Goal: Information Seeking & Learning: Learn about a topic

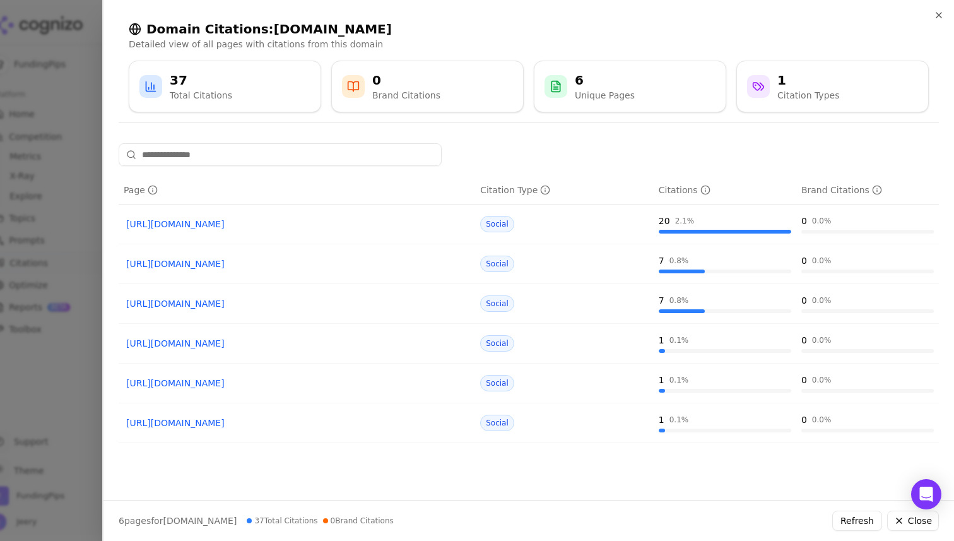
scroll to position [268, 0]
click at [89, 49] on div at bounding box center [477, 270] width 954 height 541
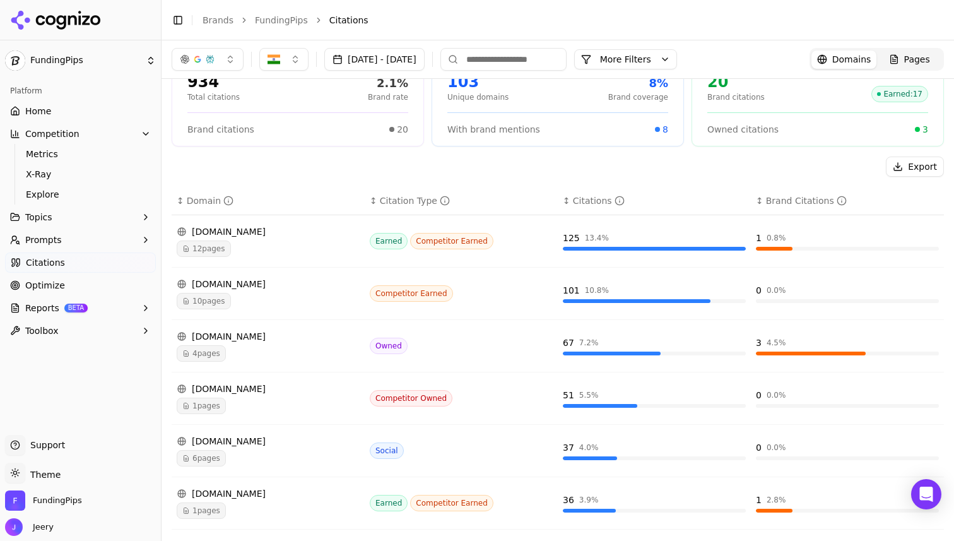
scroll to position [0, 0]
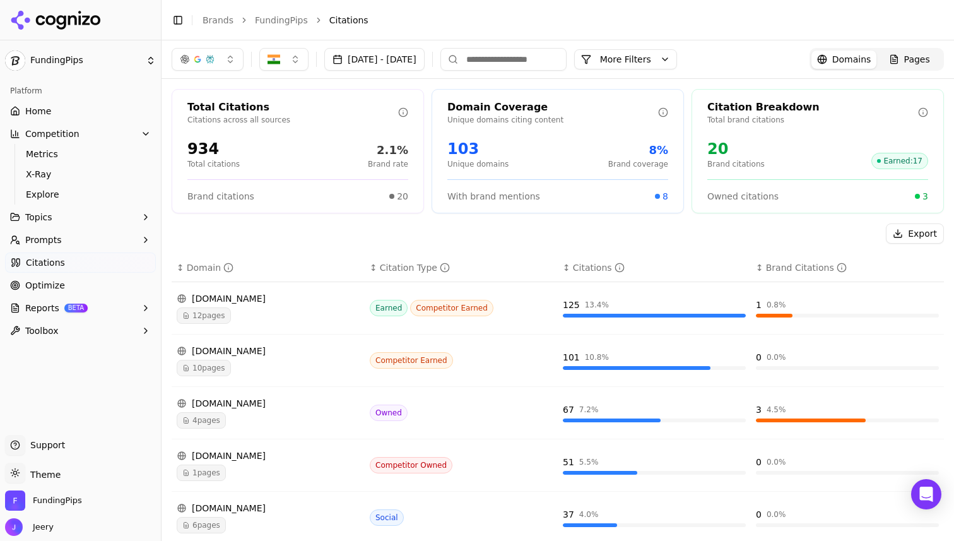
click at [47, 285] on span "Optimize" at bounding box center [45, 285] width 40 height 13
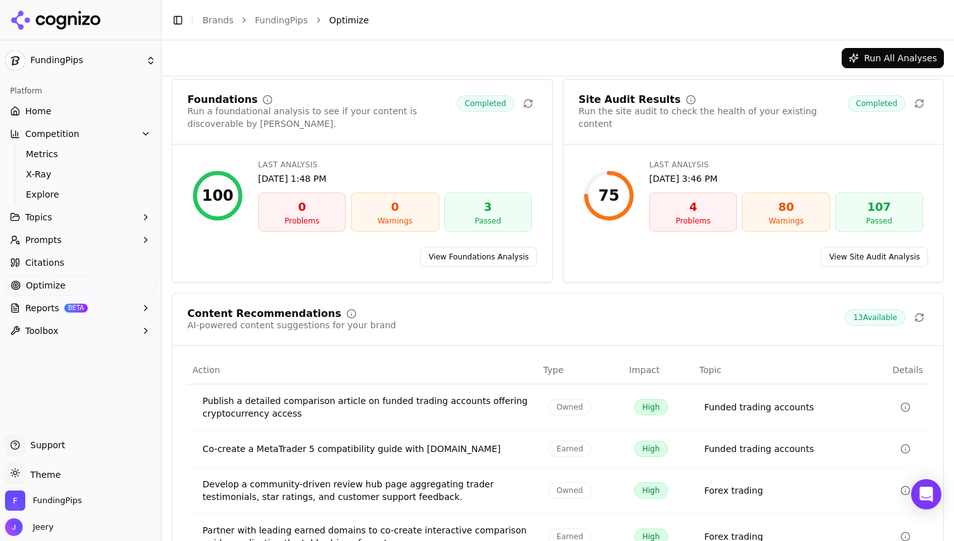
scroll to position [42, 0]
click at [887, 62] on button "Run All Analyses" at bounding box center [893, 58] width 102 height 20
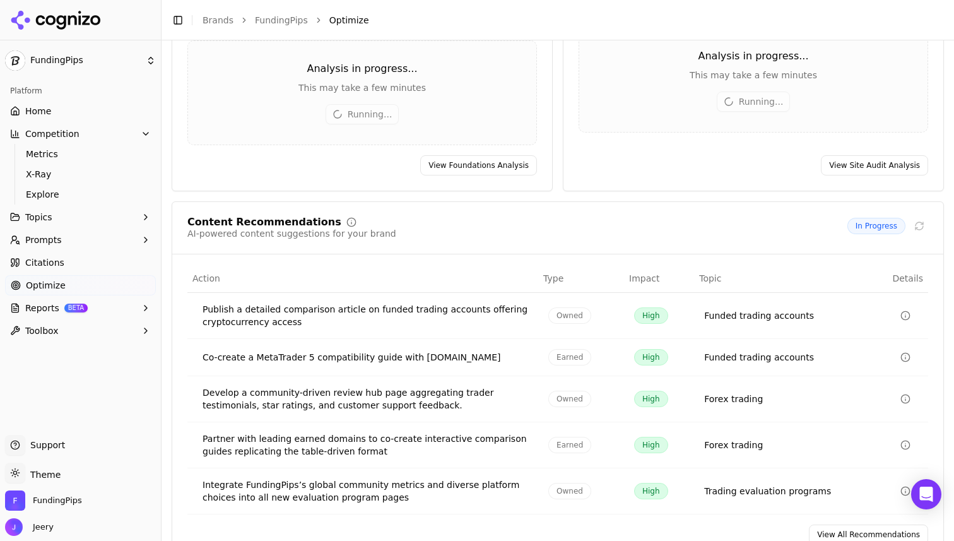
scroll to position [184, 0]
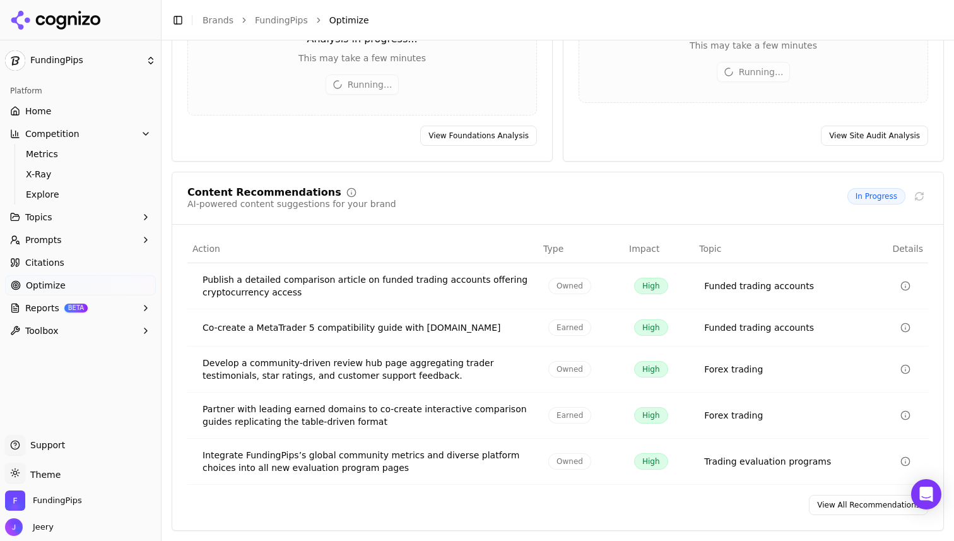
click at [840, 506] on link "View All Recommendations" at bounding box center [868, 505] width 119 height 20
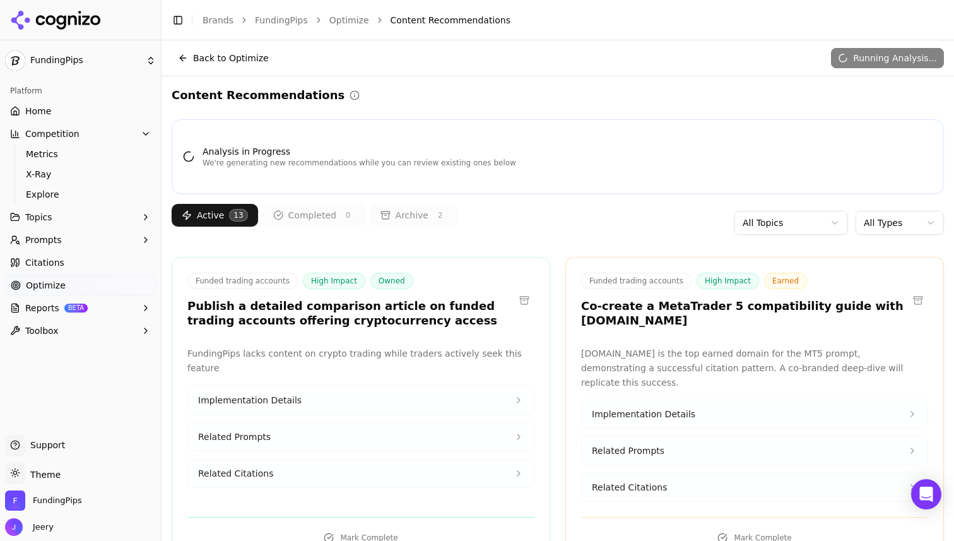
click at [836, 222] on html "FundingPips Platform Home Competition Metrics X-Ray Explore Topics Prompts Cita…" at bounding box center [477, 270] width 954 height 541
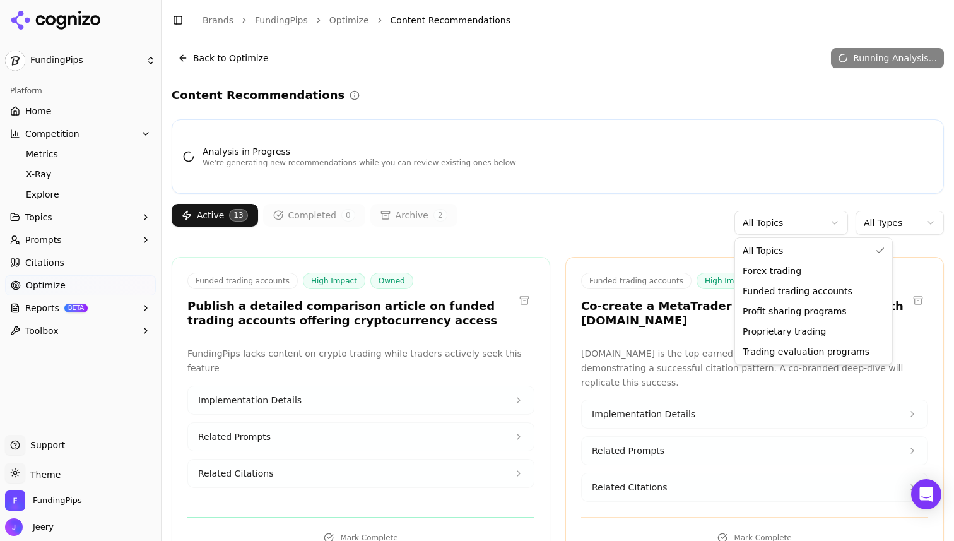
click at [488, 235] on html "FundingPips Platform Home Competition Metrics X-Ray Explore Topics Prompts Cita…" at bounding box center [477, 270] width 954 height 541
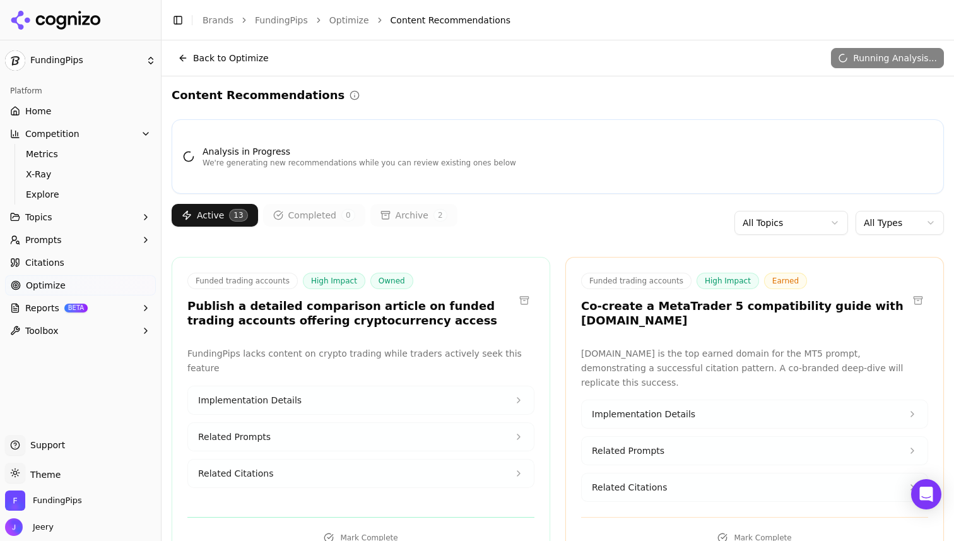
click at [434, 218] on span "2" at bounding box center [441, 215] width 14 height 13
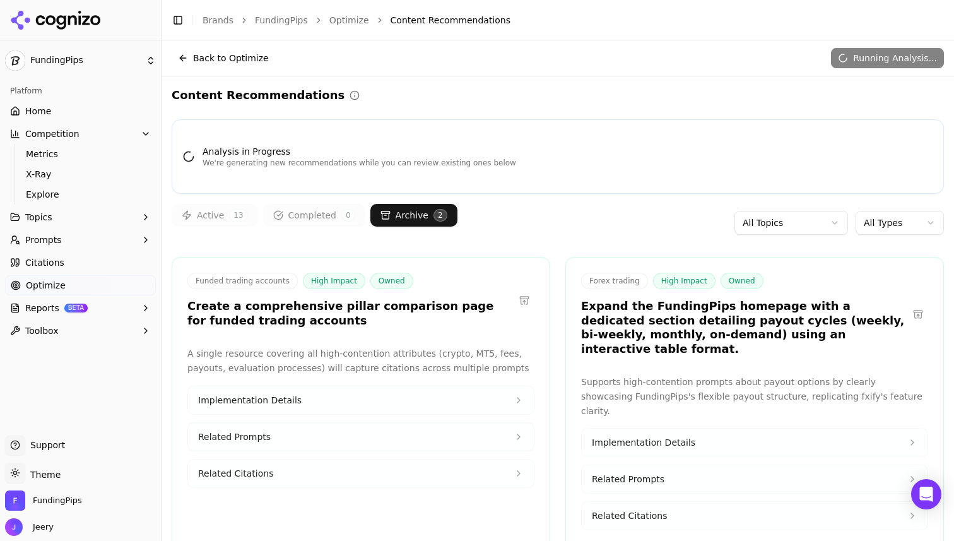
click at [215, 214] on button "Active 13" at bounding box center [215, 215] width 86 height 23
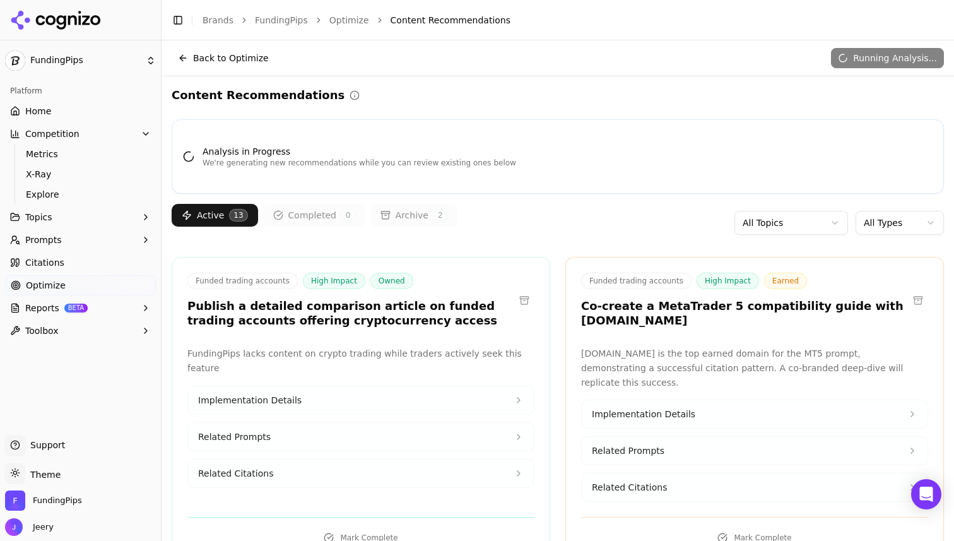
click at [807, 228] on html "FundingPips Platform Home Competition Metrics X-Ray Explore Topics Prompts Cita…" at bounding box center [477, 270] width 954 height 541
click at [559, 253] on div "Analysis in Progress We're generating new recommendations while you can review …" at bounding box center [558, 341] width 773 height 444
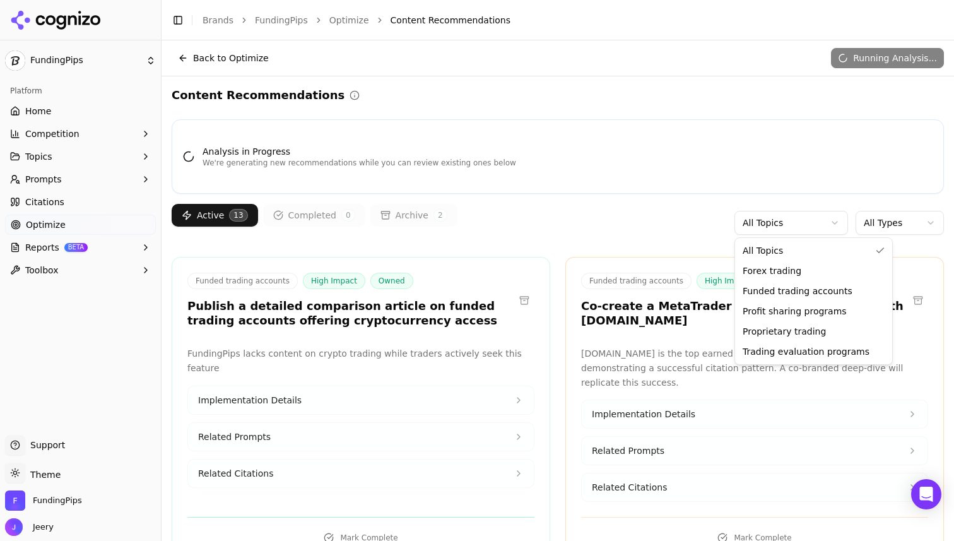
click at [752, 227] on html "FundingPips Platform Home Competition Topics Prompts Citations Optimize Reports…" at bounding box center [477, 270] width 954 height 541
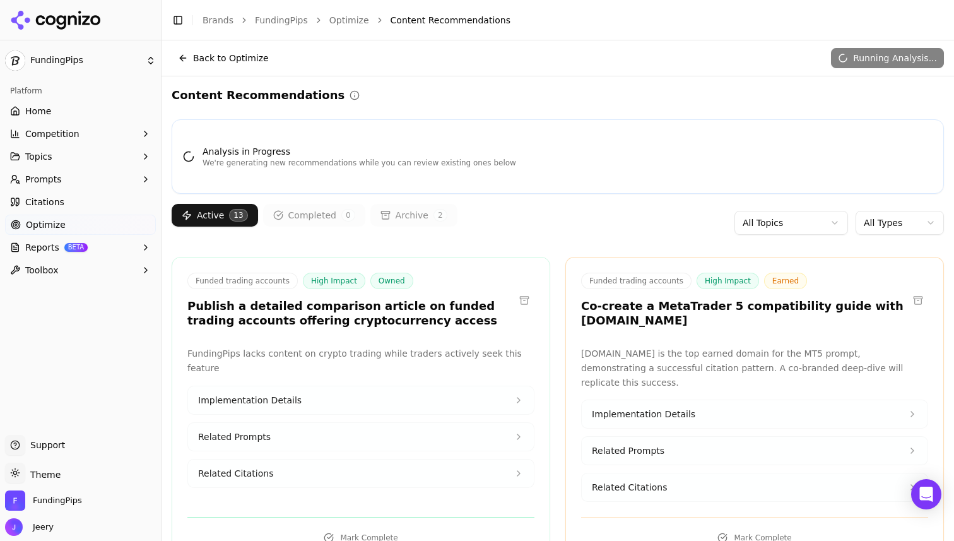
click at [553, 320] on html "FundingPips Platform Home Competition Topics Prompts Citations Optimize Reports…" at bounding box center [477, 270] width 954 height 541
click at [795, 226] on html "FundingPips Platform Home Competition Topics Prompts Citations Optimize Reports…" at bounding box center [477, 270] width 954 height 541
click at [638, 227] on html "FundingPips Platform Home Competition Topics Prompts Citations Optimize Reports…" at bounding box center [477, 270] width 954 height 541
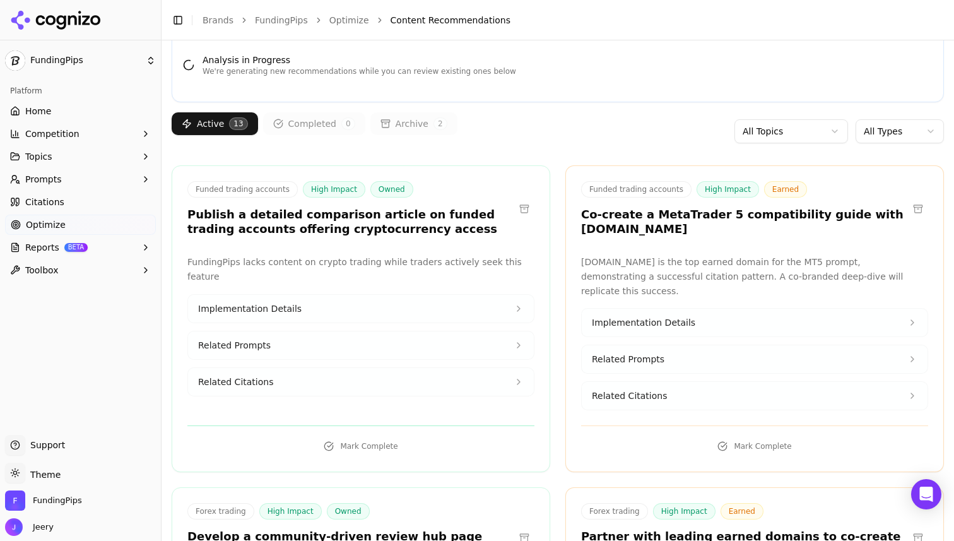
scroll to position [96, 0]
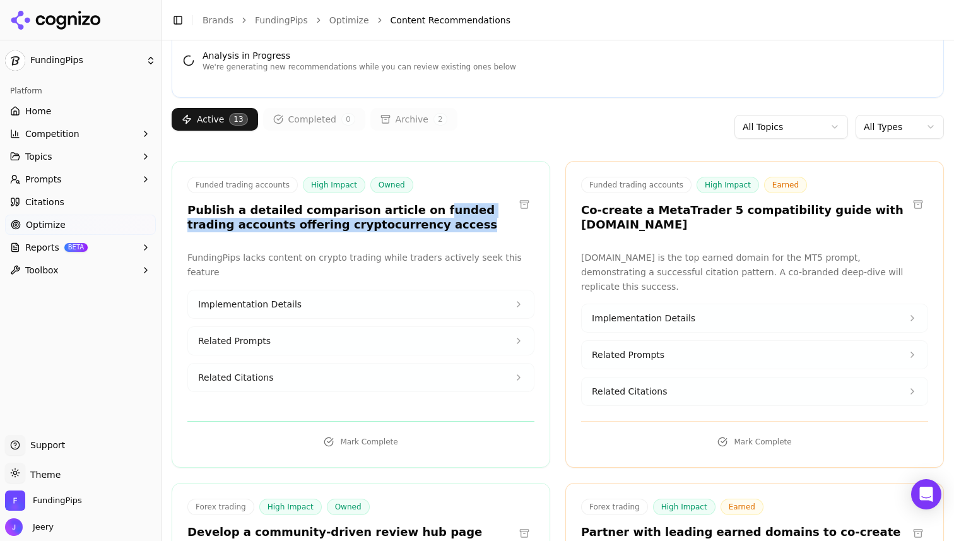
drag, startPoint x: 405, startPoint y: 210, endPoint x: 426, endPoint y: 228, distance: 27.8
click at [426, 228] on h3 "Publish a detailed comparison article on funded trading accounts offering crypt…" at bounding box center [350, 217] width 327 height 28
click at [418, 327] on button "Related Prompts" at bounding box center [361, 341] width 346 height 28
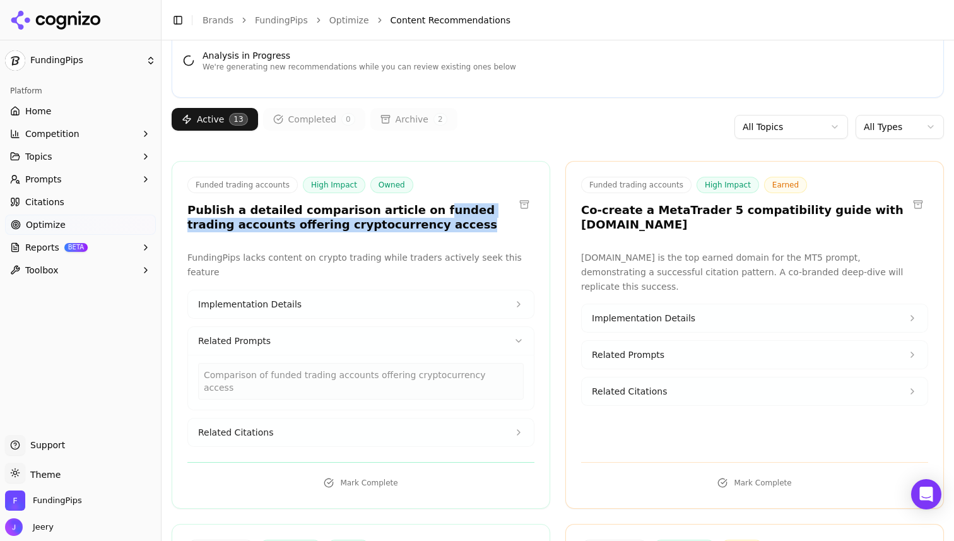
click at [371, 418] on button "Related Citations" at bounding box center [361, 432] width 346 height 28
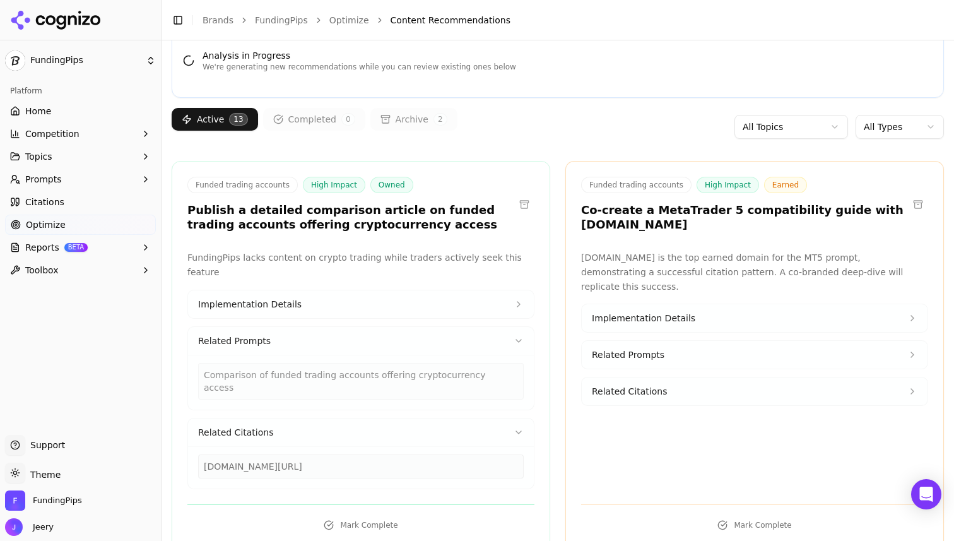
click at [327, 454] on div "goatfundedtrader.com/blog/cheapest-prop-firm-challenge" at bounding box center [361, 466] width 326 height 24
click at [441, 299] on button "Implementation Details" at bounding box center [361, 304] width 346 height 28
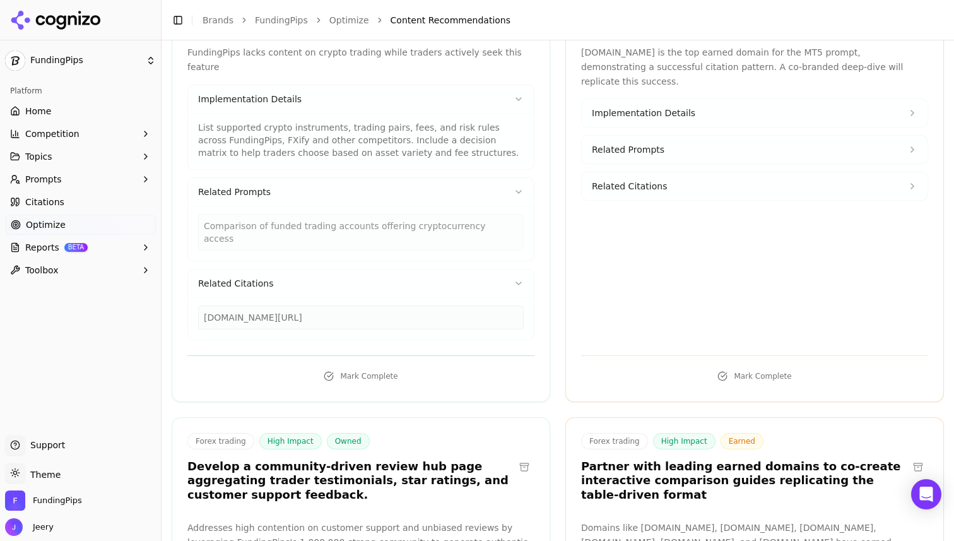
scroll to position [320, 0]
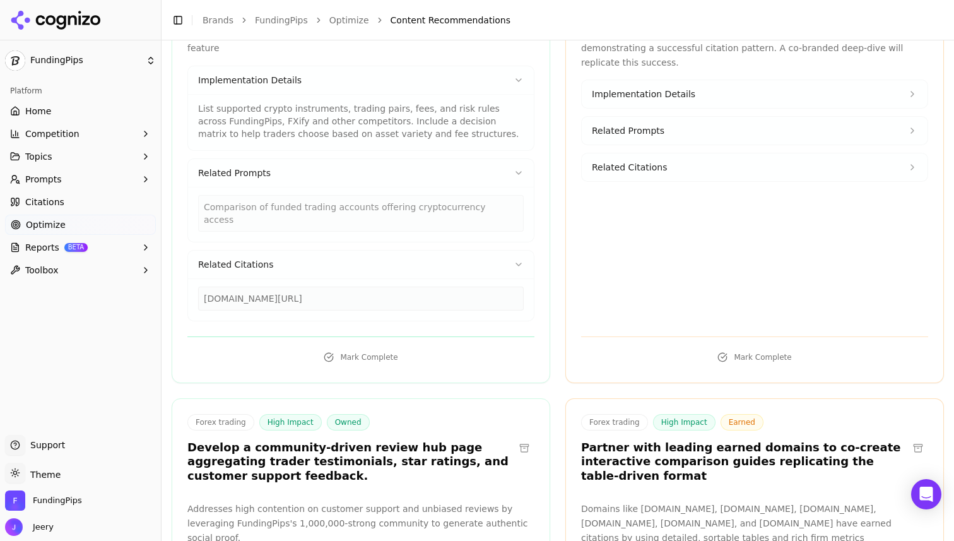
click at [340, 287] on div "goatfundedtrader.com/blog/cheapest-prop-firm-challenge" at bounding box center [361, 299] width 326 height 24
drag, startPoint x: 354, startPoint y: 272, endPoint x: 381, endPoint y: 272, distance: 26.5
click at [379, 287] on div "goatfundedtrader.com/blog/cheapest-prop-firm-challenge" at bounding box center [361, 299] width 326 height 24
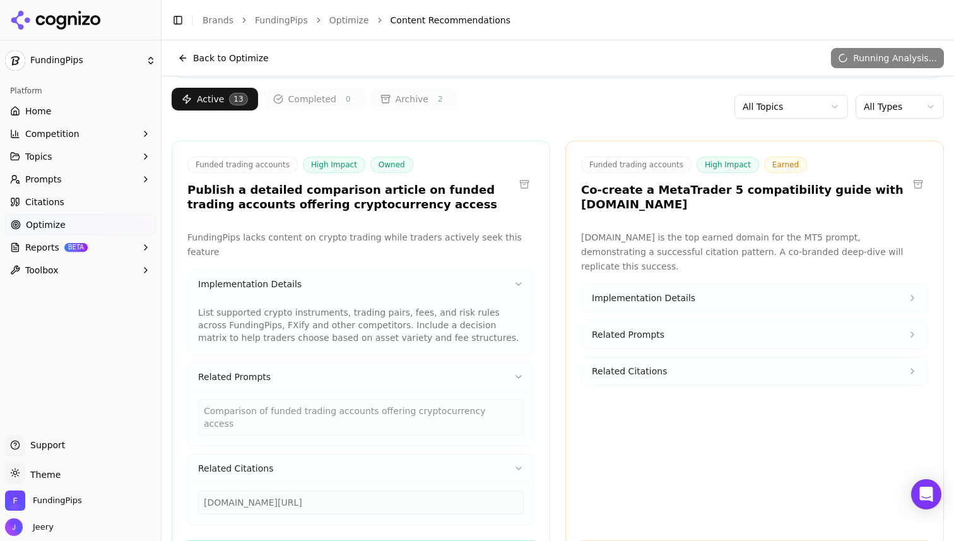
scroll to position [111, 0]
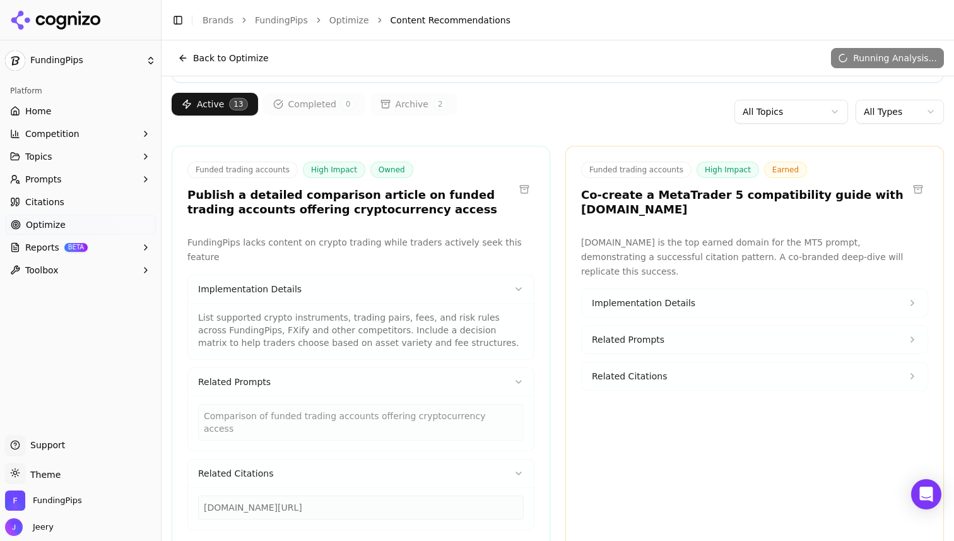
click at [521, 472] on icon at bounding box center [518, 473] width 5 height 3
click at [517, 377] on icon at bounding box center [519, 382] width 10 height 10
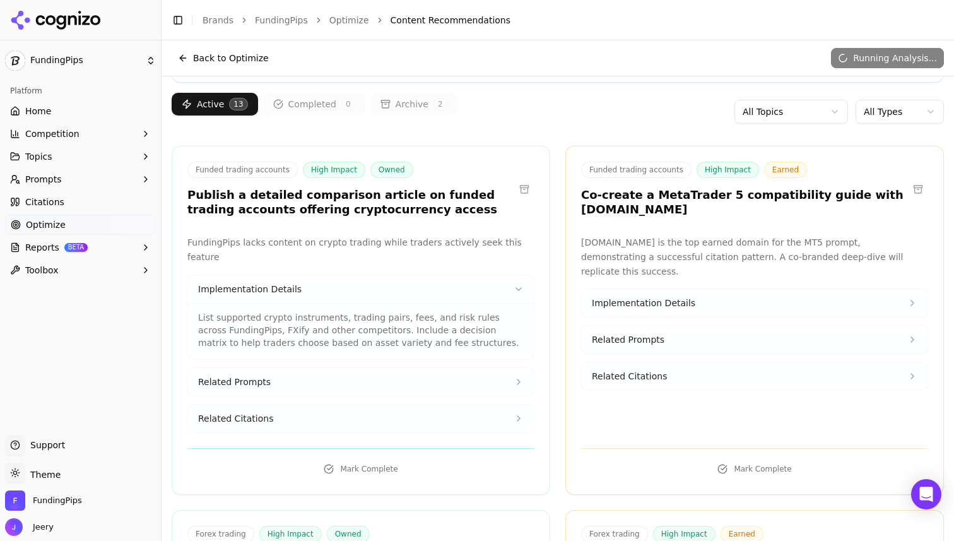
click at [518, 284] on icon at bounding box center [519, 289] width 10 height 10
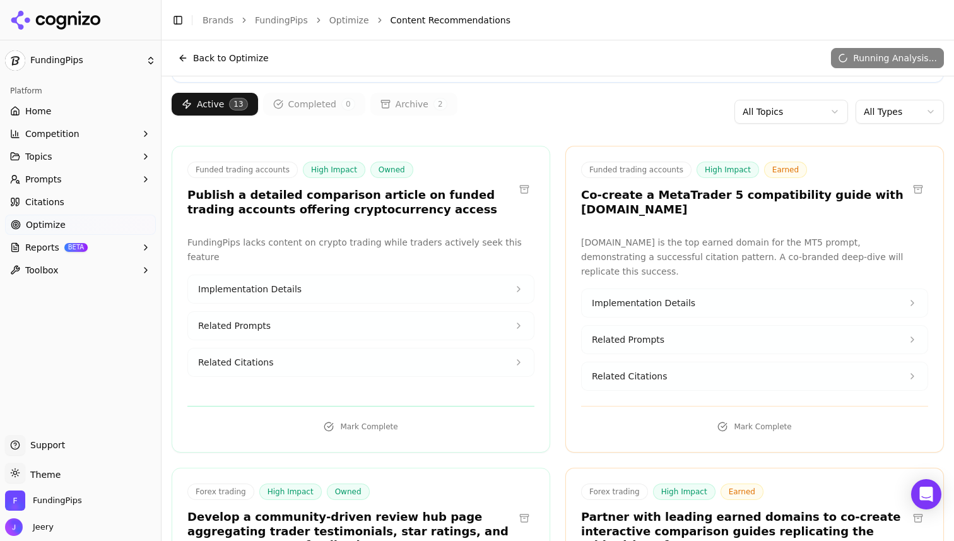
click at [227, 203] on h3 "Publish a detailed comparison article on funded trading accounts offering crypt…" at bounding box center [350, 202] width 327 height 28
click at [200, 151] on div "Funded trading accounts High Impact Owned Publish a detailed comparison article…" at bounding box center [361, 299] width 379 height 307
click at [371, 312] on button "Related Prompts" at bounding box center [361, 326] width 346 height 28
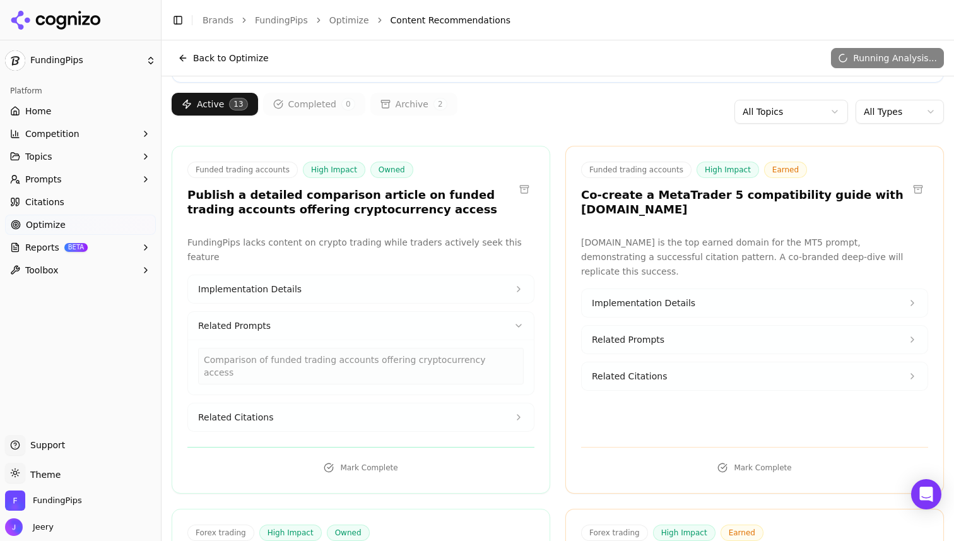
click at [358, 312] on button "Related Prompts" at bounding box center [361, 326] width 346 height 28
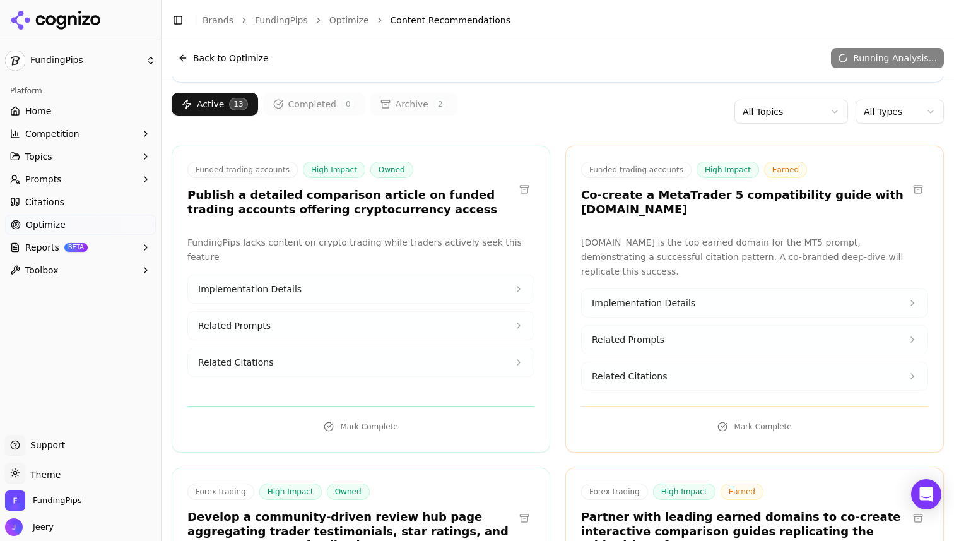
click at [401, 217] on div "Funded trading accounts High Impact Owned Publish a detailed comparison article…" at bounding box center [360, 191] width 377 height 59
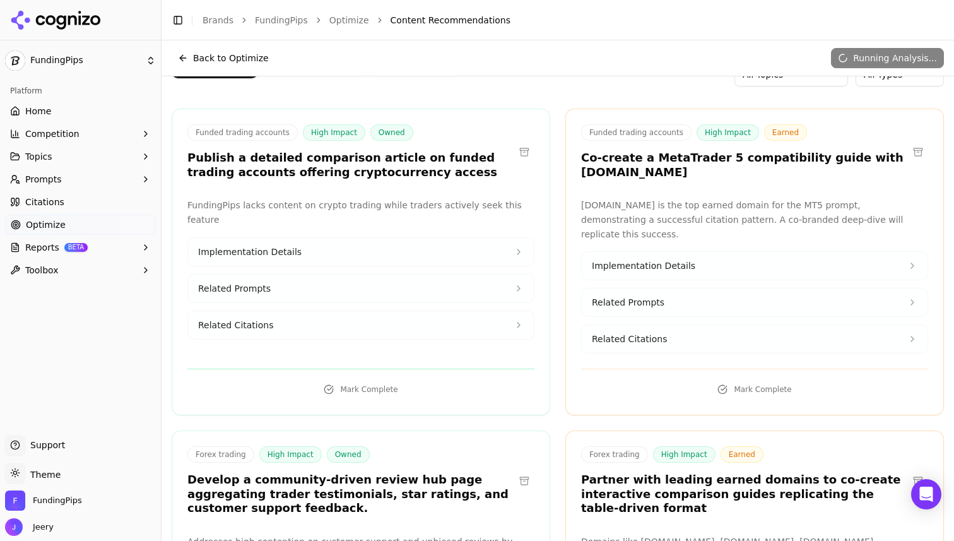
scroll to position [148, 0]
click at [400, 244] on button "Implementation Details" at bounding box center [361, 253] width 346 height 28
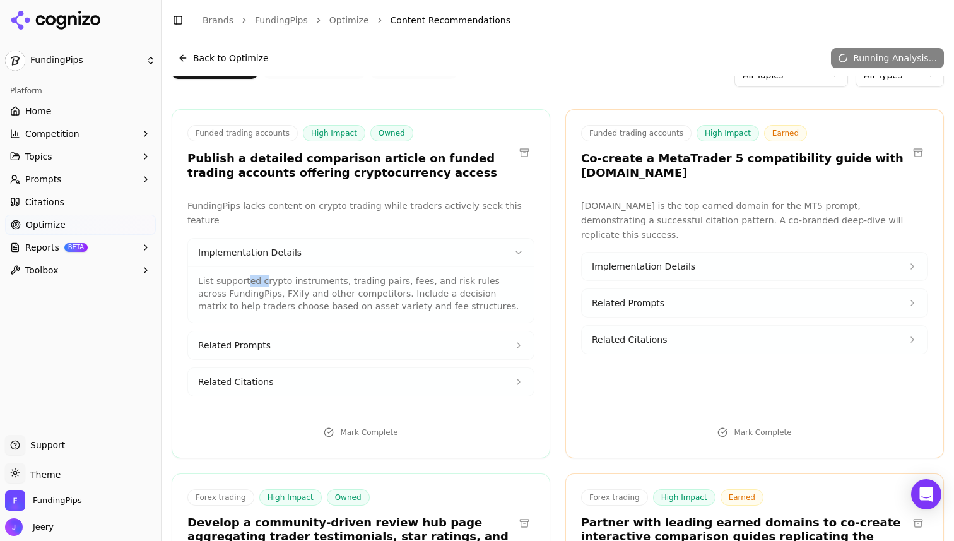
drag, startPoint x: 264, startPoint y: 268, endPoint x: 249, endPoint y: 269, distance: 15.8
click at [249, 275] on p "List supported crypto instruments, trading pairs, fees, and risk rules across F…" at bounding box center [361, 294] width 326 height 38
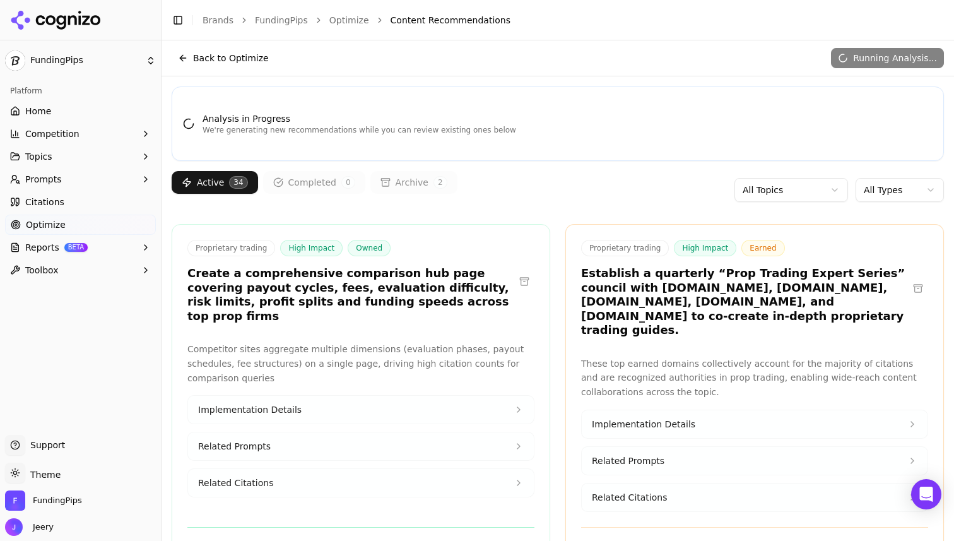
scroll to position [0, 0]
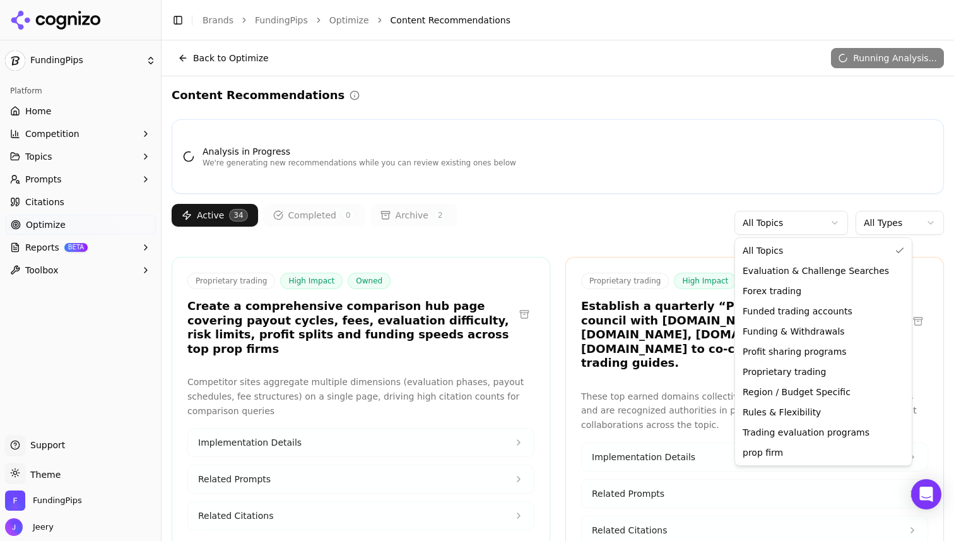
click at [792, 216] on html "FundingPips Platform Home Competition Topics Prompts Citations Optimize Reports…" at bounding box center [477, 270] width 954 height 541
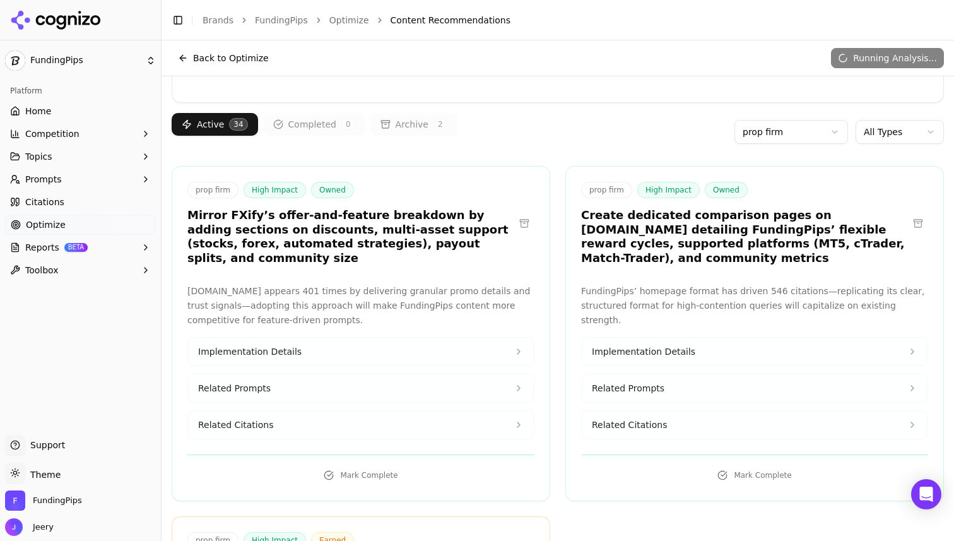
scroll to position [95, 0]
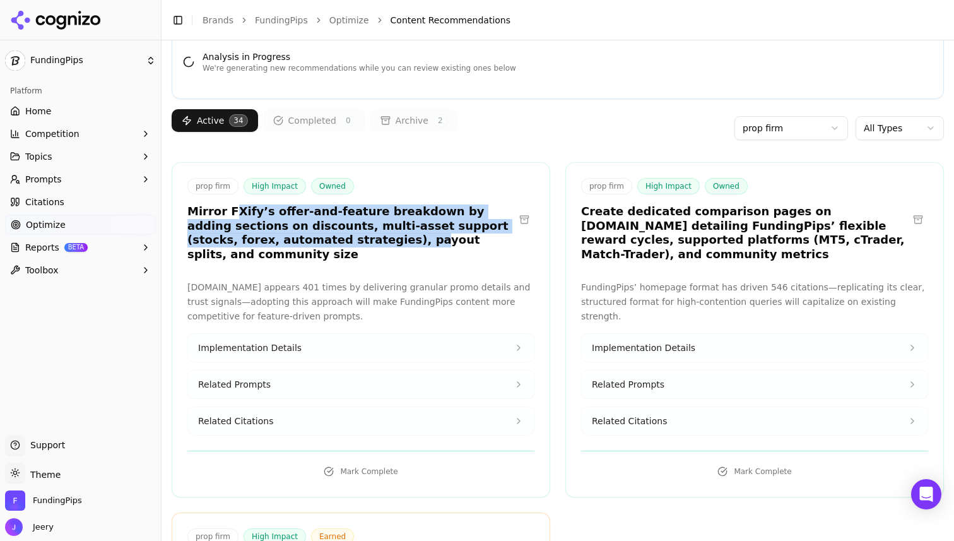
drag, startPoint x: 226, startPoint y: 215, endPoint x: 325, endPoint y: 240, distance: 102.3
click at [325, 240] on h3 "Mirror FXify’s offer-and-feature breakdown by adding sections on discounts, mul…" at bounding box center [350, 233] width 327 height 57
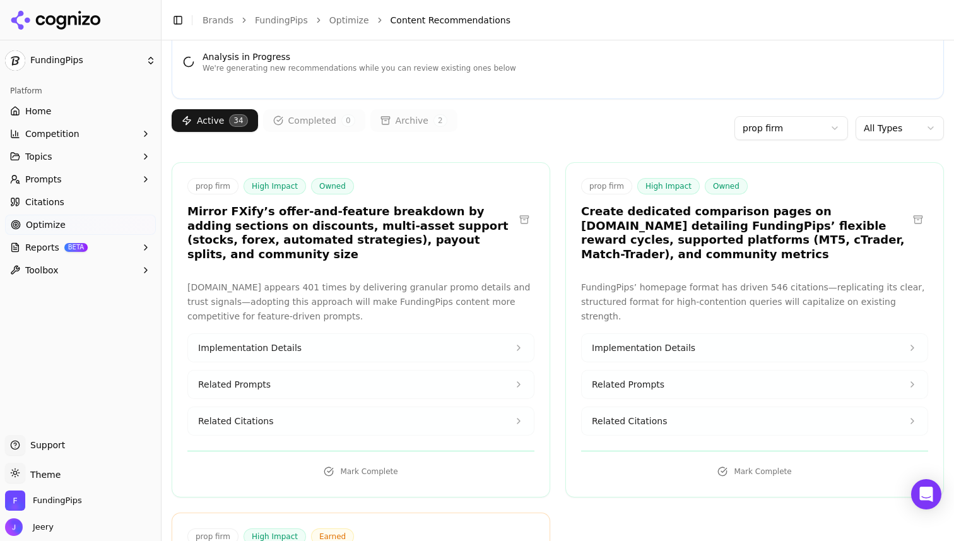
click at [372, 239] on h3 "Mirror FXify’s offer-and-feature breakdown by adding sections on discounts, mul…" at bounding box center [350, 233] width 327 height 57
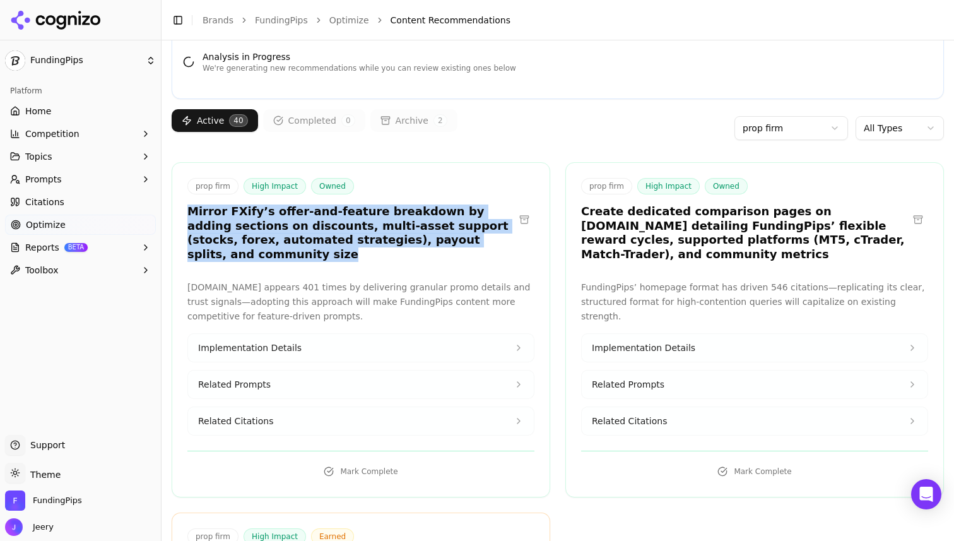
drag, startPoint x: 186, startPoint y: 214, endPoint x: 502, endPoint y: 249, distance: 317.5
click at [502, 249] on div "prop firm High Impact Owned Mirror FXify’s offer-and-feature breakdown by addin…" at bounding box center [360, 221] width 377 height 87
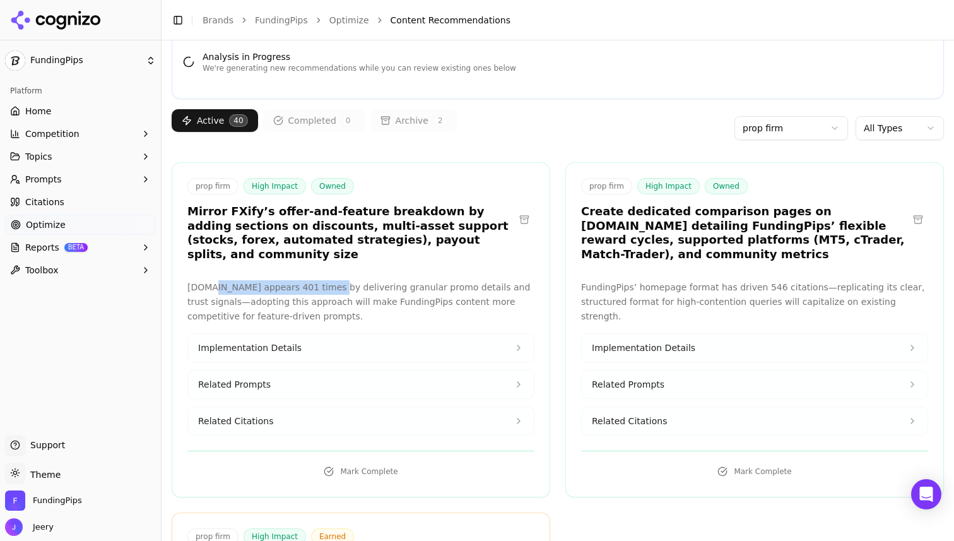
drag, startPoint x: 208, startPoint y: 270, endPoint x: 326, endPoint y: 275, distance: 117.5
click at [326, 280] on p "[DOMAIN_NAME] appears 401 times by delivering granular promo details and trust …" at bounding box center [360, 301] width 347 height 43
click at [262, 334] on button "Implementation Details" at bounding box center [361, 348] width 346 height 28
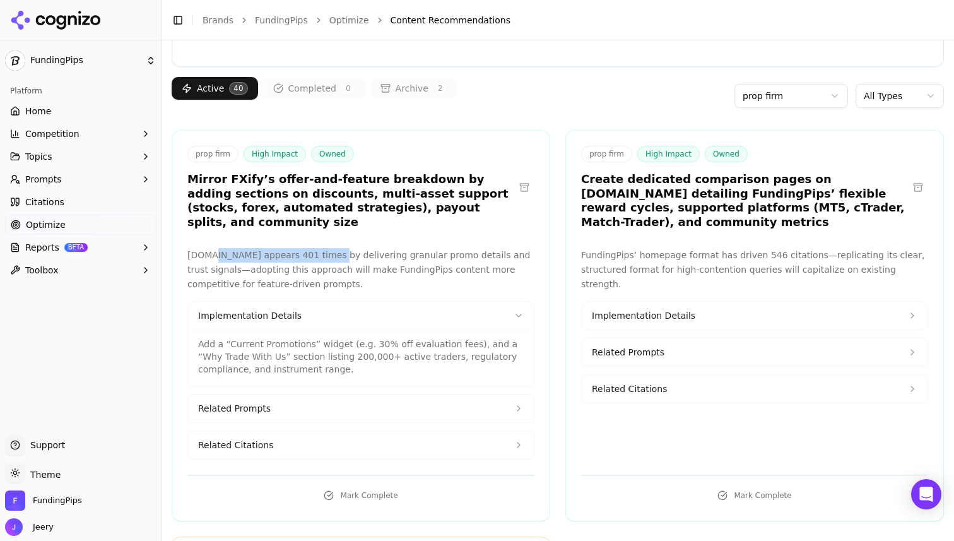
scroll to position [143, 0]
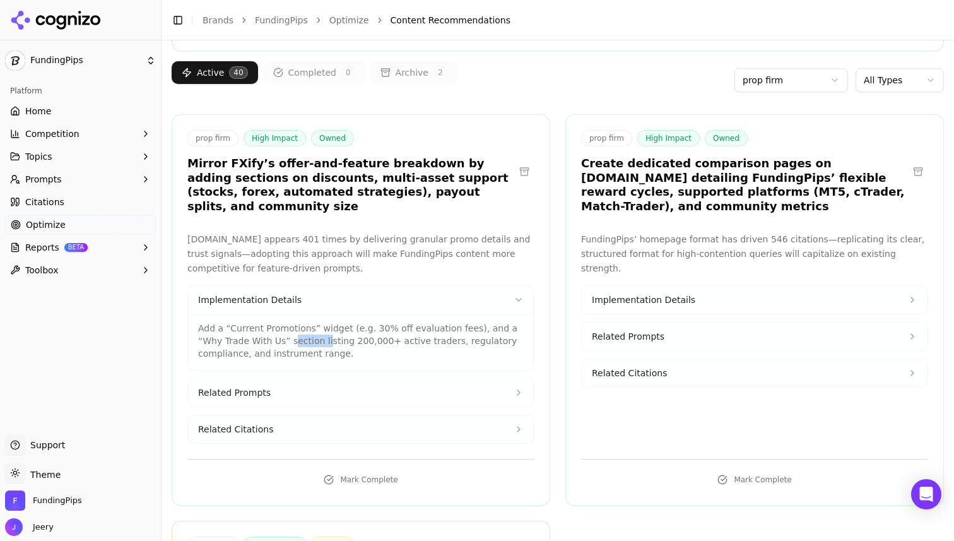
drag, startPoint x: 266, startPoint y: 324, endPoint x: 300, endPoint y: 327, distance: 34.9
click at [300, 327] on p "Add a “Current Promotions” widget (e.g. 30% off evaluation fees), and a “Why Tr…" at bounding box center [361, 341] width 326 height 38
click at [661, 184] on h3 "Create dedicated comparison pages on [DOMAIN_NAME] detailing FundingPips’ flexi…" at bounding box center [744, 185] width 327 height 57
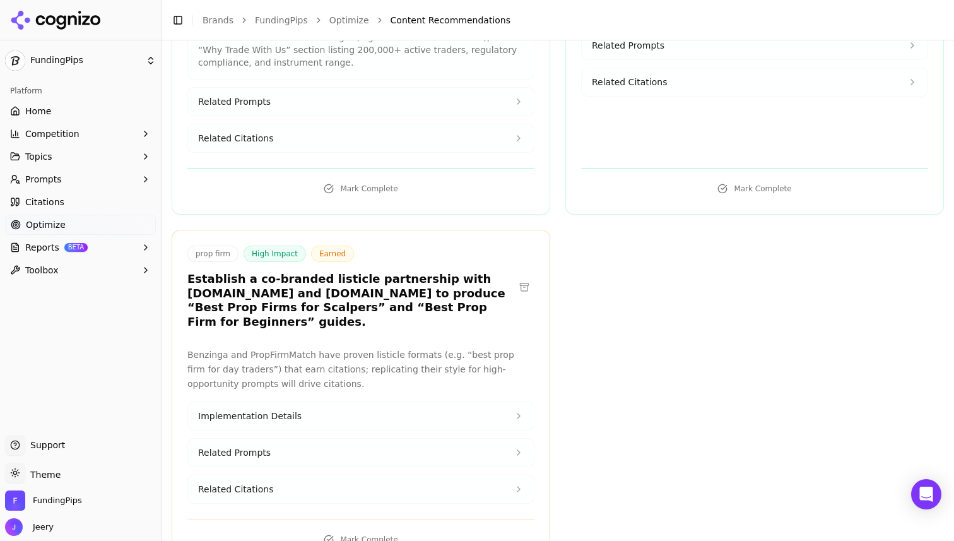
scroll to position [369, 0]
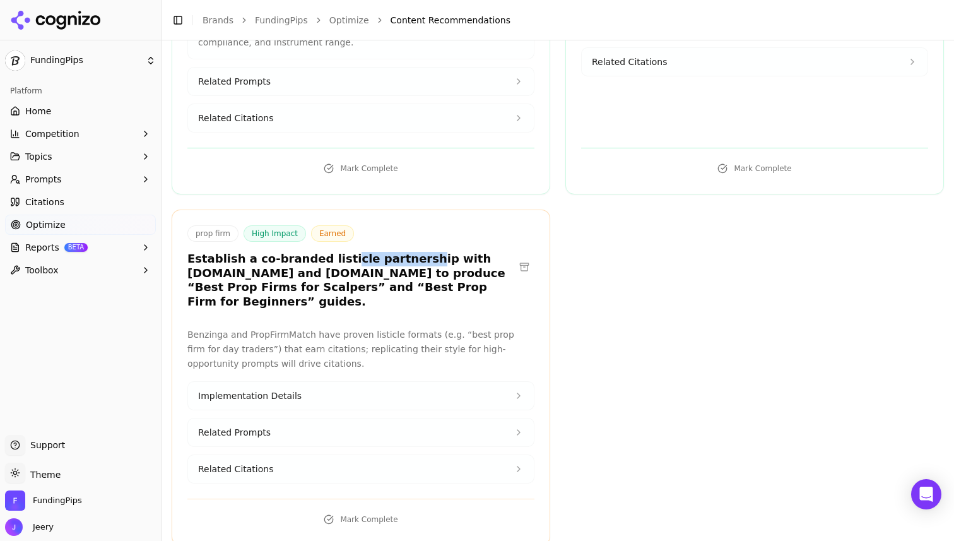
drag, startPoint x: 333, startPoint y: 251, endPoint x: 399, endPoint y: 251, distance: 65.6
click at [399, 252] on h3 "Establish a co-branded listicle partnership with [DOMAIN_NAME] and [DOMAIN_NAME…" at bounding box center [350, 280] width 327 height 57
click at [276, 268] on h3 "Establish a co-branded listicle partnership with [DOMAIN_NAME] and [DOMAIN_NAME…" at bounding box center [350, 280] width 327 height 57
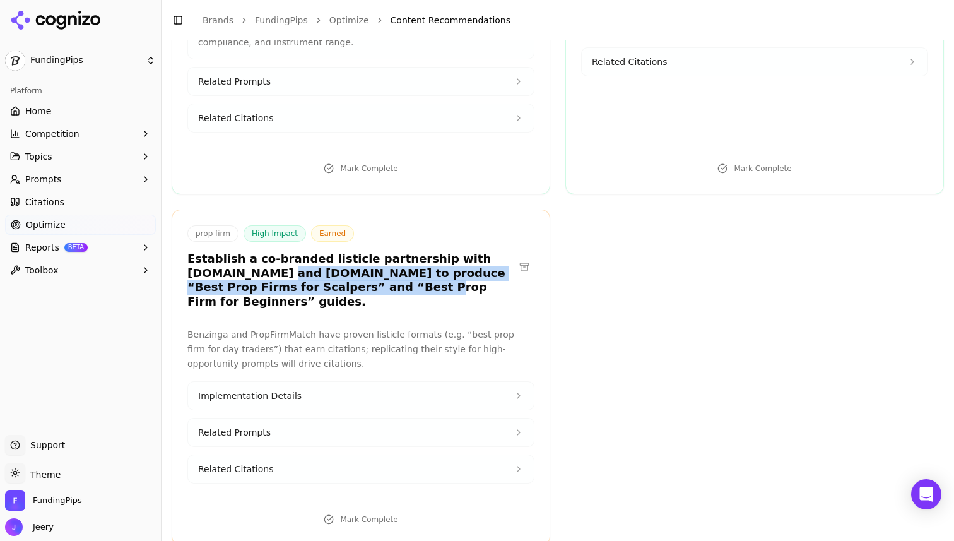
drag, startPoint x: 274, startPoint y: 261, endPoint x: 365, endPoint y: 273, distance: 91.8
click at [365, 274] on h3 "Establish a co-branded listicle partnership with [DOMAIN_NAME] and [DOMAIN_NAME…" at bounding box center [350, 280] width 327 height 57
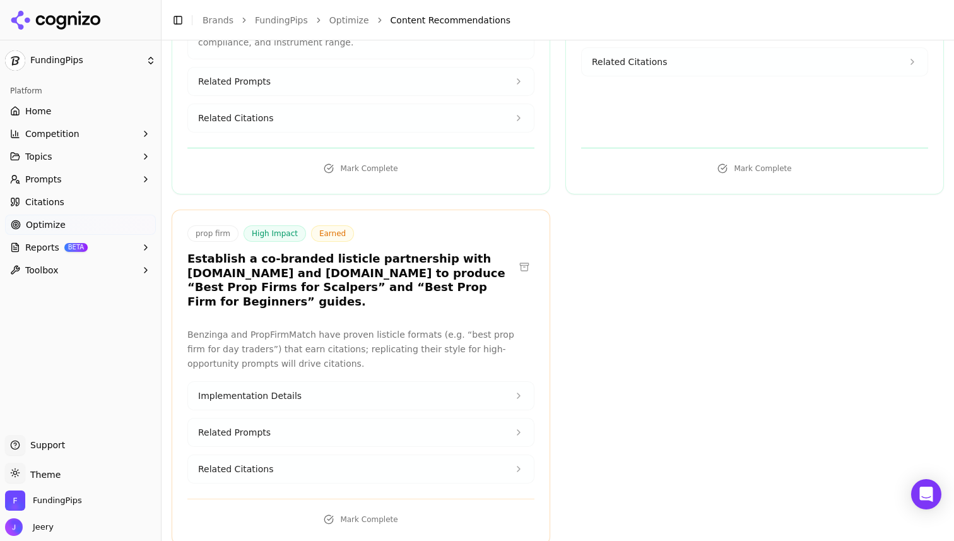
click at [328, 279] on h3 "Establish a co-branded listicle partnership with [DOMAIN_NAME] and [DOMAIN_NAME…" at bounding box center [350, 280] width 327 height 57
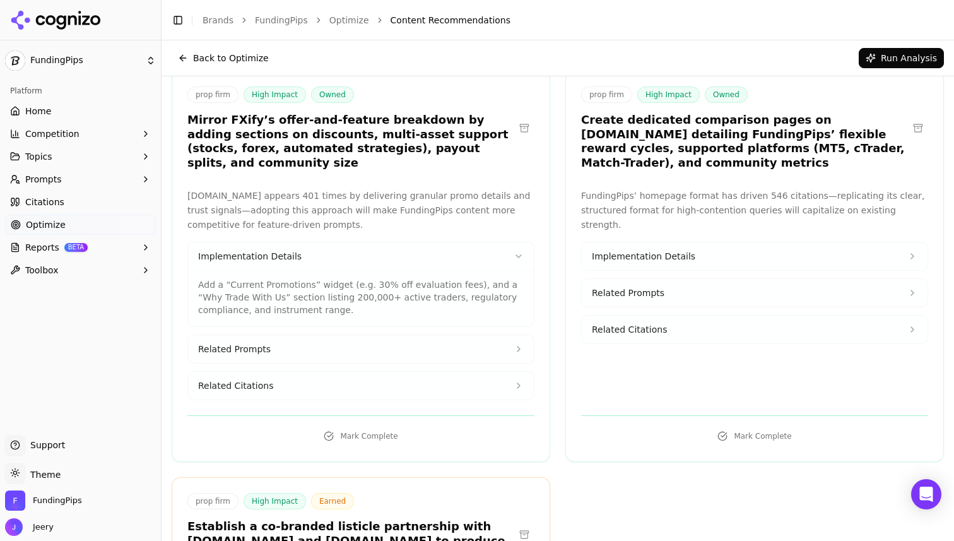
scroll to position [95, 0]
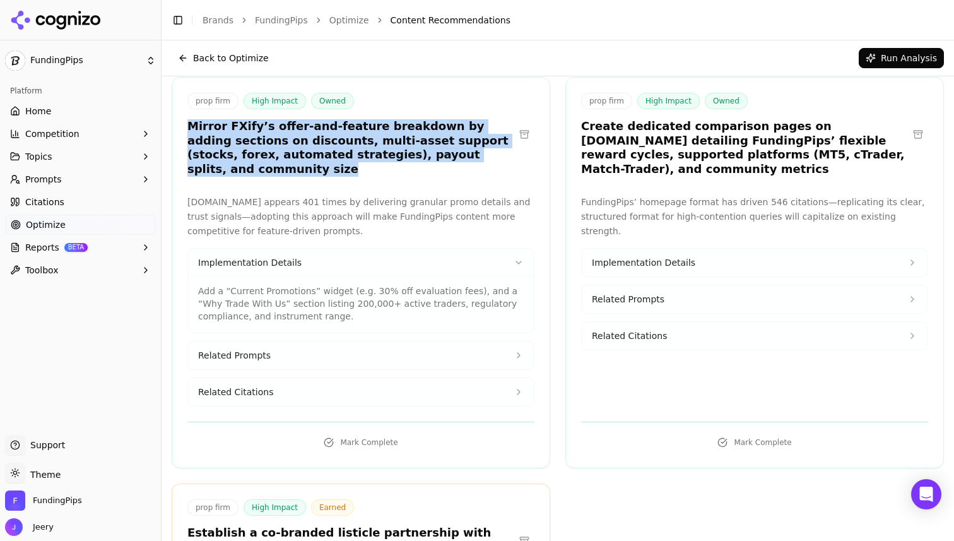
drag, startPoint x: 184, startPoint y: 126, endPoint x: 498, endPoint y: 160, distance: 316.2
click at [498, 160] on div "prop firm High Impact Owned Mirror FXify’s offer-and-feature breakdown by addin…" at bounding box center [360, 136] width 377 height 87
copy h3 "Mirror FXify’s offer-and-feature breakdown by adding sections on discounts, mul…"
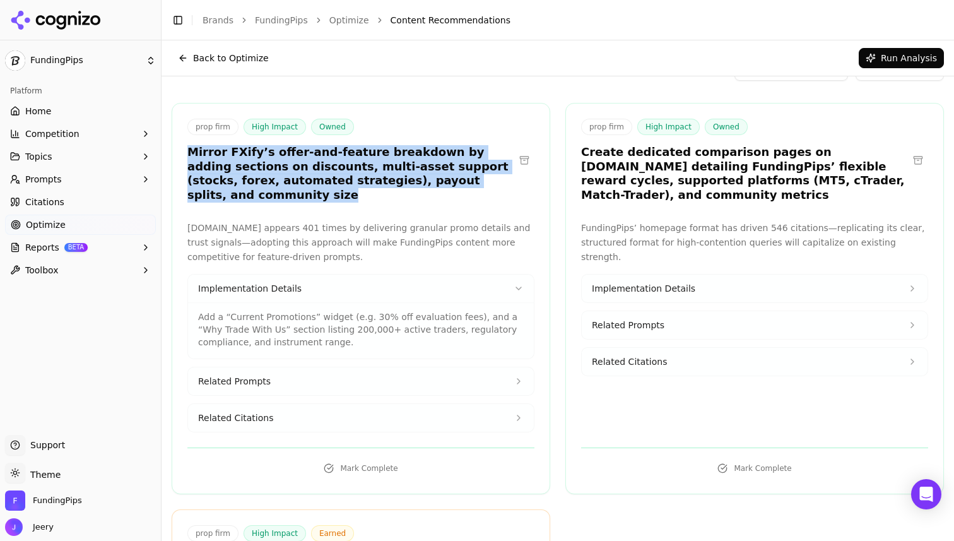
scroll to position [67, 0]
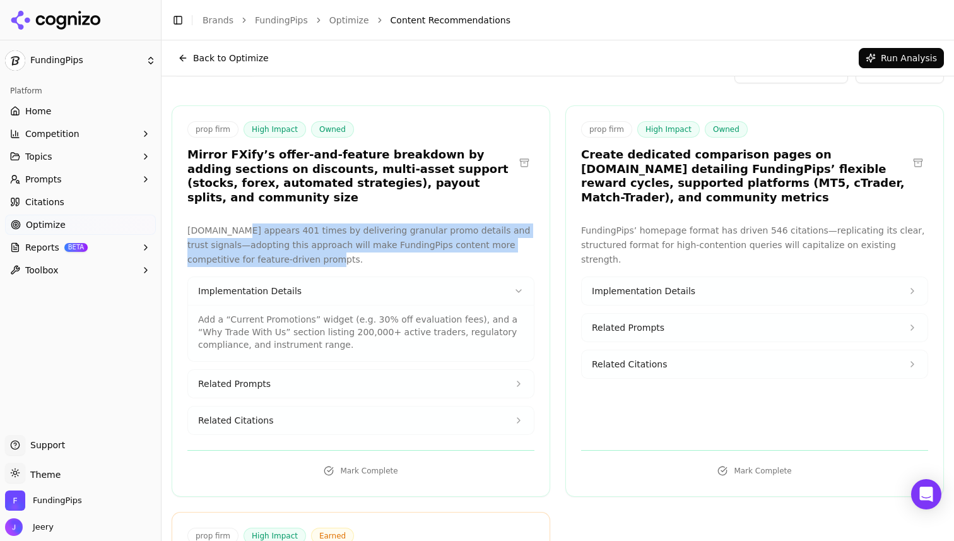
drag, startPoint x: 234, startPoint y: 217, endPoint x: 282, endPoint y: 245, distance: 55.4
click at [282, 245] on p "[DOMAIN_NAME] appears 401 times by delivering granular promo details and trust …" at bounding box center [360, 244] width 347 height 43
click at [312, 280] on button "Implementation Details" at bounding box center [361, 291] width 346 height 28
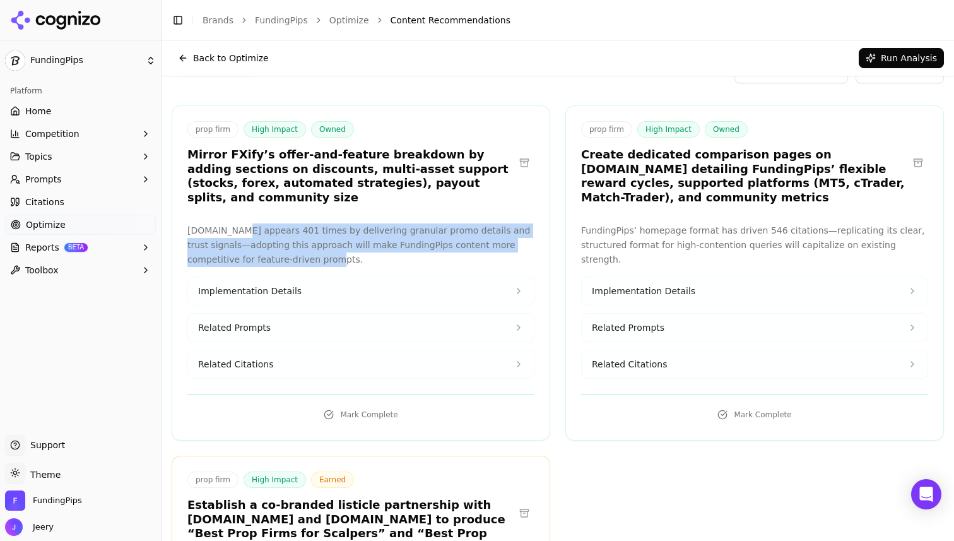
click at [300, 277] on button "Implementation Details" at bounding box center [361, 291] width 346 height 28
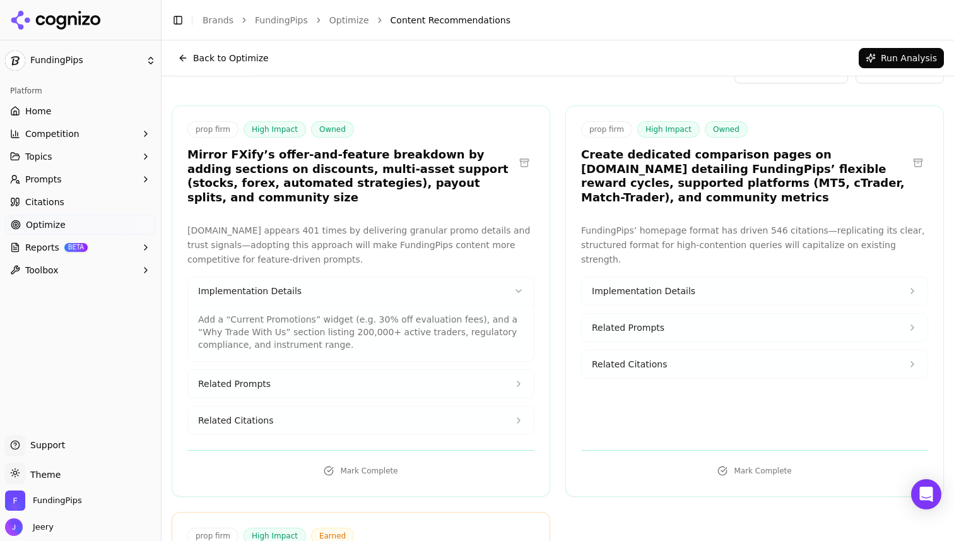
click at [181, 307] on div "FXify.com appears 401 times by delivering granular promo details and trust sign…" at bounding box center [360, 328] width 377 height 211
drag, startPoint x: 200, startPoint y: 307, endPoint x: 309, endPoint y: 309, distance: 109.2
click at [309, 313] on p "Add a “Current Promotions” widget (e.g. 30% off evaluation fees), and a “Why Tr…" at bounding box center [361, 332] width 326 height 38
click at [347, 319] on p "Add a “Current Promotions” widget (e.g. 30% off evaluation fees), and a “Why Tr…" at bounding box center [361, 332] width 326 height 38
drag, startPoint x: 312, startPoint y: 304, endPoint x: 466, endPoint y: 306, distance: 153.4
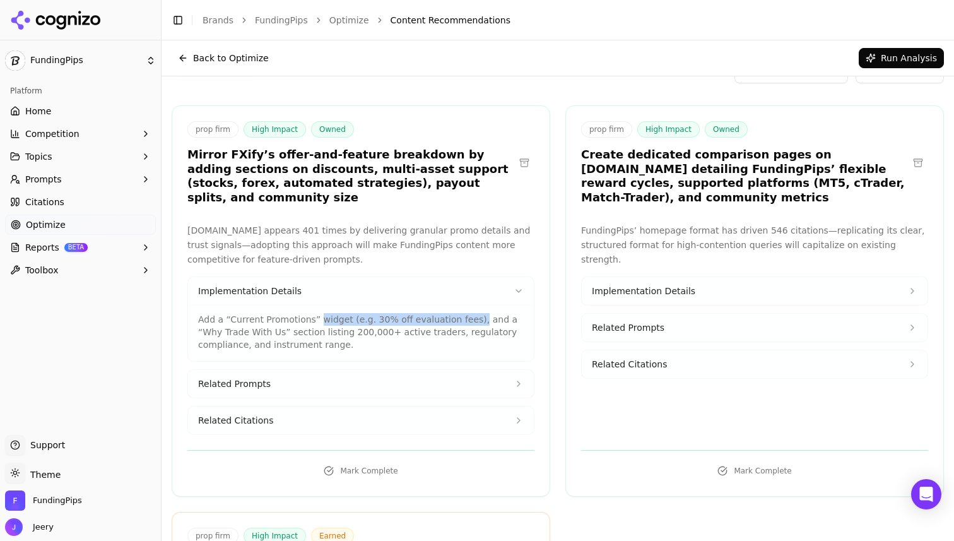
click at [466, 313] on p "Add a “Current Promotions” widget (e.g. 30% off evaluation fees), and a “Why Tr…" at bounding box center [361, 332] width 326 height 38
drag, startPoint x: 200, startPoint y: 318, endPoint x: 269, endPoint y: 318, distance: 68.8
click at [269, 318] on p "Add a “Current Promotions” widget (e.g. 30% off evaluation fees), and a “Why Tr…" at bounding box center [361, 332] width 326 height 38
drag, startPoint x: 287, startPoint y: 318, endPoint x: 339, endPoint y: 318, distance: 52.4
click at [339, 318] on p "Add a “Current Promotions” widget (e.g. 30% off evaluation fees), and a “Why Tr…" at bounding box center [361, 332] width 326 height 38
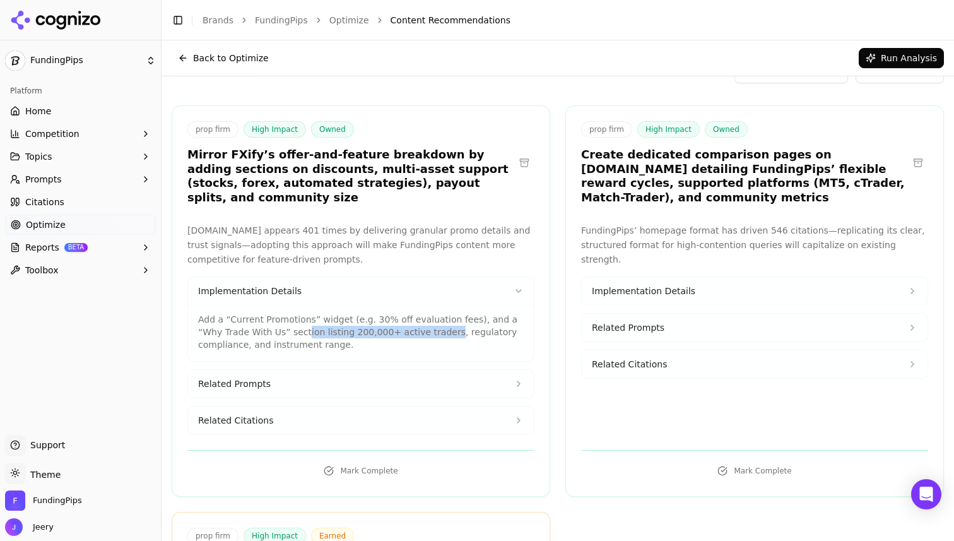
drag, startPoint x: 279, startPoint y: 318, endPoint x: 420, endPoint y: 322, distance: 140.8
click at [420, 322] on p "Add a “Current Promotions” widget (e.g. 30% off evaluation fees), and a “Why Tr…" at bounding box center [361, 332] width 326 height 38
click at [407, 370] on button "Related Prompts" at bounding box center [361, 384] width 346 height 28
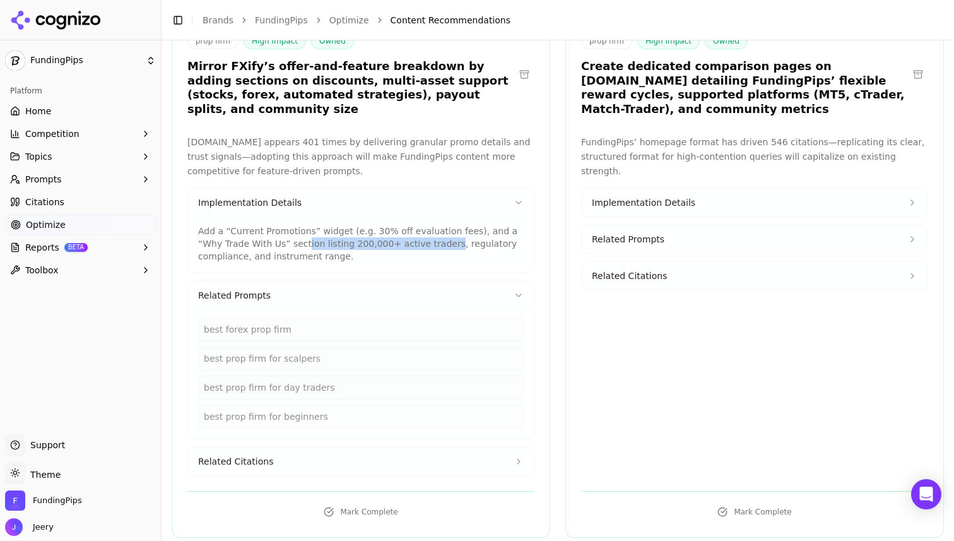
scroll to position [163, 0]
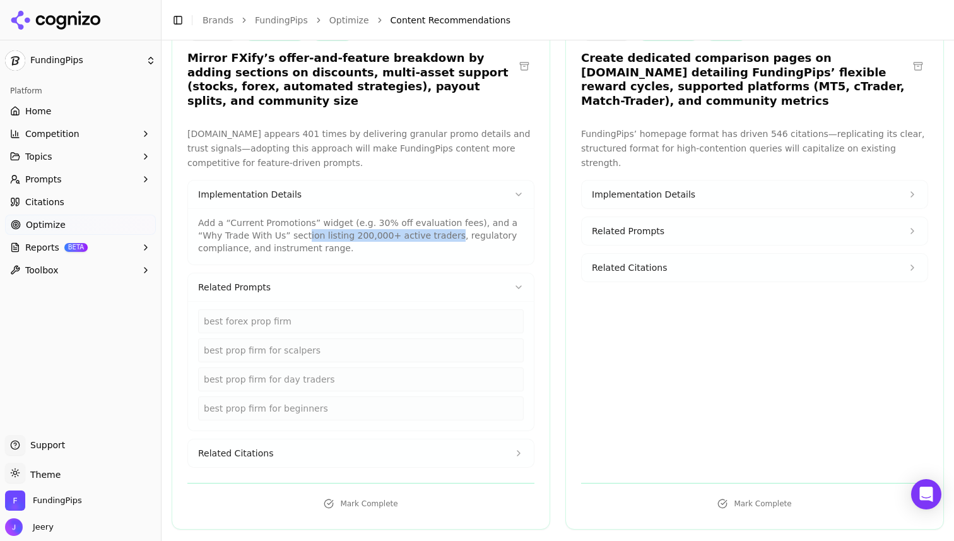
click at [301, 441] on button "Related Citations" at bounding box center [361, 453] width 346 height 28
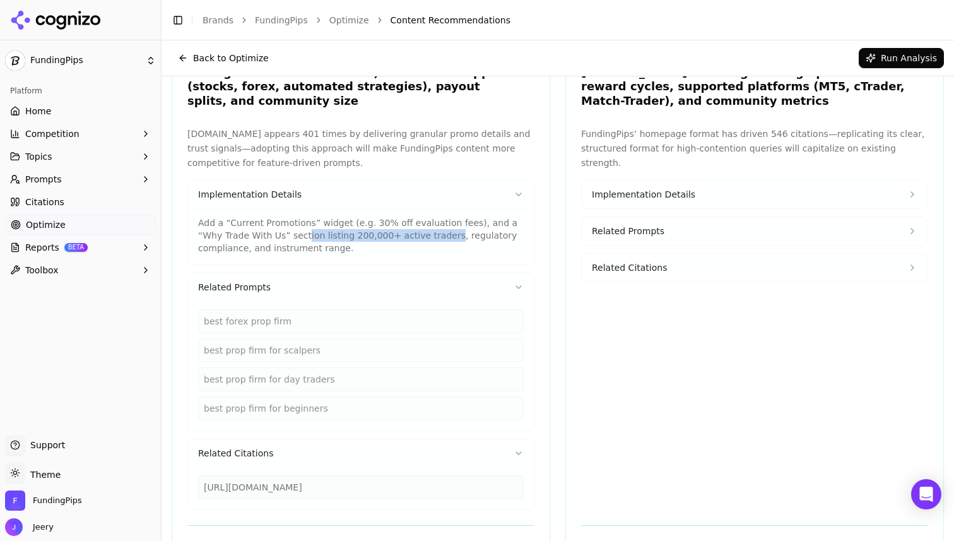
scroll to position [123, 0]
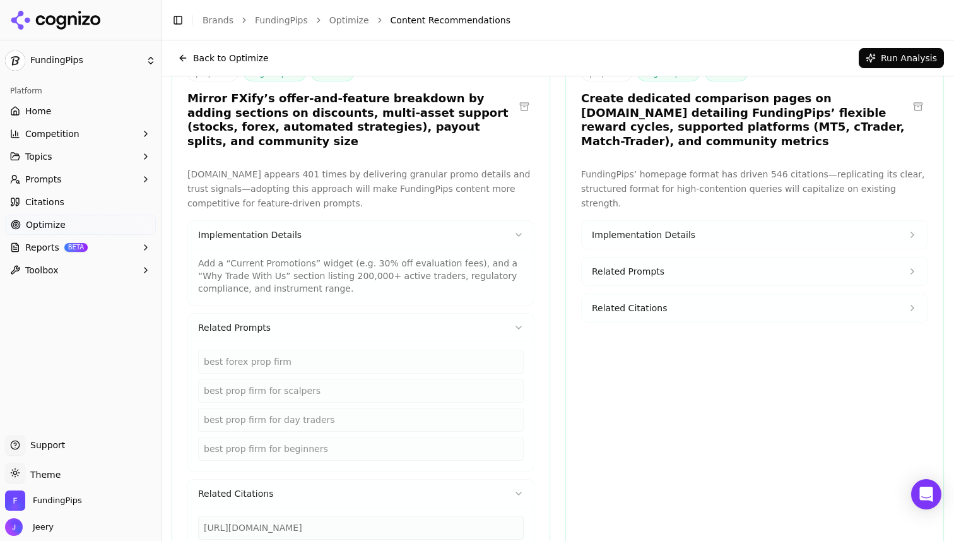
click at [237, 110] on h3 "Mirror FXify’s offer-and-feature breakdown by adding sections on discounts, mul…" at bounding box center [350, 120] width 327 height 57
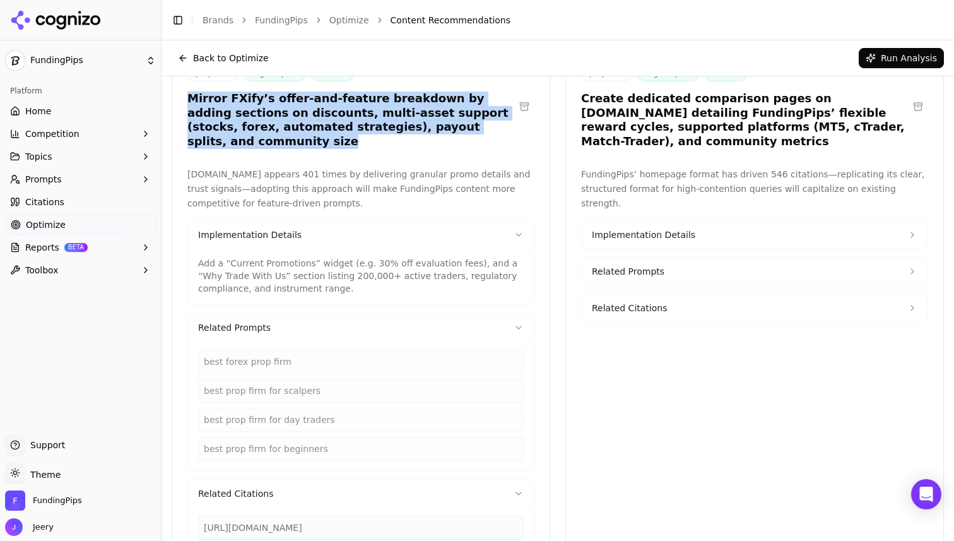
drag, startPoint x: 190, startPoint y: 99, endPoint x: 490, endPoint y: 131, distance: 302.2
click at [490, 131] on h3 "Mirror FXify’s offer-and-feature breakdown by adding sections on discounts, mul…" at bounding box center [350, 120] width 327 height 57
copy h3 "Mirror FXify’s offer-and-feature breakdown by adding sections on discounts, mul…"
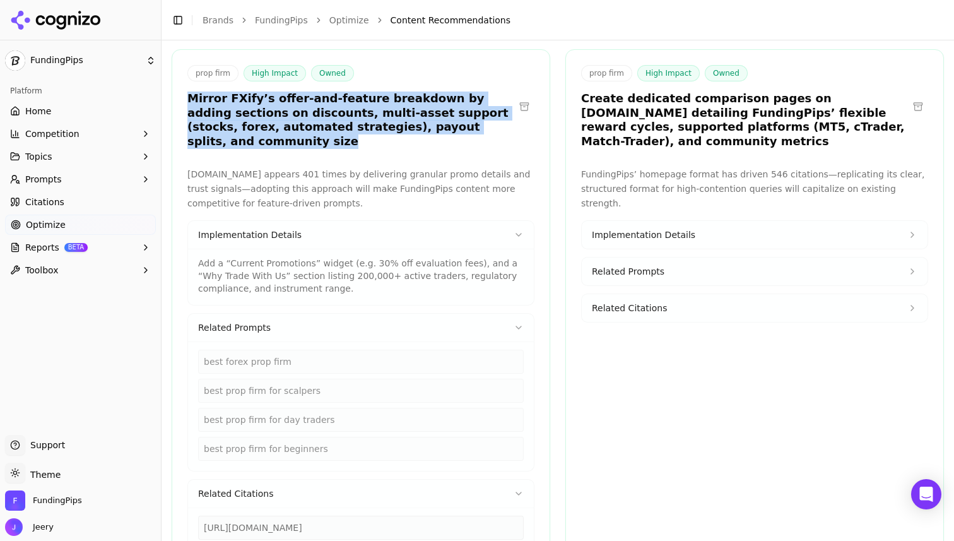
scroll to position [193, 0]
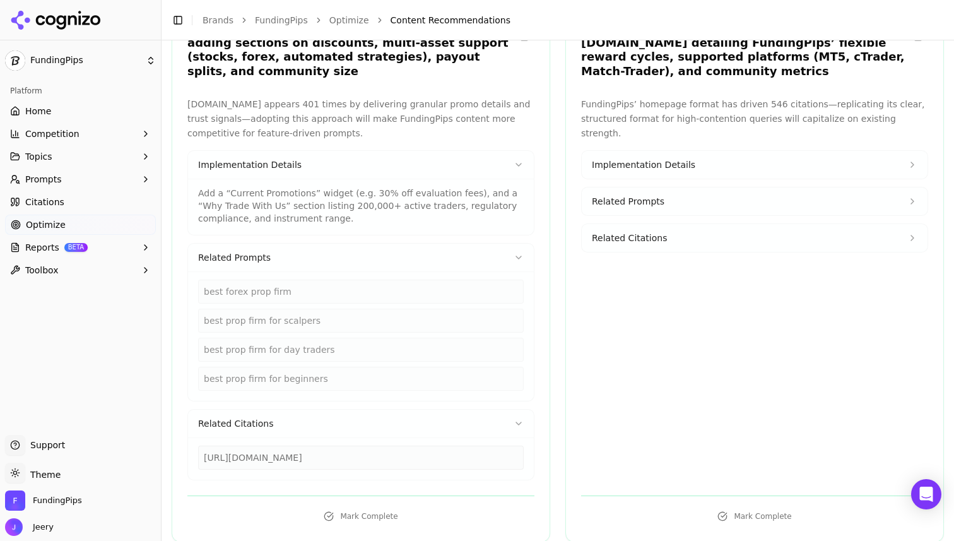
click at [244, 446] on div "[URL][DOMAIN_NAME]" at bounding box center [361, 458] width 326 height 24
drag, startPoint x: 277, startPoint y: 442, endPoint x: 186, endPoint y: 442, distance: 90.9
click at [187, 442] on div "FXify.com appears 401 times by delivering granular promo details and trust sign…" at bounding box center [360, 288] width 377 height 383
click at [281, 460] on div "[URL][DOMAIN_NAME]" at bounding box center [361, 458] width 346 height 42
click at [263, 417] on span "Related Citations" at bounding box center [235, 423] width 75 height 13
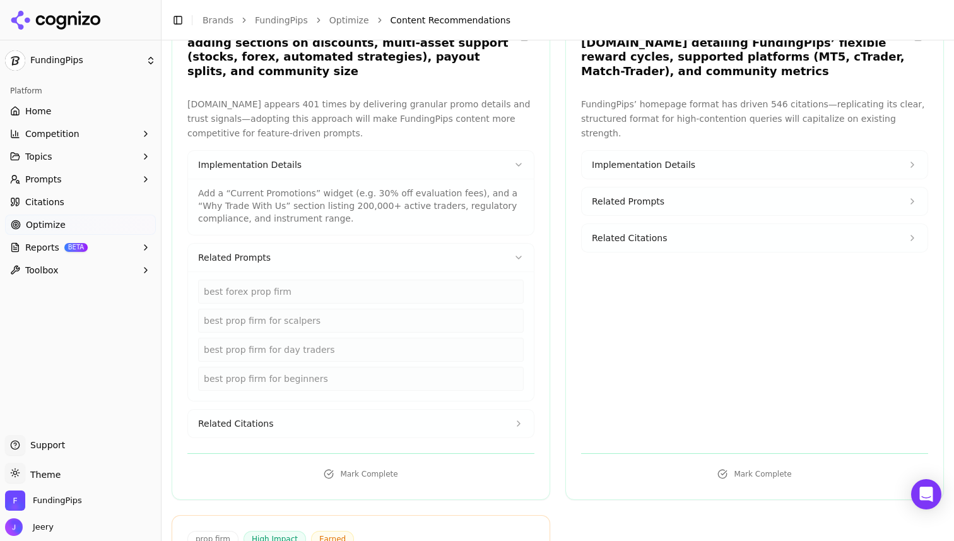
click at [263, 417] on span "Related Citations" at bounding box center [235, 423] width 75 height 13
drag, startPoint x: 284, startPoint y: 445, endPoint x: 166, endPoint y: 445, distance: 118.0
click at [167, 445] on div "Content Recommendations Active 43 Completed 0 Archive 2 prop firm All Types pro…" at bounding box center [558, 393] width 793 height 1020
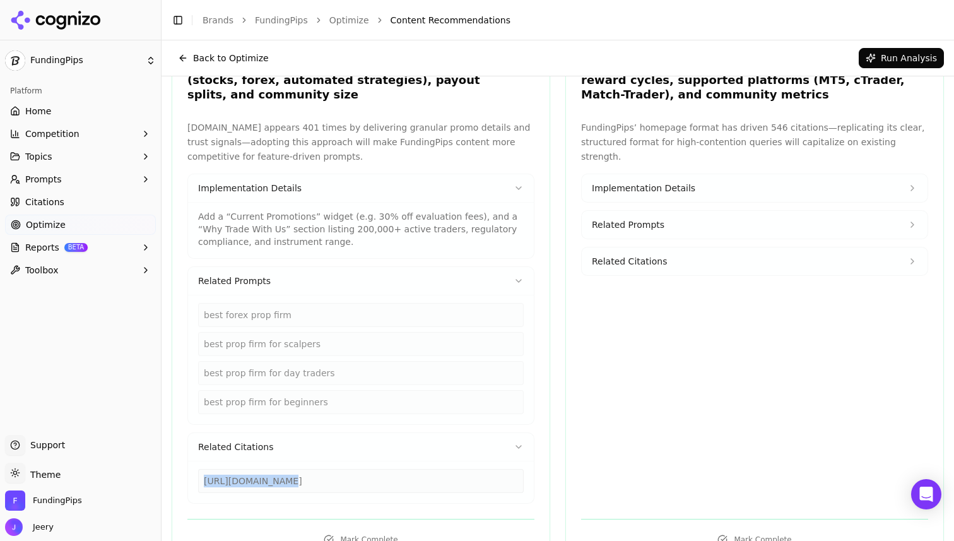
scroll to position [167, 0]
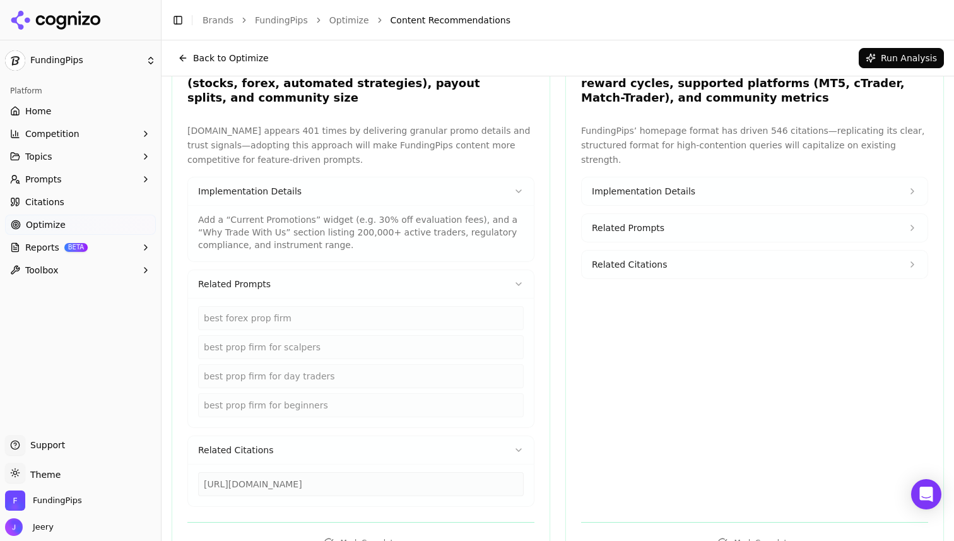
click at [302, 124] on p "[DOMAIN_NAME] appears 401 times by delivering granular promo details and trust …" at bounding box center [360, 145] width 347 height 43
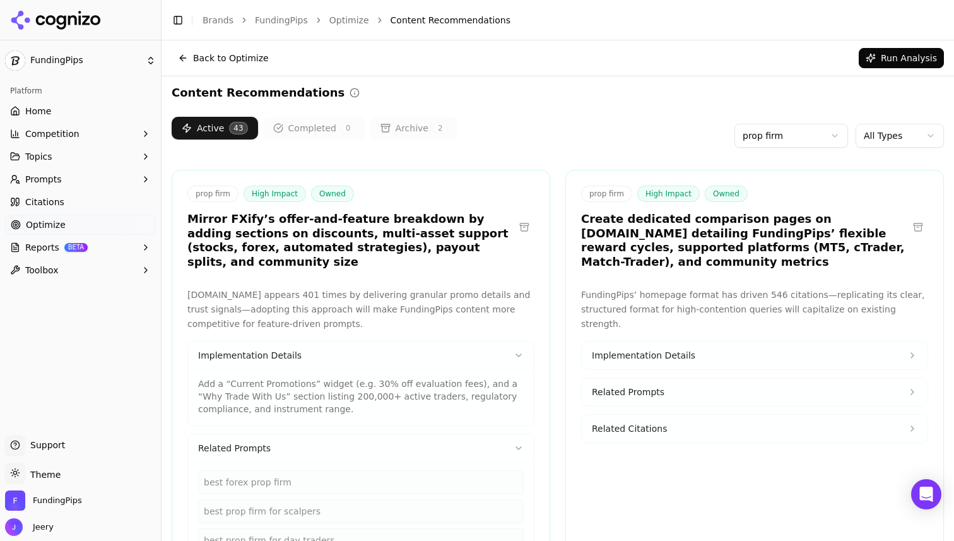
scroll to position [15, 0]
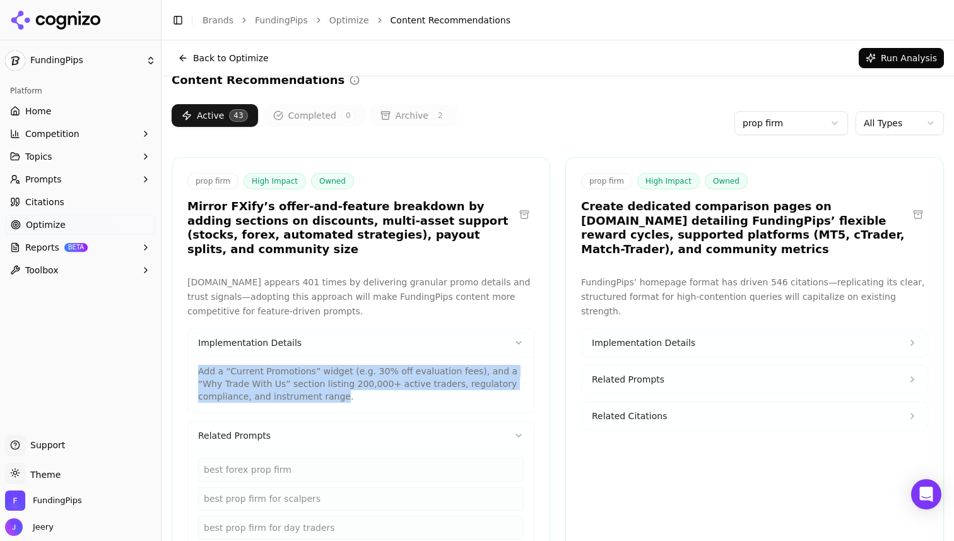
drag, startPoint x: 195, startPoint y: 356, endPoint x: 285, endPoint y: 381, distance: 93.6
click at [285, 381] on div "Add a “Current Promotions” widget (e.g. 30% off evaluation fees), and a “Why Tr…" at bounding box center [361, 385] width 346 height 56
copy p "Add a “Current Promotions” widget (e.g. 30% off evaluation fees), and a “Why Tr…"
click at [308, 329] on button "Implementation Details" at bounding box center [361, 343] width 346 height 28
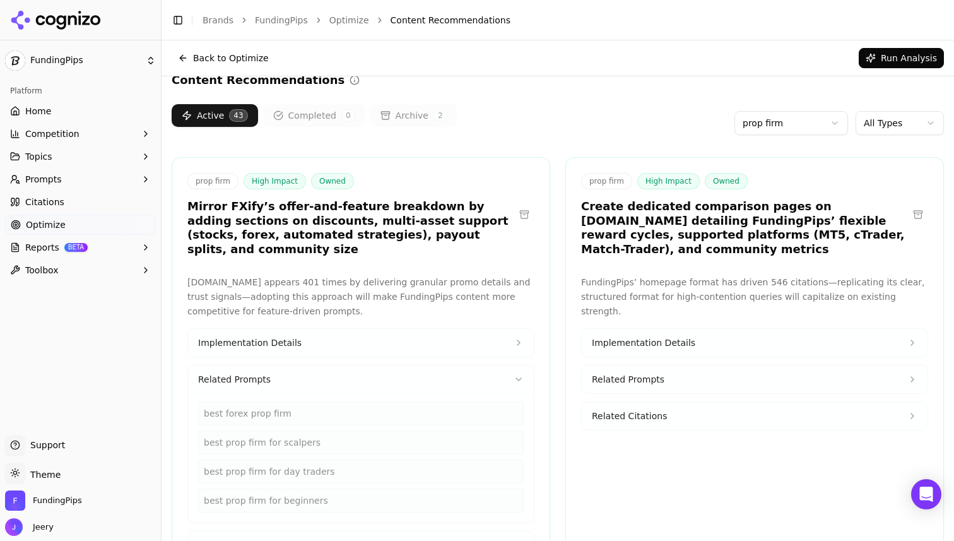
click at [308, 329] on button "Implementation Details" at bounding box center [361, 343] width 346 height 28
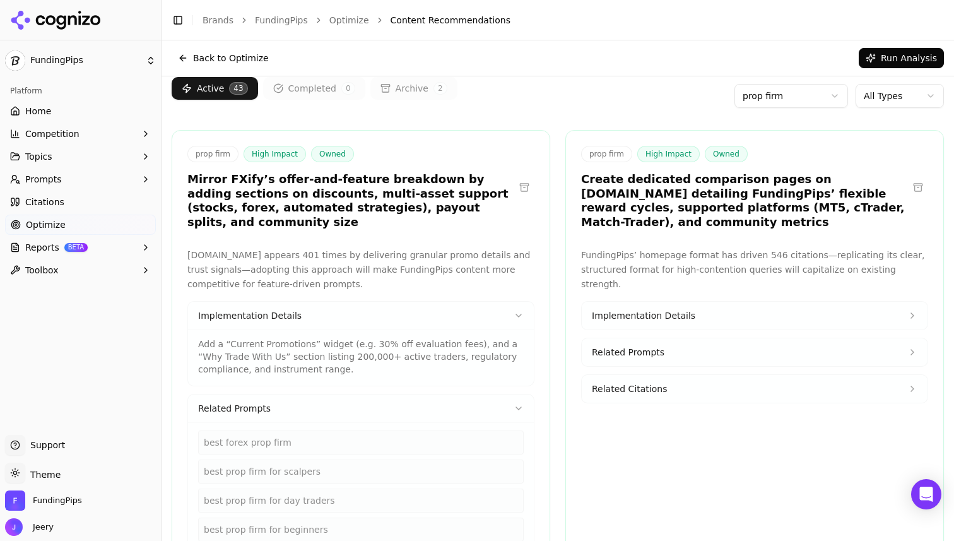
scroll to position [54, 0]
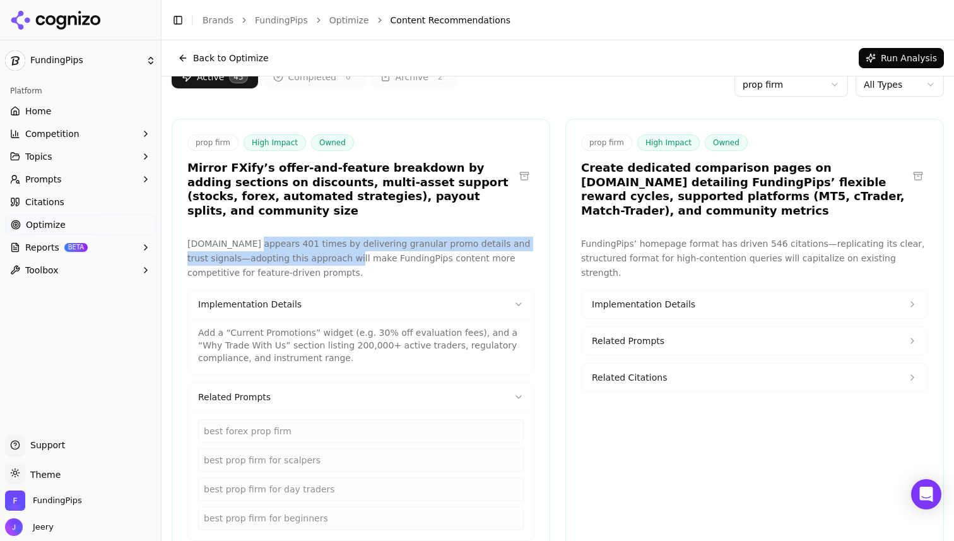
drag, startPoint x: 252, startPoint y: 232, endPoint x: 305, endPoint y: 240, distance: 53.8
click at [305, 240] on p "[DOMAIN_NAME] appears 401 times by delivering granular promo details and trust …" at bounding box center [360, 258] width 347 height 43
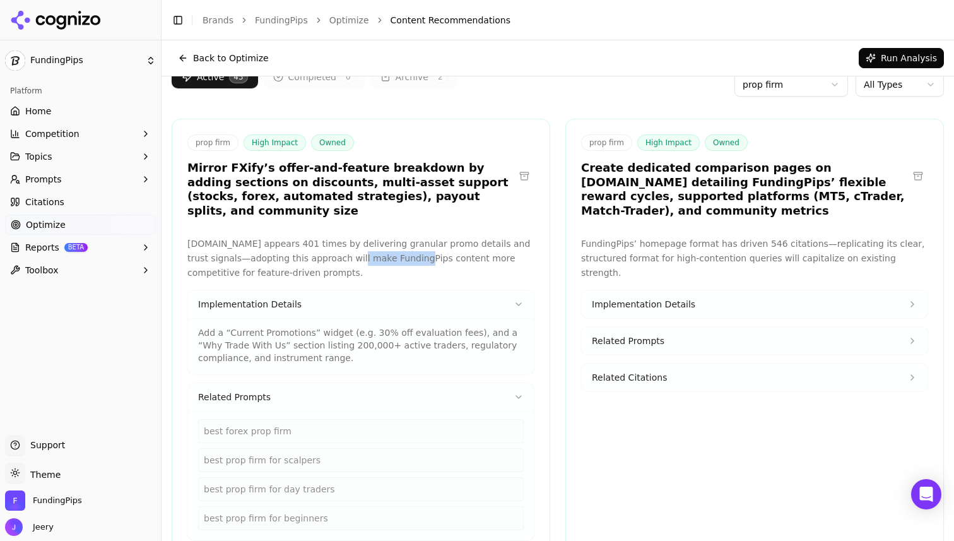
drag, startPoint x: 314, startPoint y: 242, endPoint x: 373, endPoint y: 248, distance: 59.6
click at [373, 248] on p "[DOMAIN_NAME] appears 401 times by delivering granular promo details and trust …" at bounding box center [360, 258] width 347 height 43
click at [312, 261] on p "[DOMAIN_NAME] appears 401 times by delivering granular promo details and trust …" at bounding box center [360, 258] width 347 height 43
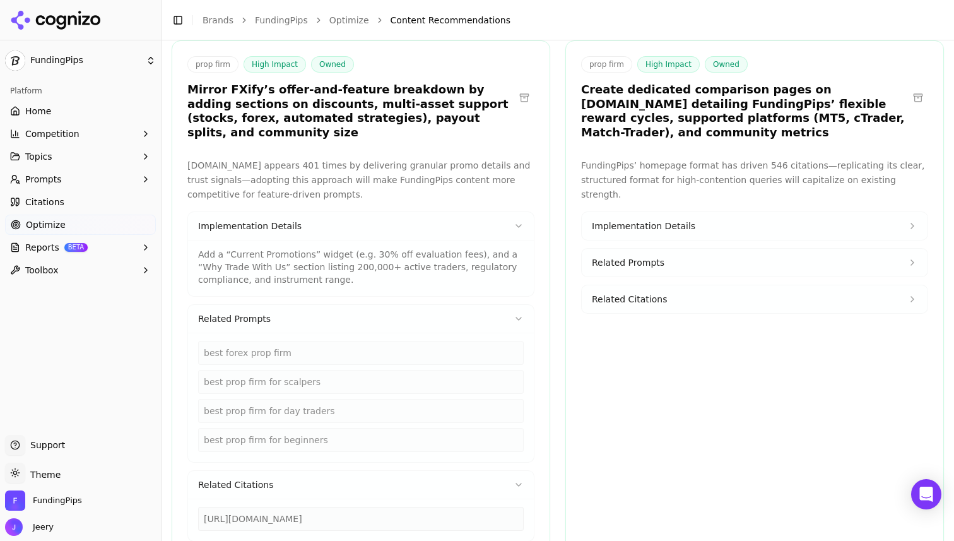
scroll to position [133, 0]
drag, startPoint x: 294, startPoint y: 342, endPoint x: 201, endPoint y: 341, distance: 92.2
click at [202, 341] on div "best forex prop firm" at bounding box center [361, 352] width 326 height 24
click at [286, 403] on div "best prop firm for day traders" at bounding box center [361, 410] width 326 height 24
drag, startPoint x: 339, startPoint y: 395, endPoint x: 227, endPoint y: 391, distance: 111.8
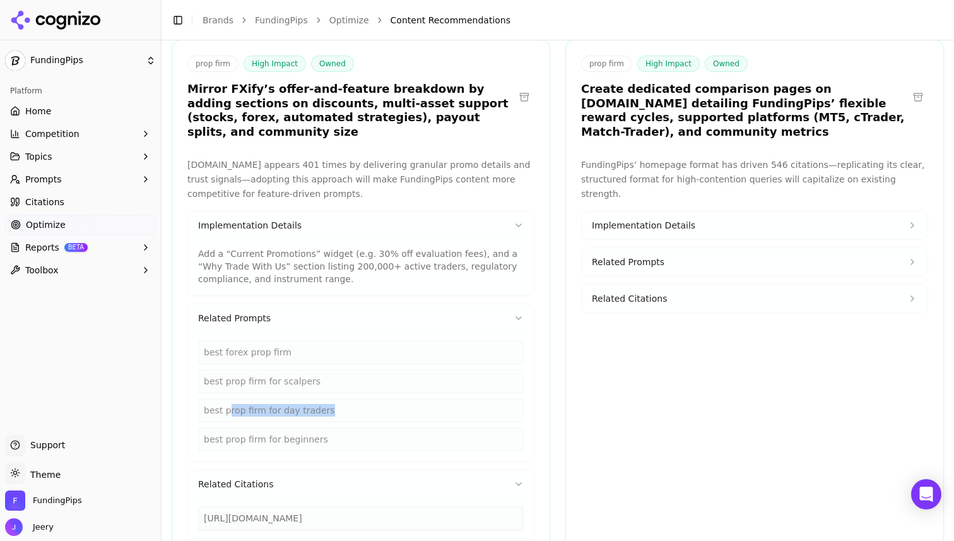
click at [227, 398] on div "best prop firm for day traders" at bounding box center [361, 410] width 326 height 24
click at [302, 427] on div "best prop firm for beginners" at bounding box center [361, 439] width 326 height 24
drag, startPoint x: 327, startPoint y: 423, endPoint x: 191, endPoint y: 421, distance: 135.7
click at [191, 422] on div "best forex prop firm best prop firm for scalpers best prop firm for day traders…" at bounding box center [361, 396] width 346 height 129
copy div "best prop firm for beginners"
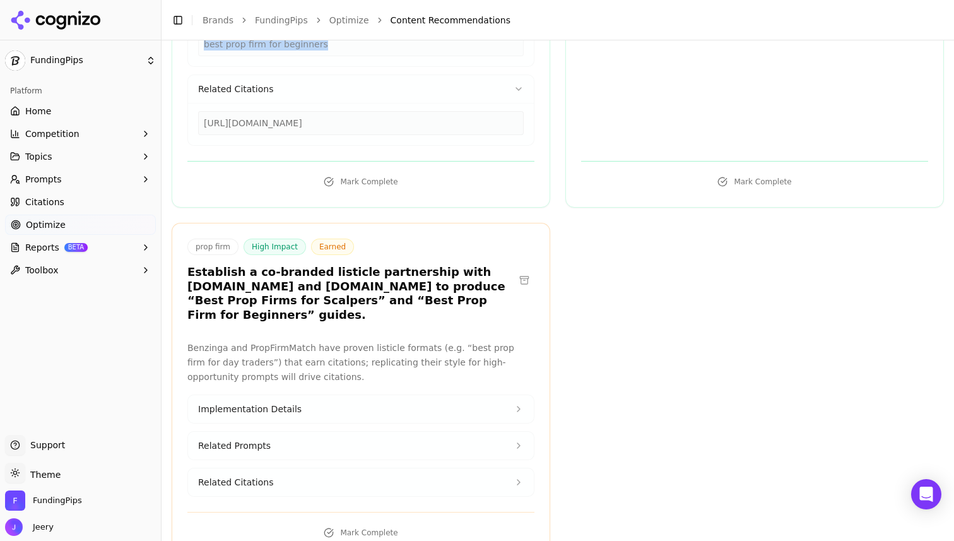
scroll to position [541, 0]
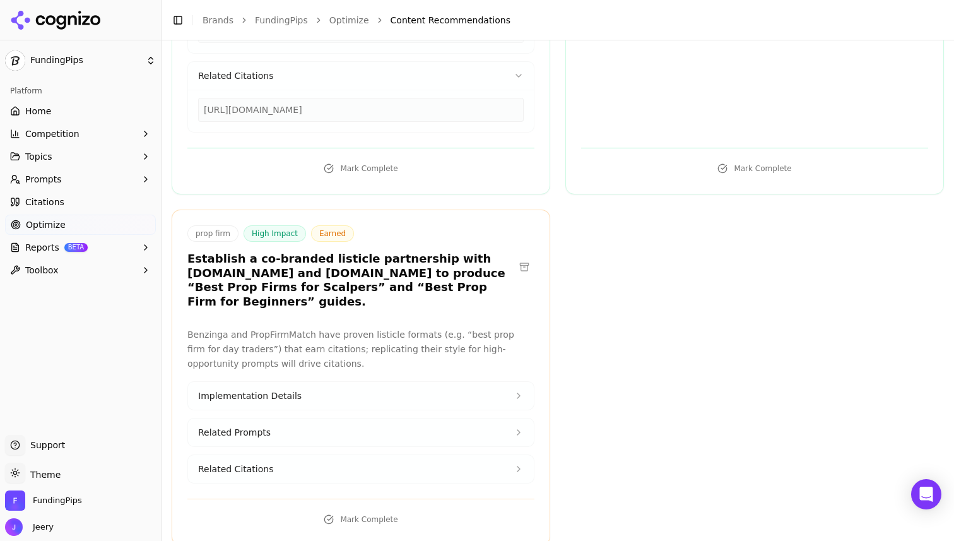
drag, startPoint x: 249, startPoint y: 247, endPoint x: 297, endPoint y: 284, distance: 60.2
click at [297, 284] on h3 "Establish a co-branded listicle partnership with [DOMAIN_NAME] and [DOMAIN_NAME…" at bounding box center [350, 280] width 327 height 57
click at [367, 271] on h3 "Establish a co-branded listicle partnership with [DOMAIN_NAME] and [DOMAIN_NAME…" at bounding box center [350, 280] width 327 height 57
click at [324, 393] on button "Implementation Details" at bounding box center [361, 396] width 346 height 28
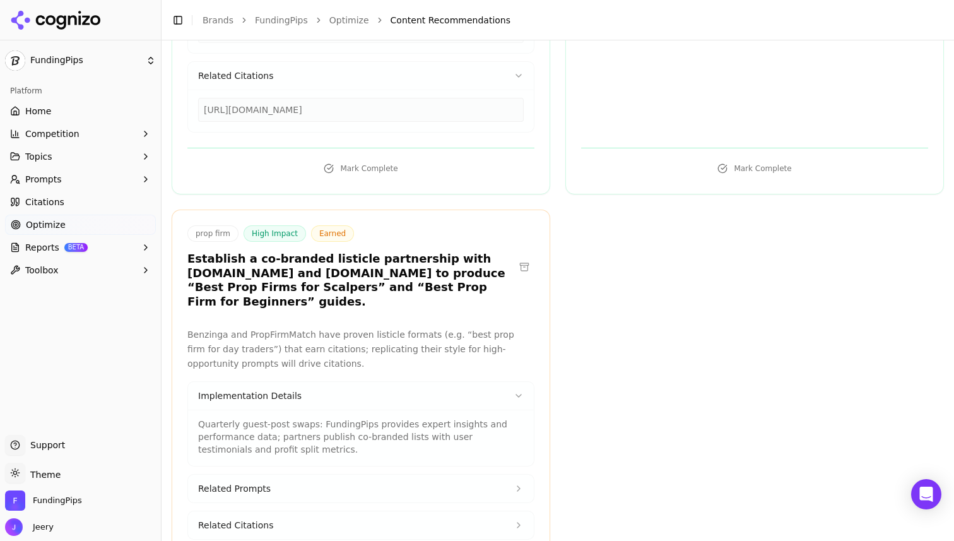
scroll to position [597, 0]
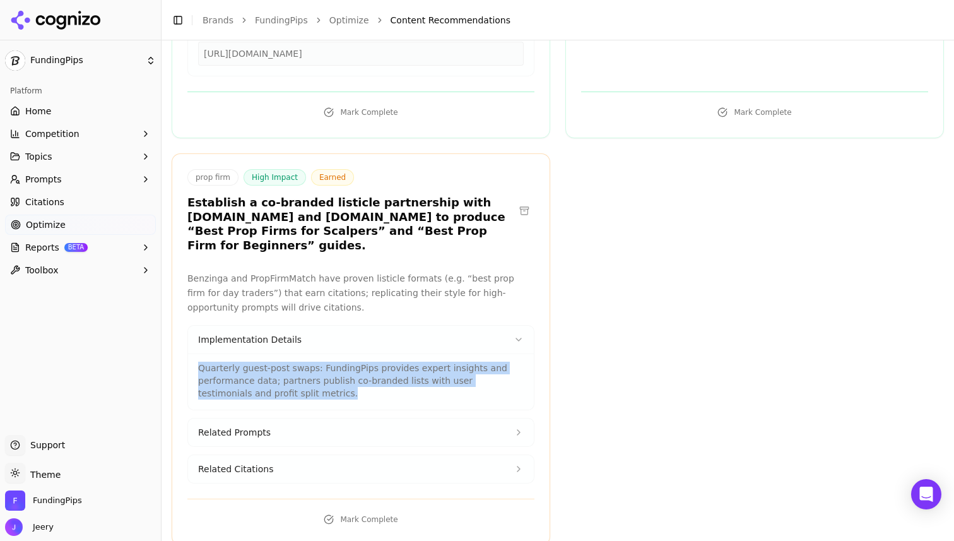
drag, startPoint x: 198, startPoint y: 355, endPoint x: 301, endPoint y: 374, distance: 104.6
click at [301, 374] on p "Quarterly guest-post swaps: FundingPips provides expert insights and performanc…" at bounding box center [361, 381] width 326 height 38
click at [278, 424] on button "Related Prompts" at bounding box center [361, 432] width 346 height 28
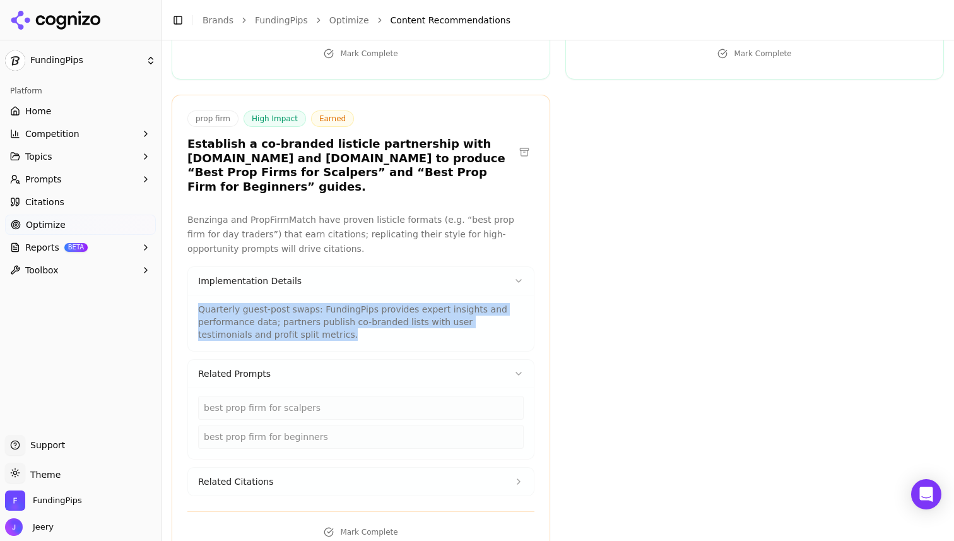
scroll to position [658, 0]
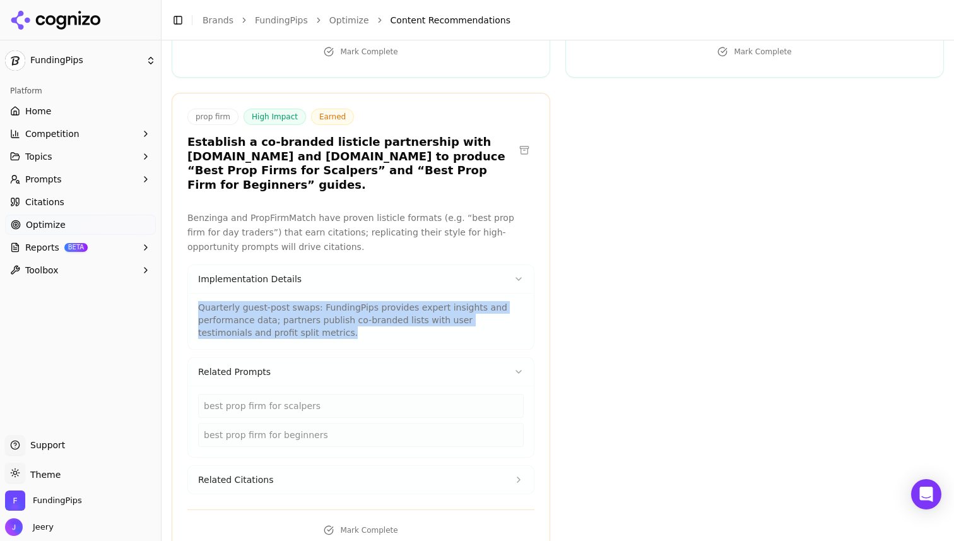
click at [272, 478] on button "Related Citations" at bounding box center [361, 480] width 346 height 28
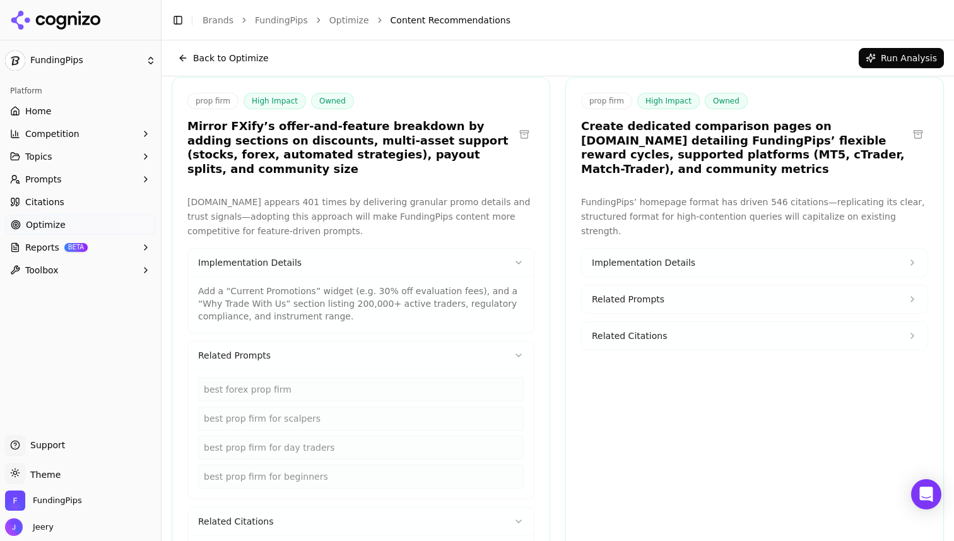
scroll to position [73, 0]
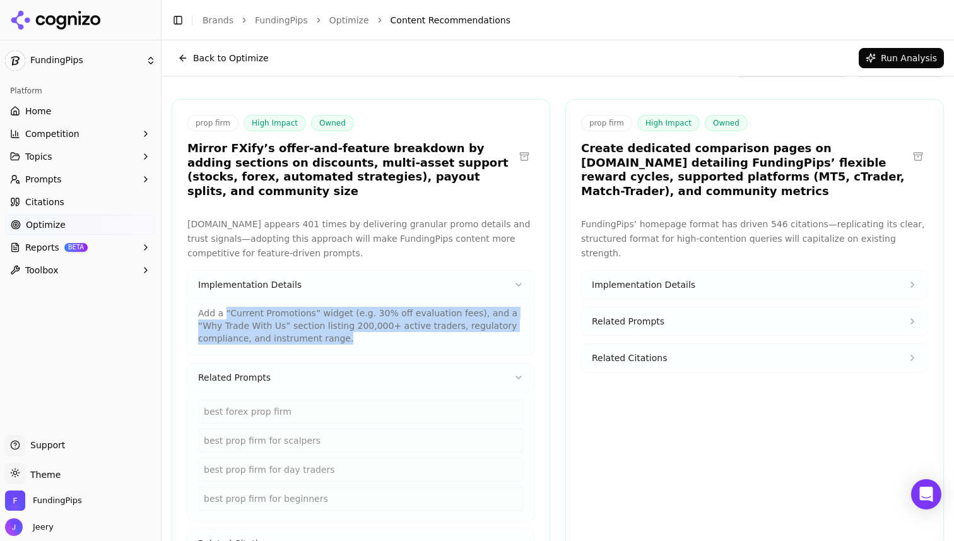
drag, startPoint x: 292, startPoint y: 330, endPoint x: 224, endPoint y: 303, distance: 73.4
click at [224, 303] on div "Add a “Current Promotions” widget (e.g. 30% off evaluation fees), and a “Why Tr…" at bounding box center [361, 327] width 346 height 56
click at [288, 335] on div "Add a “Current Promotions” widget (e.g. 30% off evaluation fees), and a “Why Tr…" at bounding box center [361, 327] width 346 height 56
drag, startPoint x: 292, startPoint y: 329, endPoint x: 186, endPoint y: 294, distance: 111.2
click at [186, 294] on div "FXify.com appears 401 times by delivering granular promo details and trust sign…" at bounding box center [360, 408] width 377 height 383
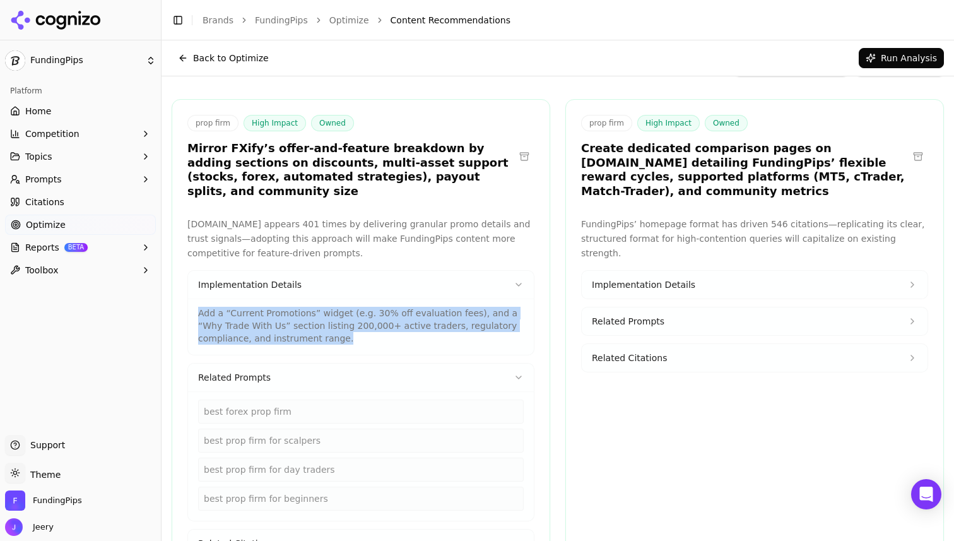
click at [807, 276] on button "Implementation Details" at bounding box center [755, 285] width 346 height 28
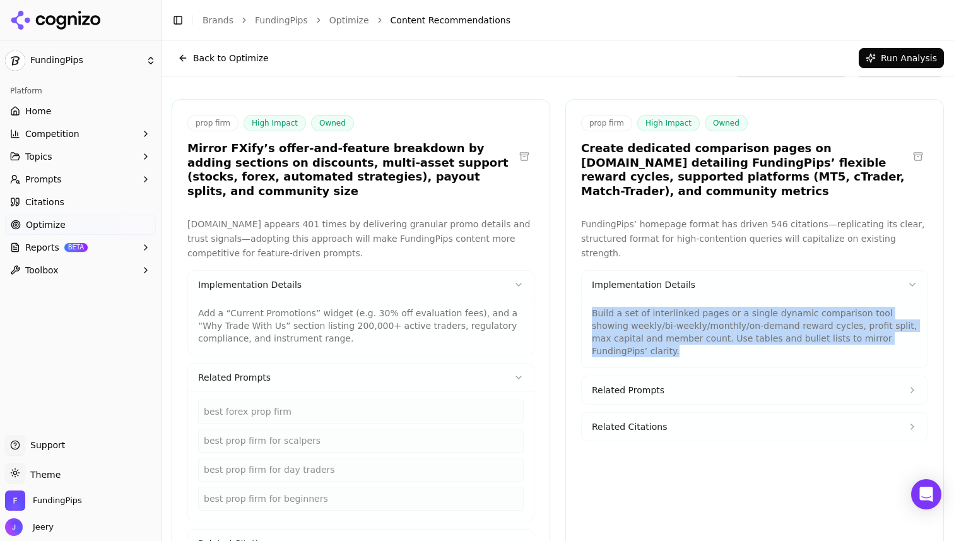
drag, startPoint x: 902, startPoint y: 326, endPoint x: 593, endPoint y: 303, distance: 310.1
click at [593, 307] on p "Build a set of interlinked pages or a single dynamic comparison tool showing we…" at bounding box center [755, 332] width 326 height 50
click at [628, 384] on span "Related Prompts" at bounding box center [628, 390] width 73 height 13
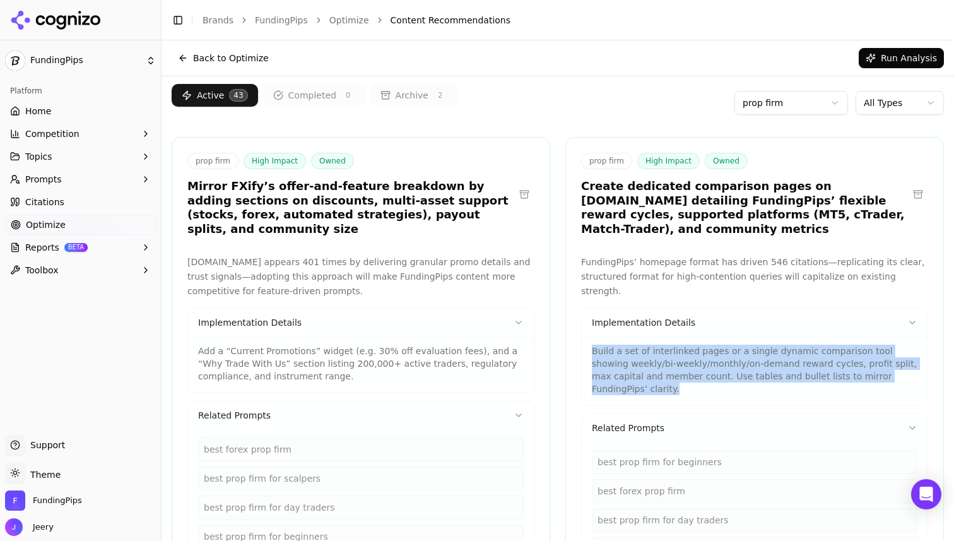
scroll to position [0, 0]
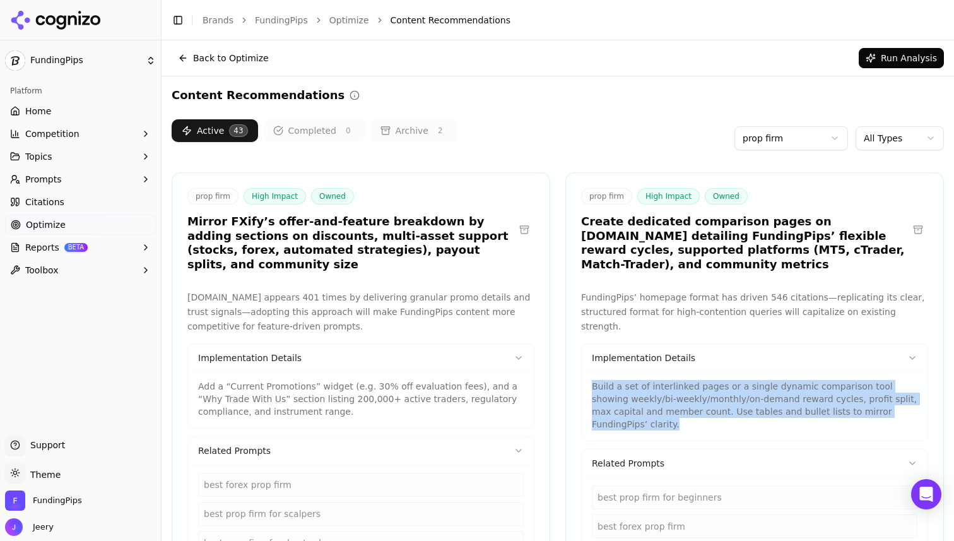
click at [341, 126] on span "0" at bounding box center [348, 130] width 14 height 13
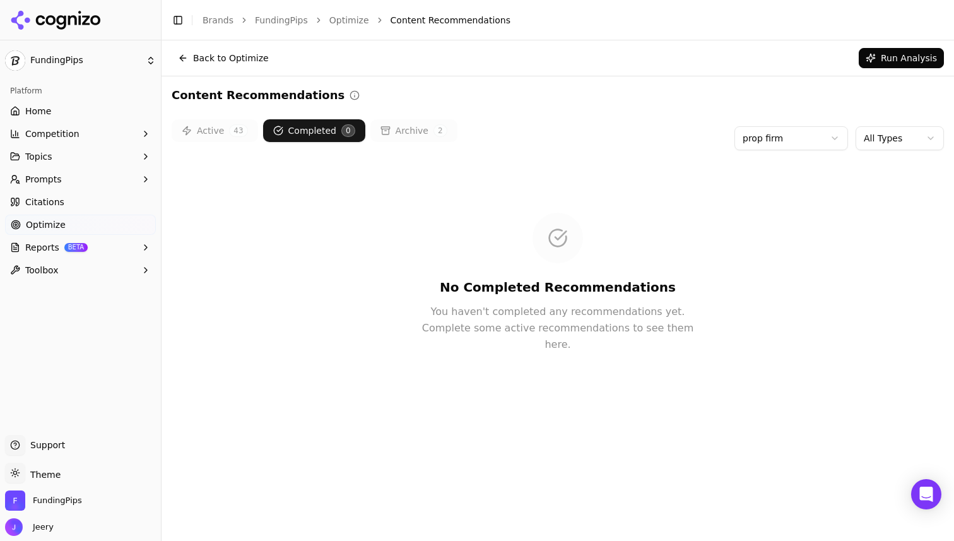
click at [219, 131] on button "Active 43" at bounding box center [215, 130] width 86 height 23
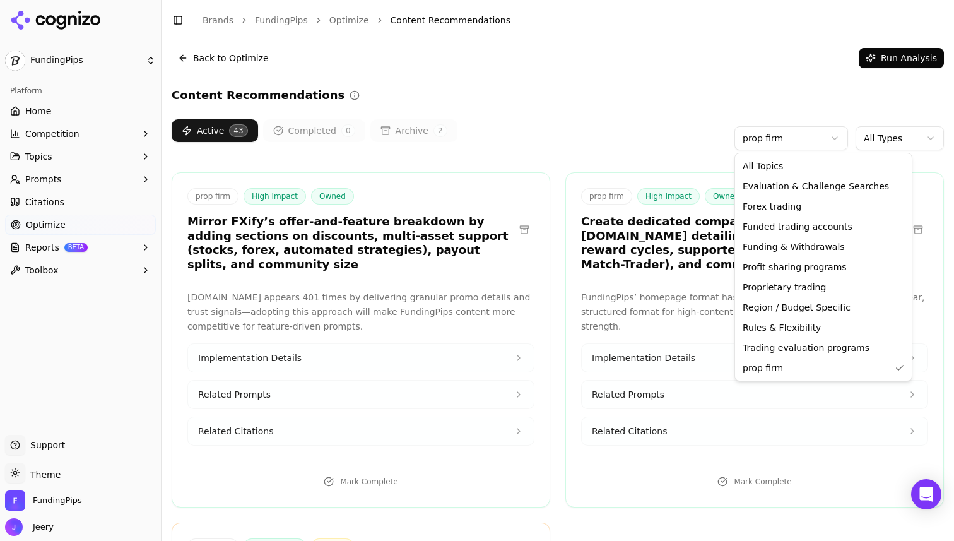
click at [824, 132] on html "FundingPips Platform Home Competition Topics Prompts Citations Optimize Reports…" at bounding box center [477, 270] width 954 height 541
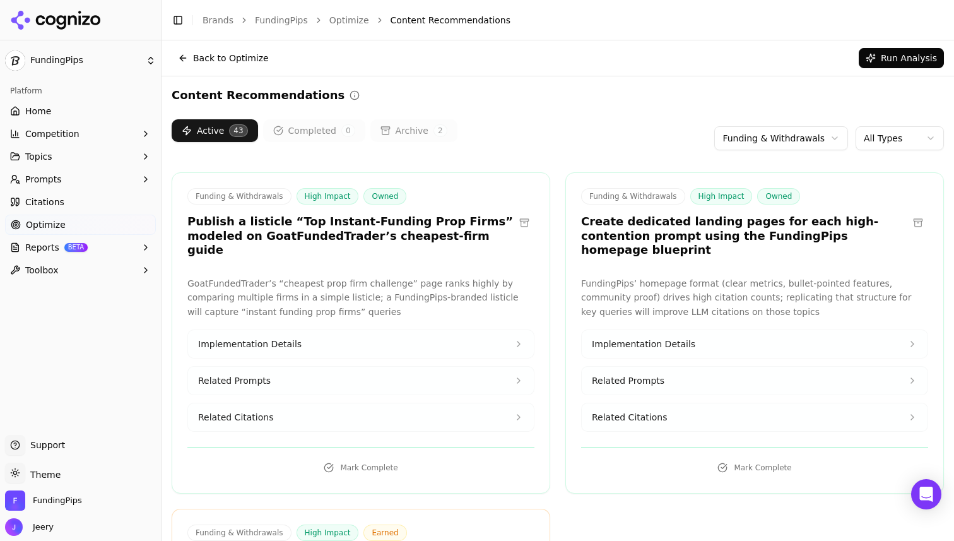
scroll to position [46, 0]
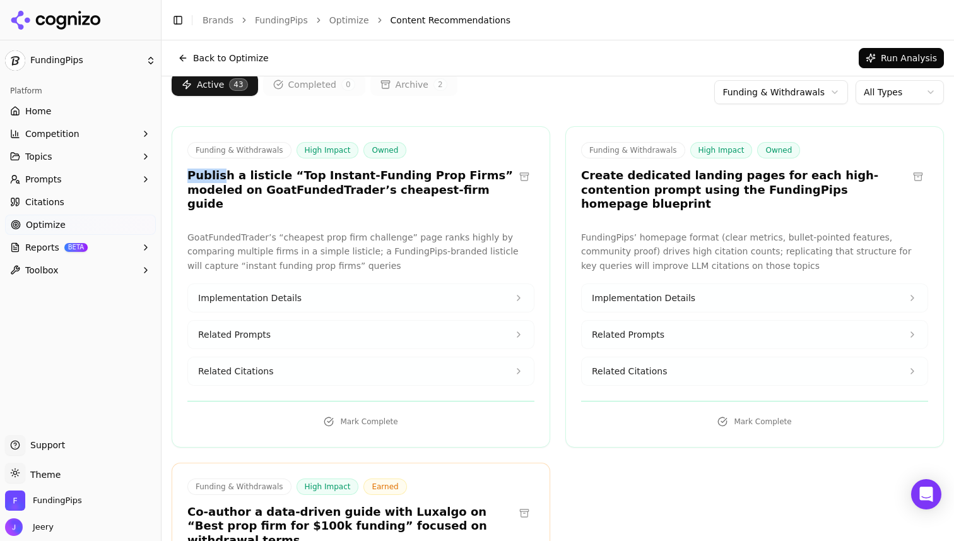
drag, startPoint x: 189, startPoint y: 175, endPoint x: 222, endPoint y: 181, distance: 33.3
click at [222, 181] on h3 "Publish a listicle “Top Instant-Funding Prop Firms” modeled on GoatFundedTrader…" at bounding box center [350, 190] width 327 height 43
click at [235, 180] on h3 "Publish a listicle “Top Instant-Funding Prop Firms” modeled on GoatFundedTrader…" at bounding box center [350, 190] width 327 height 43
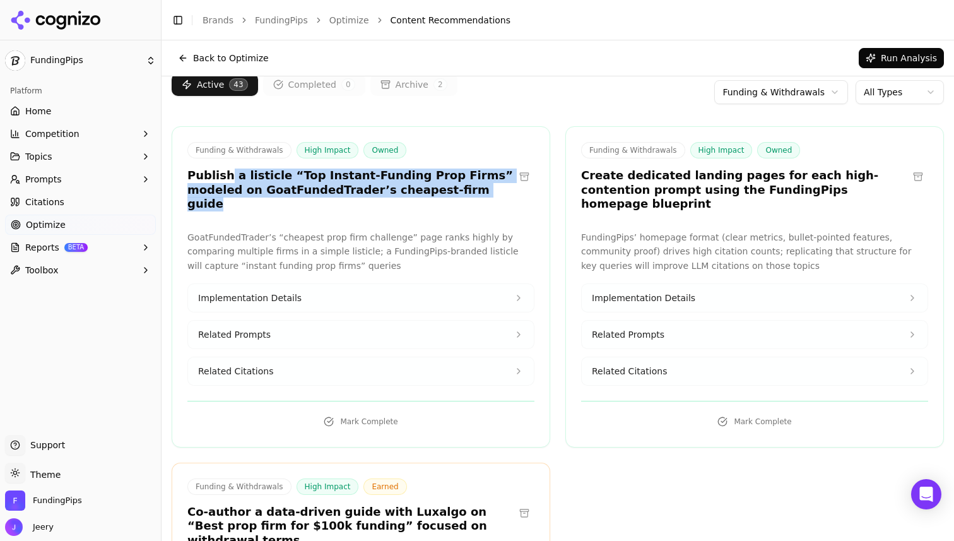
drag, startPoint x: 227, startPoint y: 174, endPoint x: 417, endPoint y: 200, distance: 191.7
click at [417, 200] on div "Funding & Withdrawals High Impact Owned Publish a listicle “Top Instant-Funding…" at bounding box center [360, 178] width 377 height 73
click at [338, 284] on button "Implementation Details" at bounding box center [361, 298] width 346 height 28
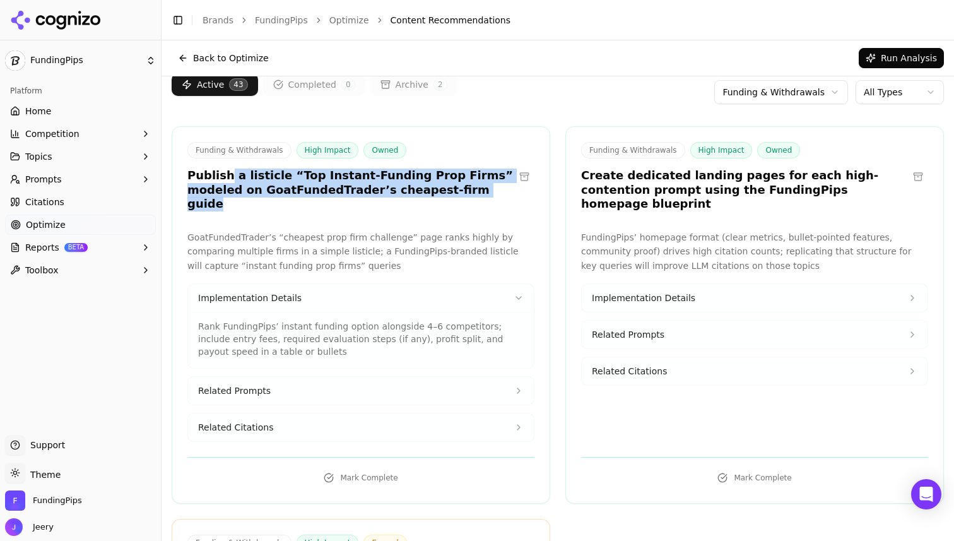
scroll to position [71, 0]
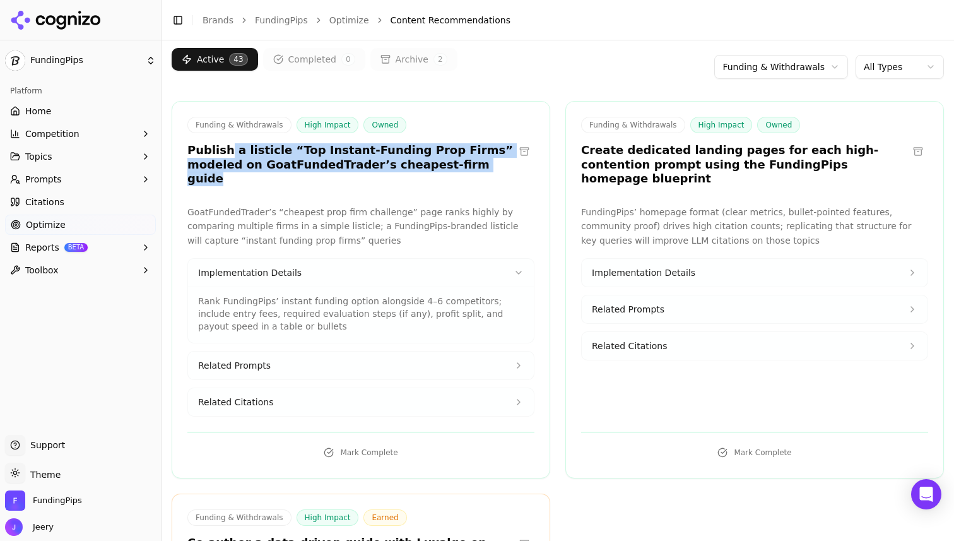
click at [274, 360] on button "Related Prompts" at bounding box center [361, 366] width 346 height 28
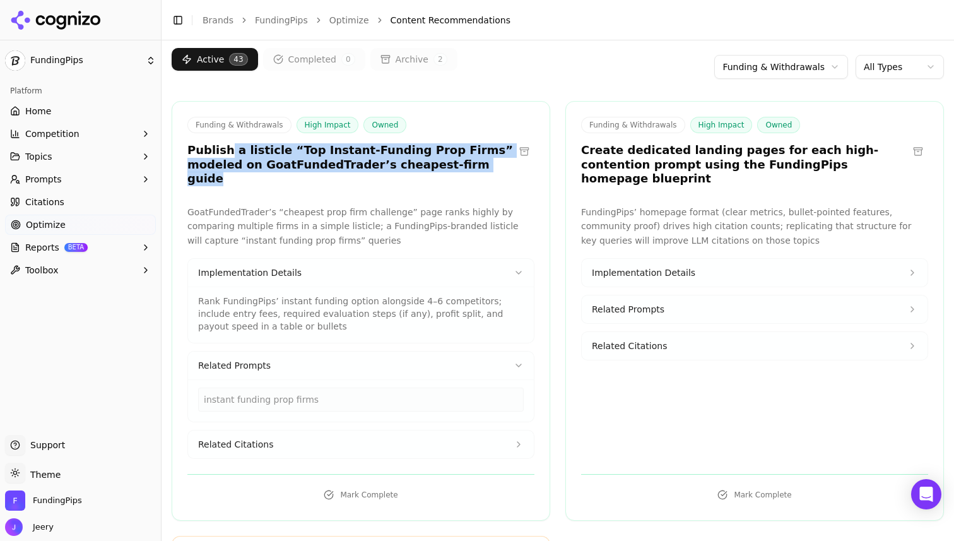
click at [278, 430] on button "Related Citations" at bounding box center [361, 444] width 346 height 28
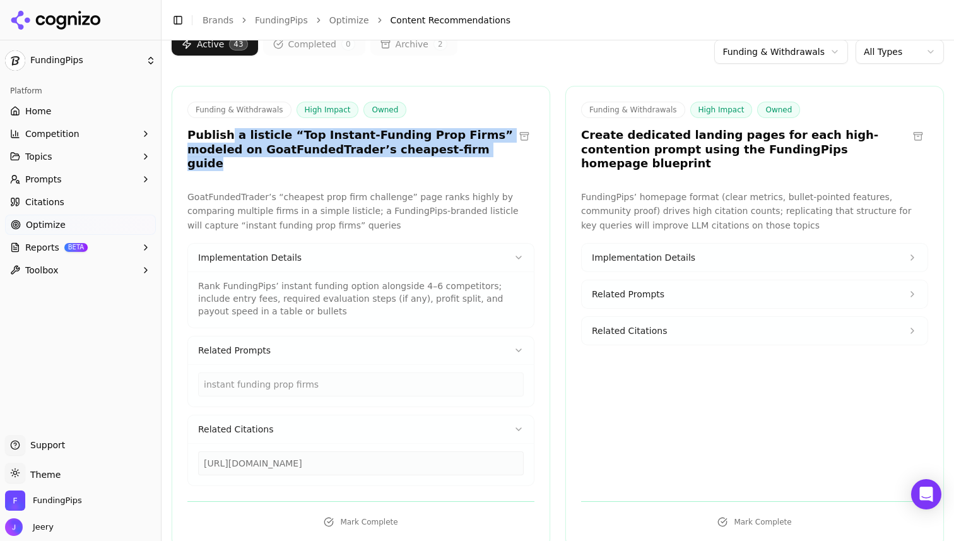
scroll to position [54, 0]
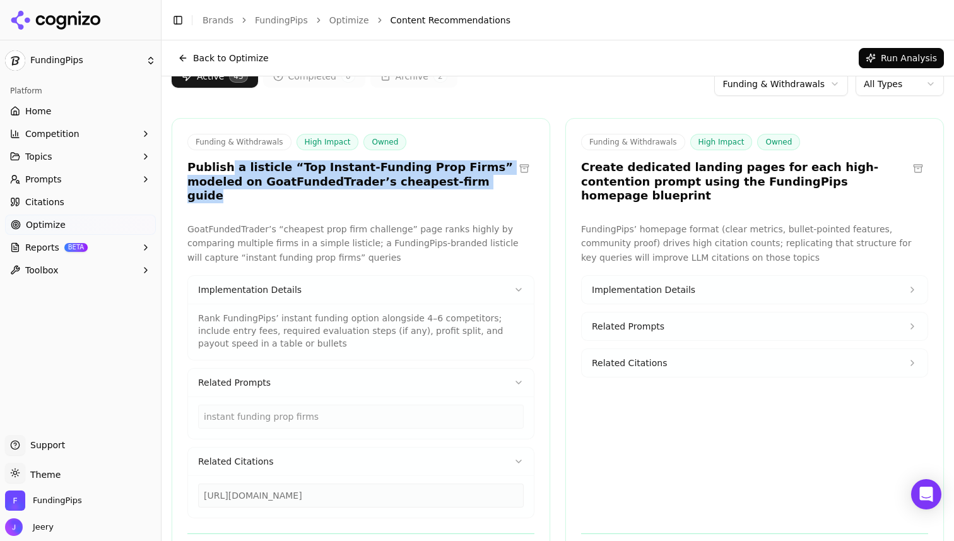
click at [281, 175] on h3 "Publish a listicle “Top Instant-Funding Prop Firms” modeled on GoatFundedTrader…" at bounding box center [350, 181] width 327 height 43
drag, startPoint x: 231, startPoint y: 168, endPoint x: 425, endPoint y: 187, distance: 195.3
click at [425, 187] on h3 "Publish a listicle “Top Instant-Funding Prop Firms” modeled on GoatFundedTrader…" at bounding box center [350, 181] width 327 height 43
copy h3 "a listicle “Top Instant-Funding Prop Firms” modeled on GoatFundedTrader’s cheap…"
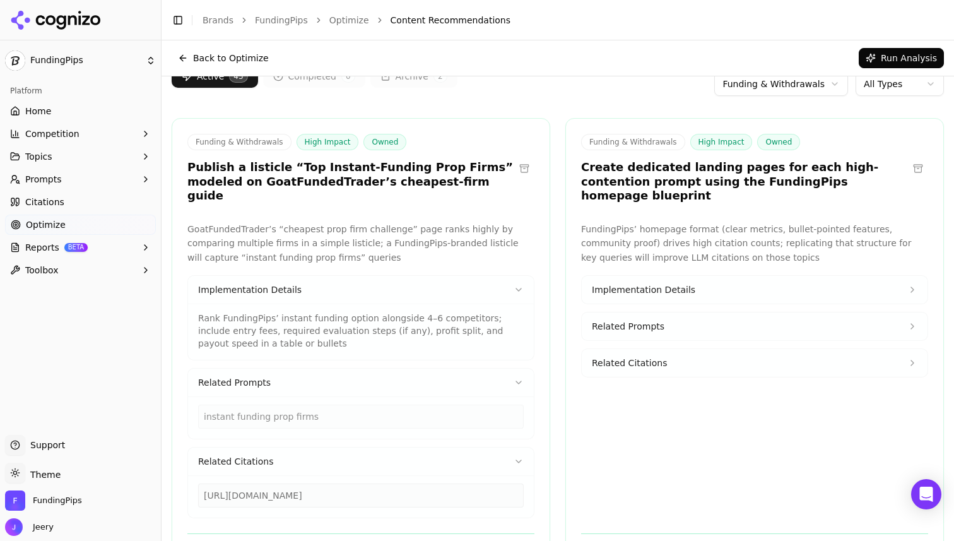
click at [257, 312] on p "Rank FundingPips’ instant funding option alongside 4–6 competitors; include ent…" at bounding box center [361, 331] width 326 height 38
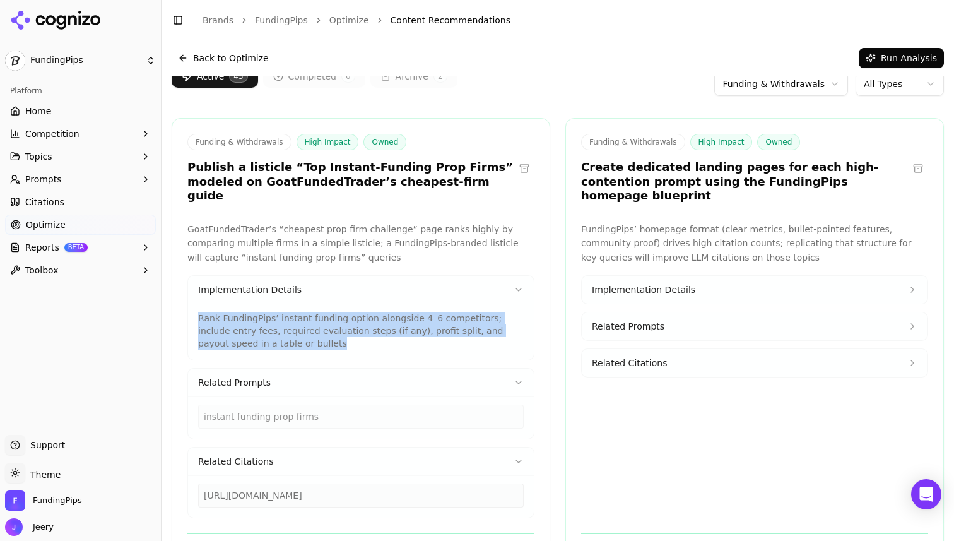
drag, startPoint x: 195, startPoint y: 304, endPoint x: 289, endPoint y: 331, distance: 97.9
click at [289, 331] on div "Rank FundingPips’ instant funding option alongside 4–6 competitors; include ent…" at bounding box center [361, 332] width 346 height 56
copy p "Rank FundingPips’ instant funding option alongside 4–6 competitors; include ent…"
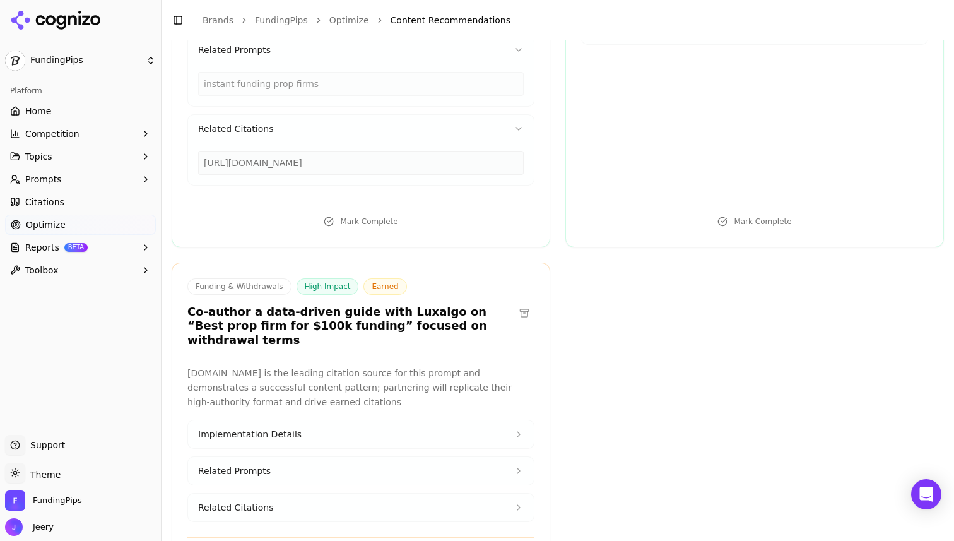
scroll to position [411, 0]
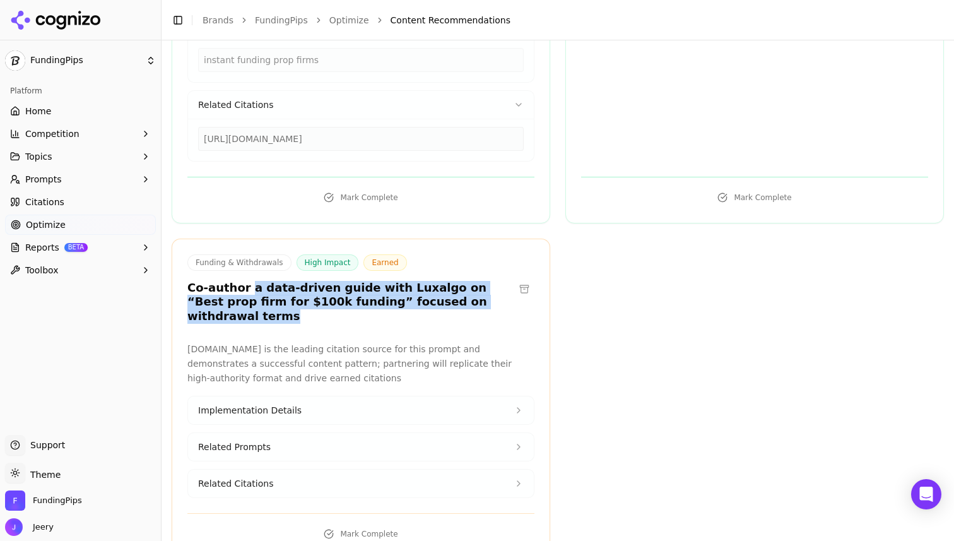
drag, startPoint x: 245, startPoint y: 275, endPoint x: 468, endPoint y: 291, distance: 224.1
click at [468, 291] on h3 "Co-author a data-driven guide with Luxalgo on “Best prop firm for $100k funding…" at bounding box center [350, 302] width 327 height 43
click at [247, 296] on div "Funding & Withdrawals High Impact Earned Co-author a data-driven guide with Lux…" at bounding box center [360, 290] width 377 height 73
drag, startPoint x: 188, startPoint y: 272, endPoint x: 319, endPoint y: 276, distance: 131.4
click at [320, 283] on h3 "Co-author a data-driven guide with Luxalgo on “Best prop firm for $100k funding…" at bounding box center [350, 302] width 327 height 43
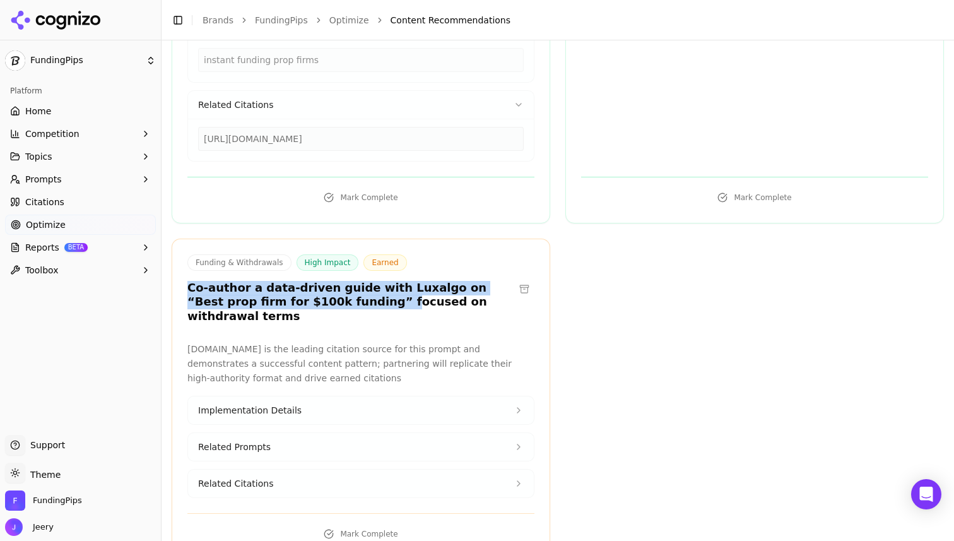
click at [238, 281] on h3 "Co-author a data-driven guide with Luxalgo on “Best prop firm for $100k funding…" at bounding box center [350, 302] width 327 height 43
drag, startPoint x: 191, startPoint y: 273, endPoint x: 467, endPoint y: 288, distance: 276.9
click at [467, 288] on h3 "Co-author a data-driven guide with Luxalgo on “Best prop firm for $100k funding…" at bounding box center [350, 302] width 327 height 43
click at [342, 396] on button "Implementation Details" at bounding box center [361, 410] width 346 height 28
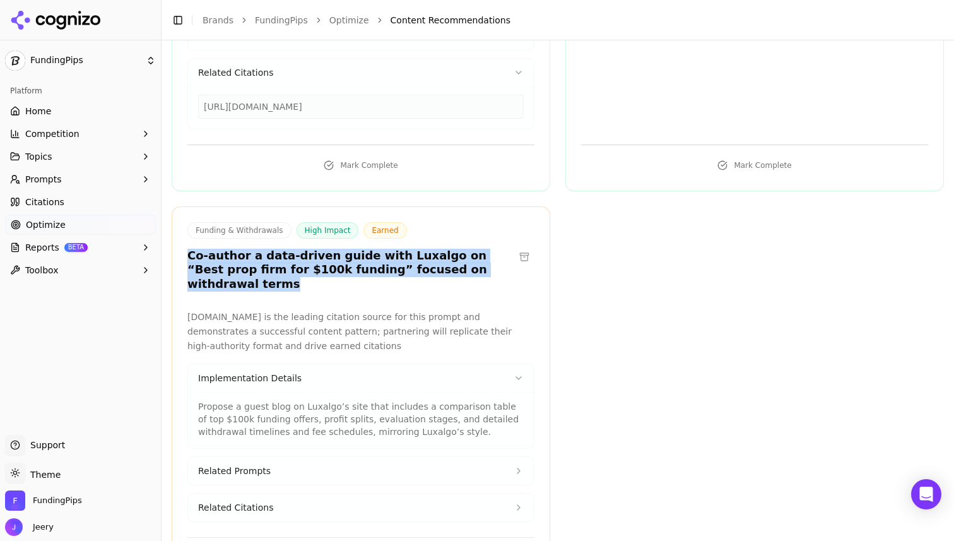
scroll to position [467, 0]
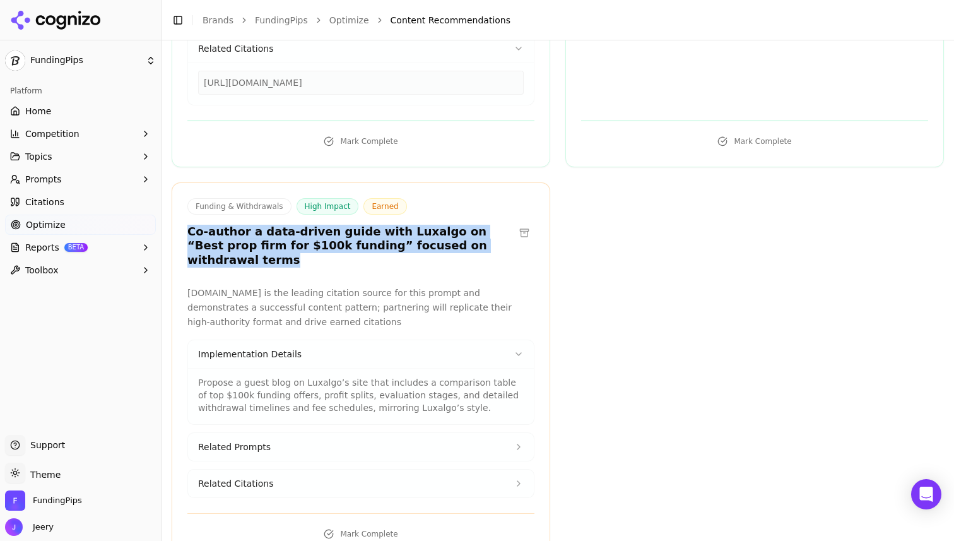
copy h3 "Co-author a data-driven guide with Luxalgo on “Best prop firm for $100k funding…"
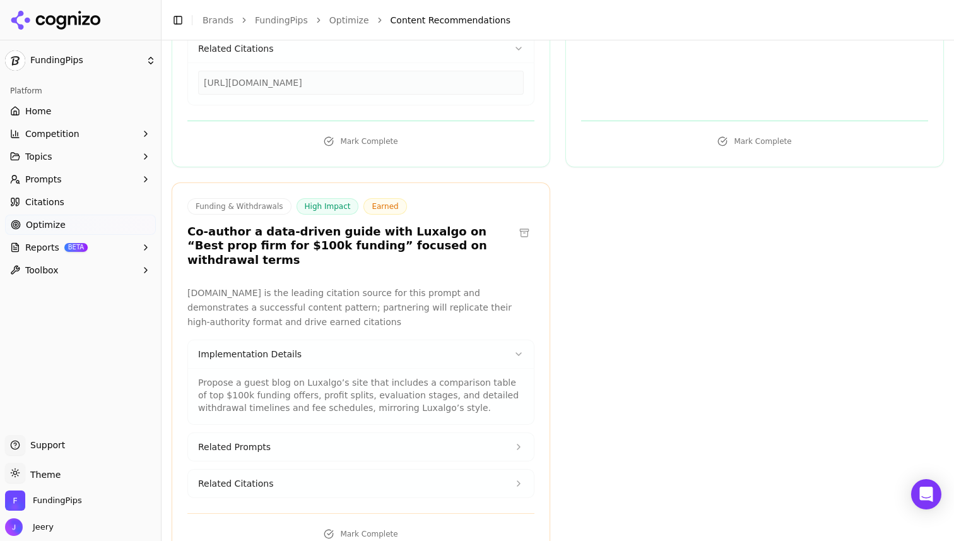
click at [264, 286] on p "[DOMAIN_NAME] is the leading citation source for this prompt and demonstrates a…" at bounding box center [360, 307] width 347 height 43
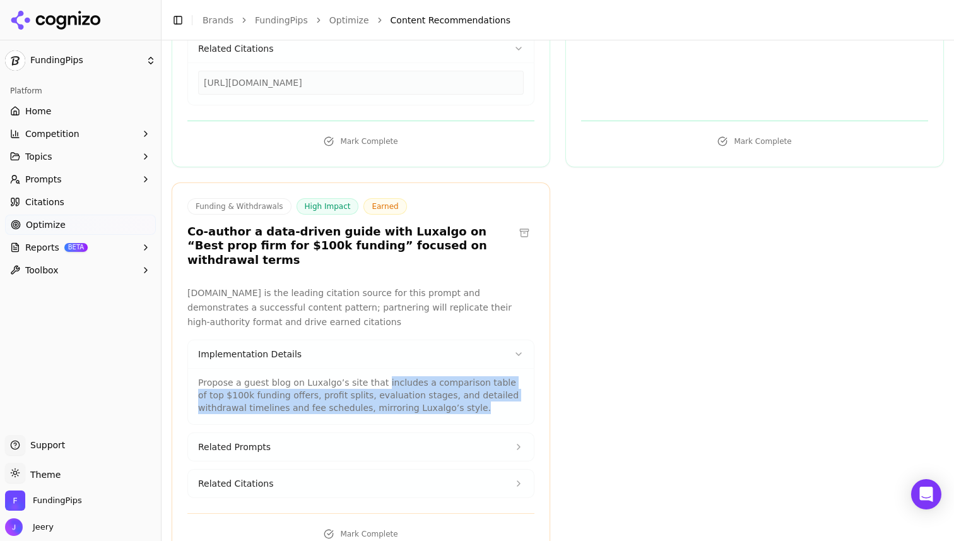
drag, startPoint x: 376, startPoint y: 354, endPoint x: 420, endPoint y: 384, distance: 54.1
click at [420, 384] on p "Propose a guest blog on Luxalgo’s site that includes a comparison table of top …" at bounding box center [361, 395] width 326 height 38
copy p "includes a comparison table of top $100k funding offers, profit splits, evaluat…"
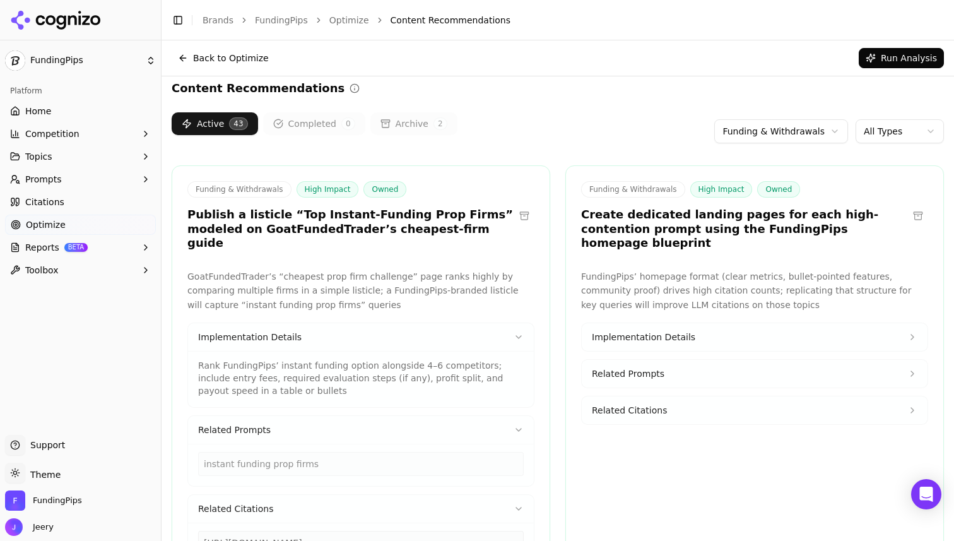
scroll to position [0, 0]
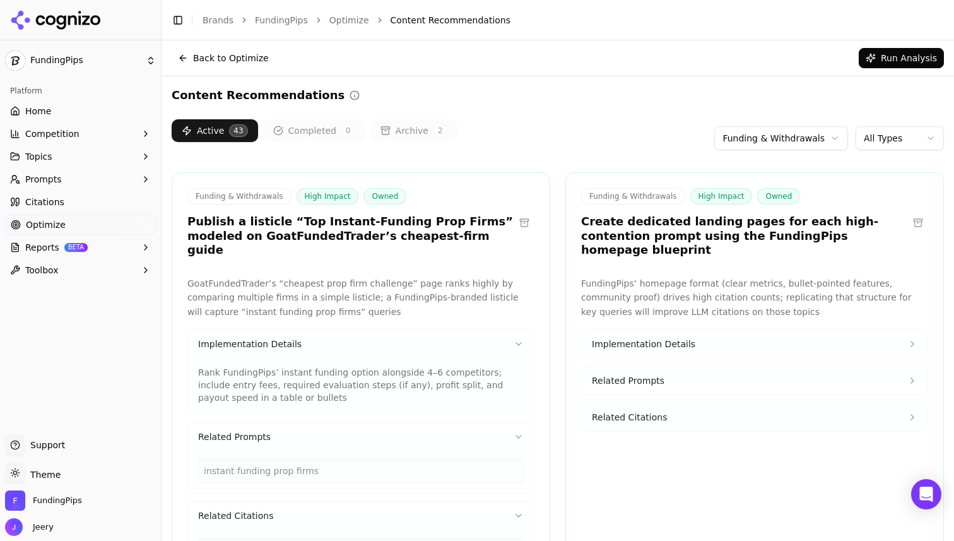
click at [778, 146] on html "FundingPips Platform Home Competition Topics Prompts Citations Optimize Reports…" at bounding box center [477, 270] width 954 height 541
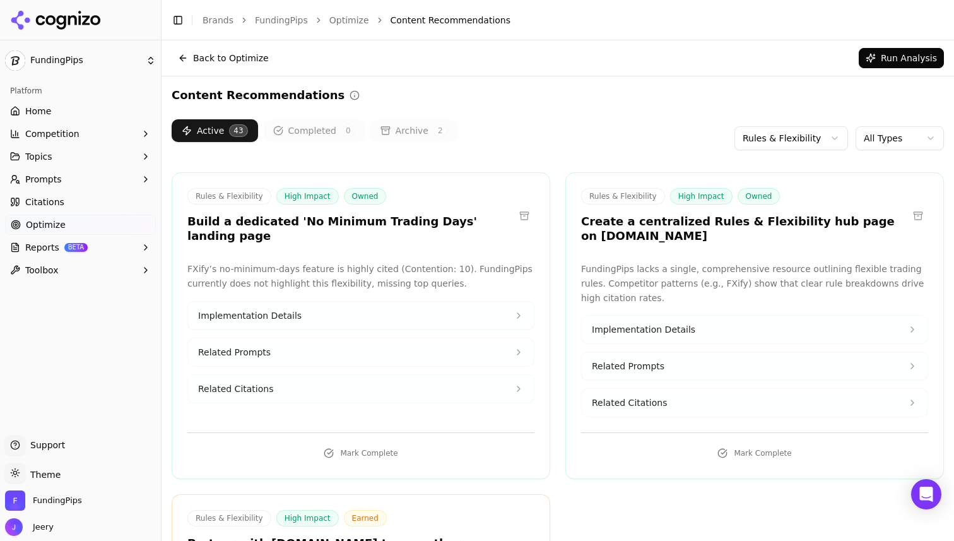
scroll to position [39, 0]
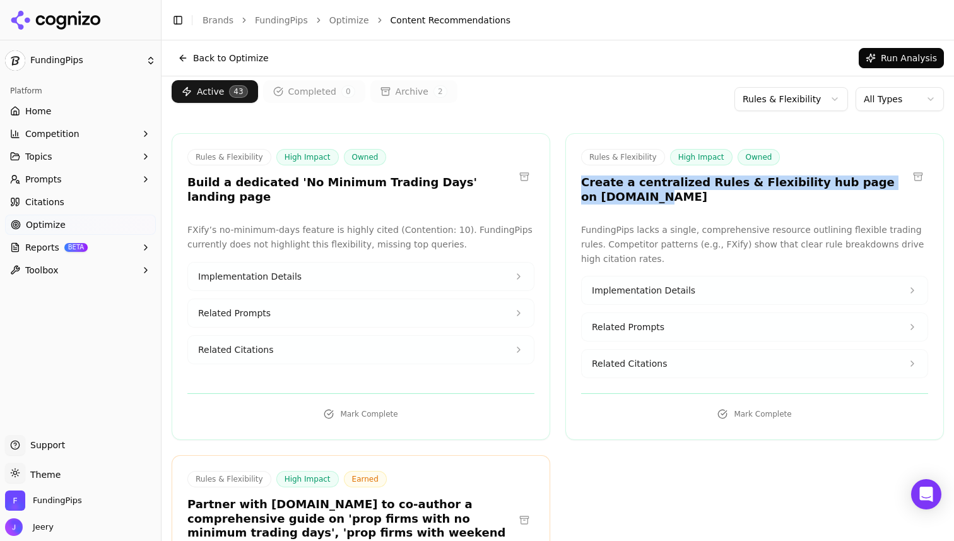
drag, startPoint x: 582, startPoint y: 185, endPoint x: 634, endPoint y: 200, distance: 53.9
click at [633, 200] on h3 "Create a centralized Rules & Flexibility hub page on [DOMAIN_NAME]" at bounding box center [744, 189] width 327 height 28
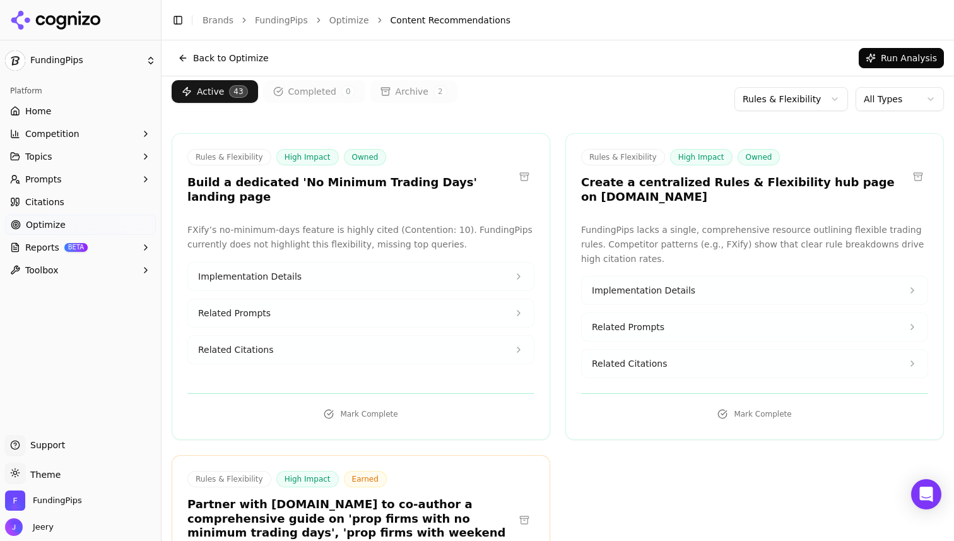
click at [389, 473] on div "Rules & Flexibility High Impact Earned" at bounding box center [350, 479] width 327 height 16
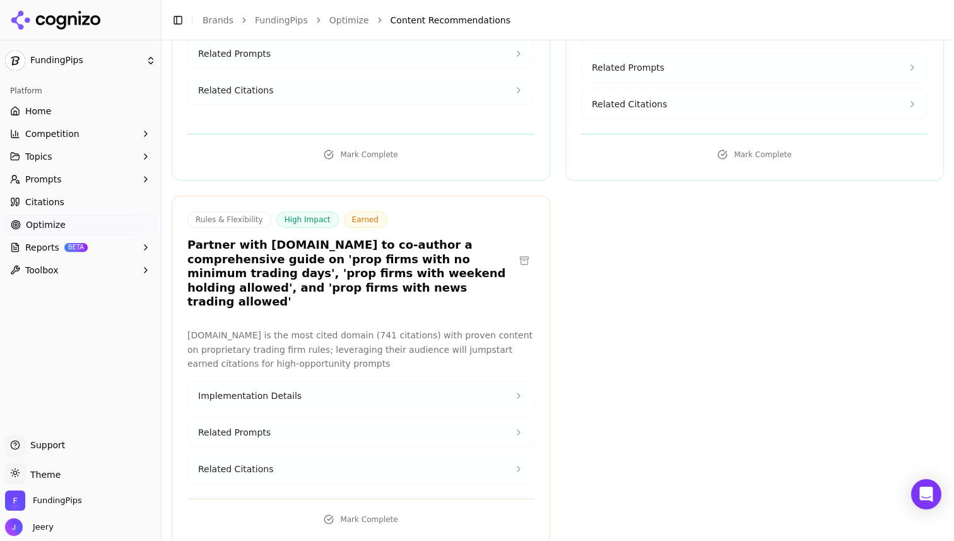
scroll to position [0, 0]
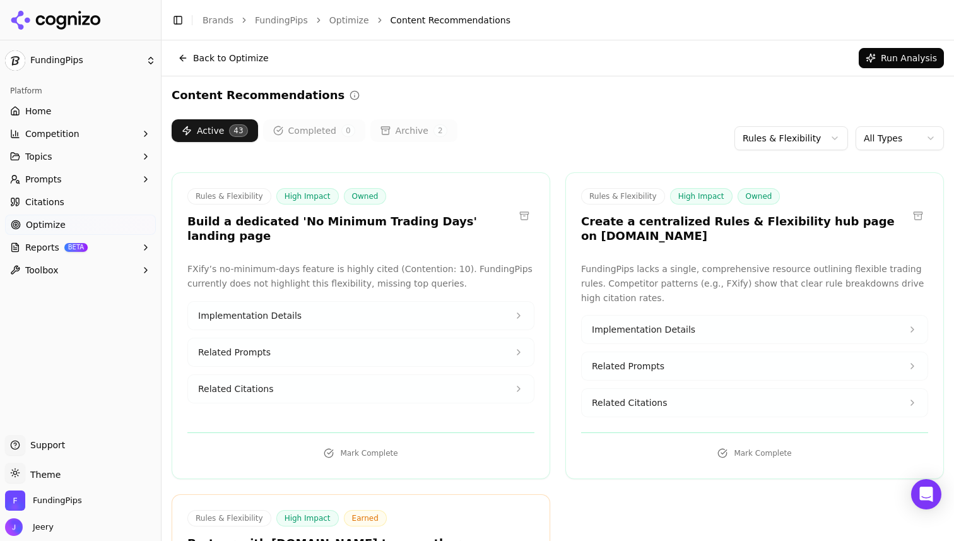
click at [810, 147] on html "FundingPips Platform Home Competition Topics Prompts Citations Optimize Reports…" at bounding box center [477, 270] width 954 height 541
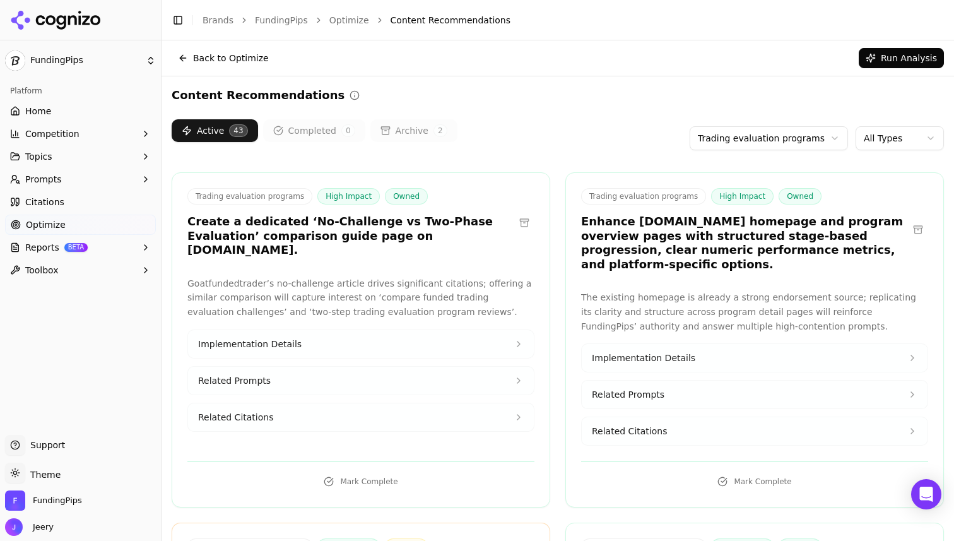
drag, startPoint x: 191, startPoint y: 228, endPoint x: 417, endPoint y: 237, distance: 225.5
click at [417, 237] on h3 "Create a dedicated ‘No-Challenge vs Two-Phase Evaluation’ comparison guide page…" at bounding box center [350, 236] width 327 height 43
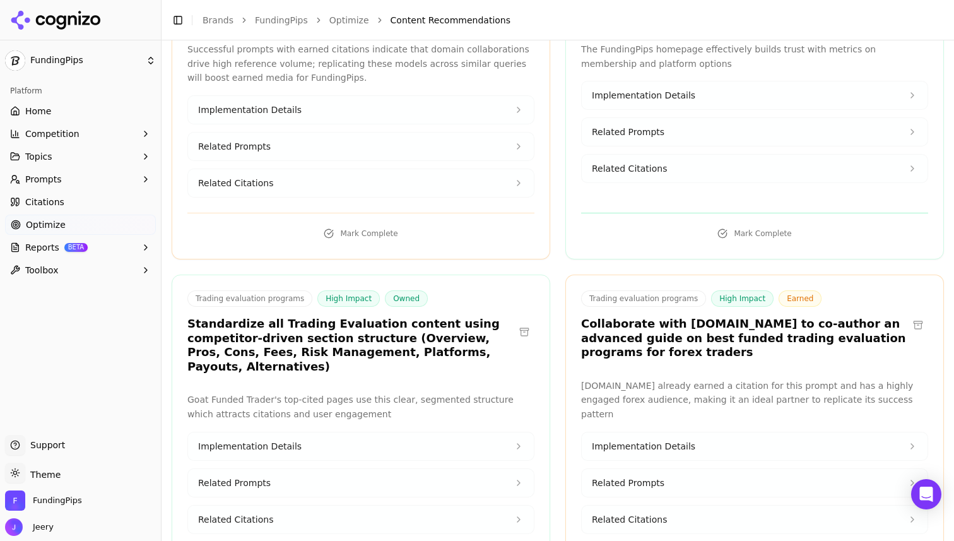
scroll to position [607, 0]
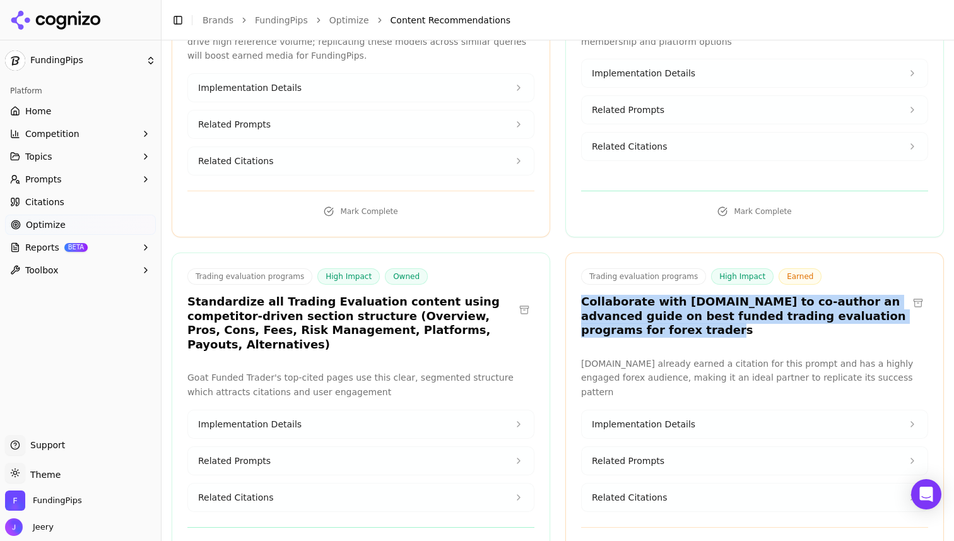
drag, startPoint x: 583, startPoint y: 277, endPoint x: 628, endPoint y: 307, distance: 54.6
click at [628, 307] on h3 "Collaborate with [DOMAIN_NAME] to co-author an advanced guide on best funded tr…" at bounding box center [744, 316] width 327 height 43
copy h3 "Collaborate with [DOMAIN_NAME] to co-author an advanced guide on best funded tr…"
click at [684, 410] on button "Implementation Details" at bounding box center [755, 424] width 346 height 28
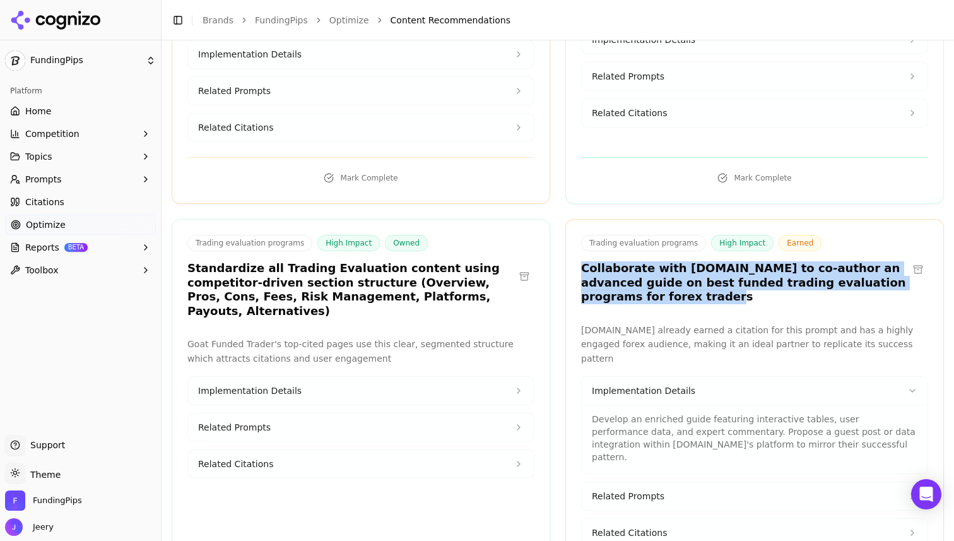
scroll to position [651, 0]
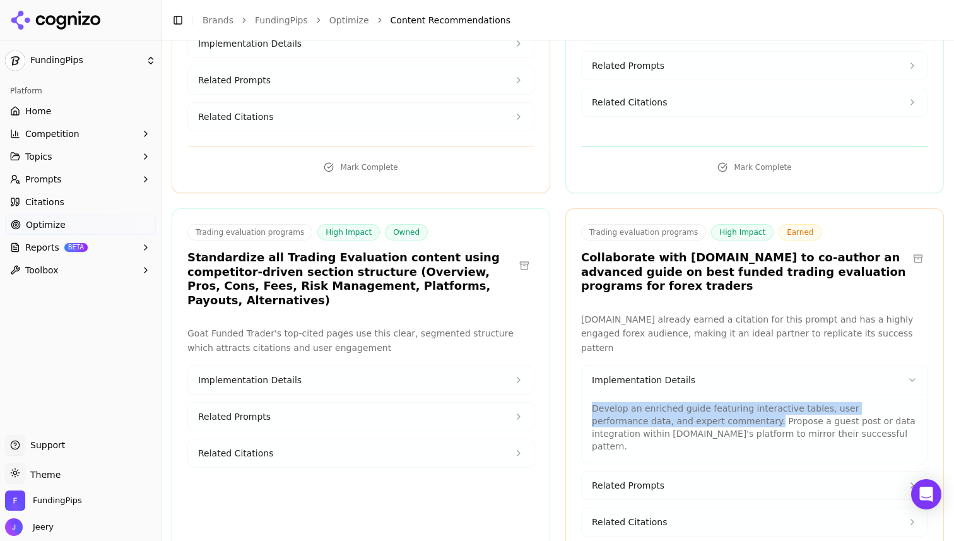
drag, startPoint x: 593, startPoint y: 368, endPoint x: 691, endPoint y: 376, distance: 98.2
click at [691, 402] on p "Develop an enriched guide featuring interactive tables, user performance data, …" at bounding box center [755, 427] width 326 height 50
copy p "Develop an enriched guide featuring interactive tables, user performance data, …"
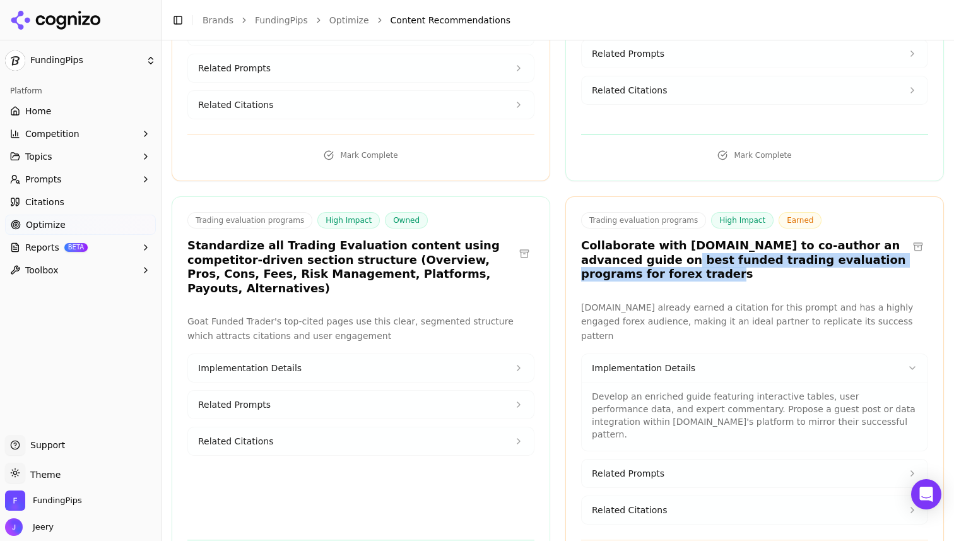
drag, startPoint x: 630, startPoint y: 234, endPoint x: 623, endPoint y: 257, distance: 24.4
click at [623, 257] on div "Trading evaluation programs High Impact Earned Collaborate with myfxbook.com to…" at bounding box center [755, 391] width 379 height 390
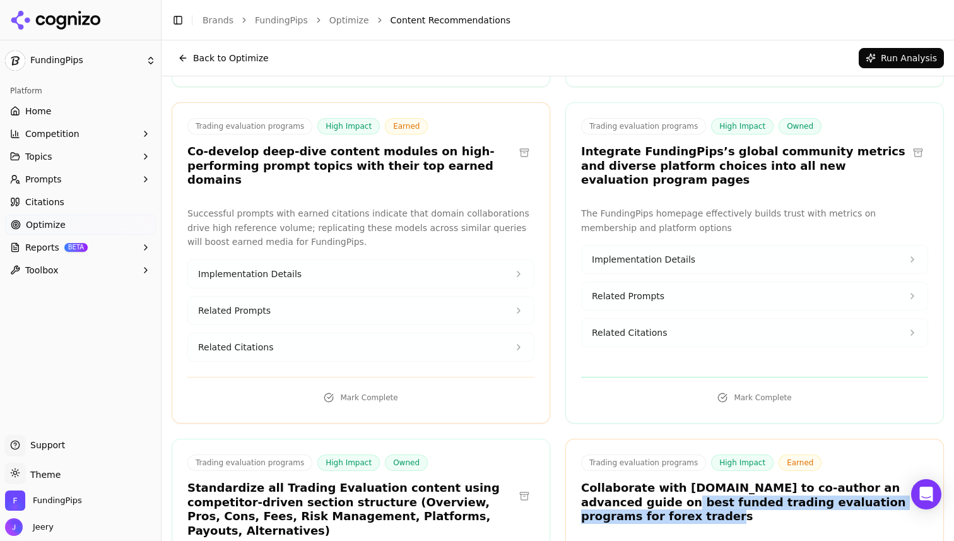
scroll to position [0, 0]
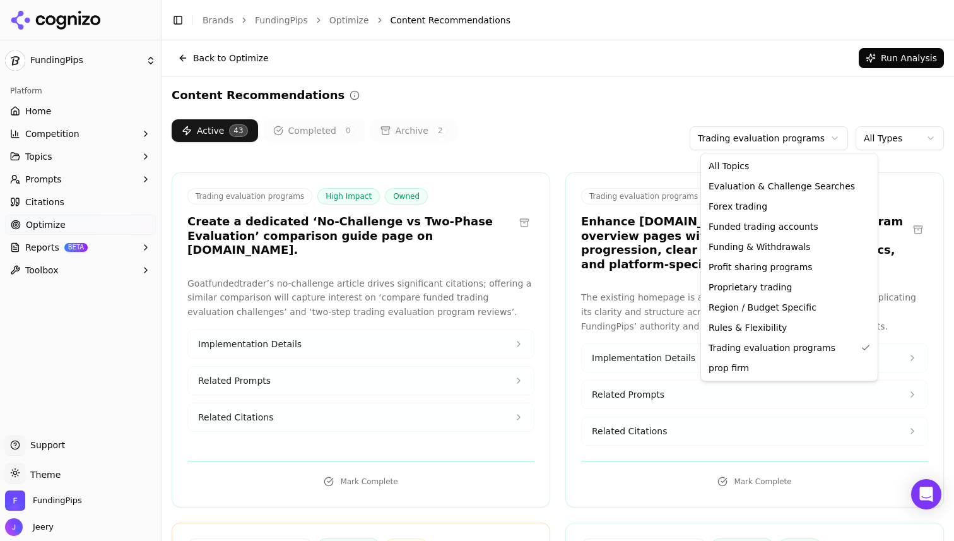
click at [771, 133] on html "FundingPips Platform Home Competition Topics Prompts Citations Optimize Reports…" at bounding box center [477, 270] width 954 height 541
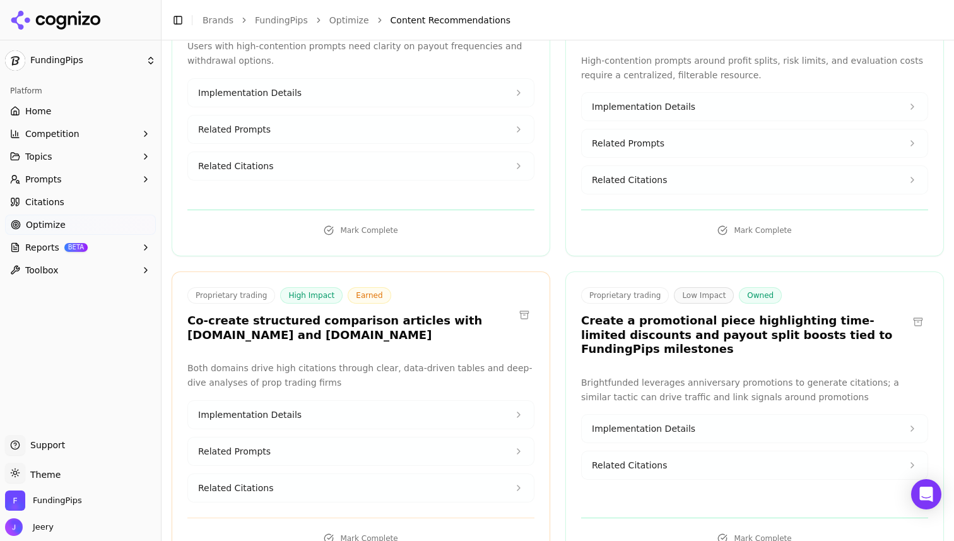
scroll to position [592, 0]
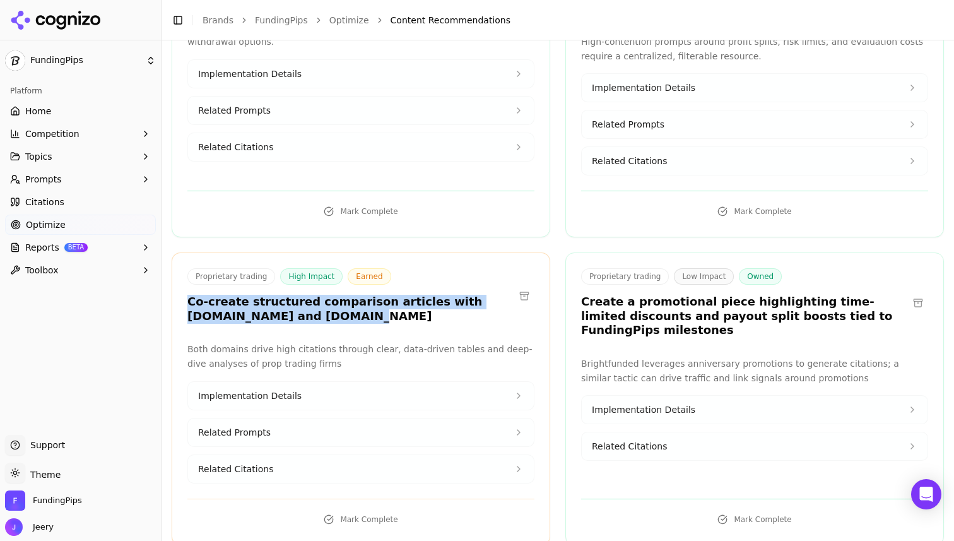
drag, startPoint x: 187, startPoint y: 289, endPoint x: 271, endPoint y: 302, distance: 84.9
click at [271, 302] on h3 "Co-create structured comparison articles with [DOMAIN_NAME] and [DOMAIN_NAME]" at bounding box center [350, 309] width 327 height 28
click at [340, 295] on h3 "Co-create structured comparison articles with [DOMAIN_NAME] and [DOMAIN_NAME]" at bounding box center [350, 309] width 327 height 28
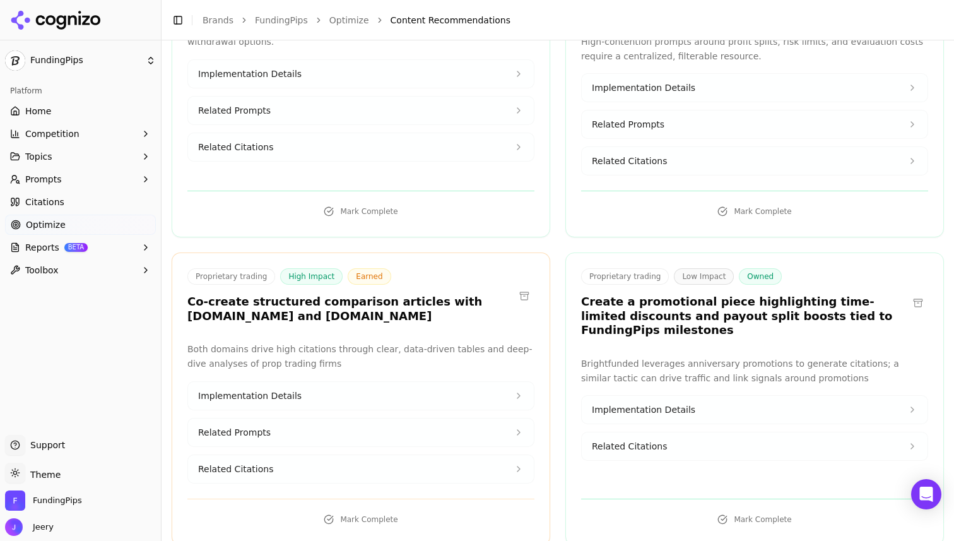
click at [555, 228] on div "Proprietary trading High Impact Owned Create a comprehensive comparison hub pag…" at bounding box center [558, 62] width 773 height 965
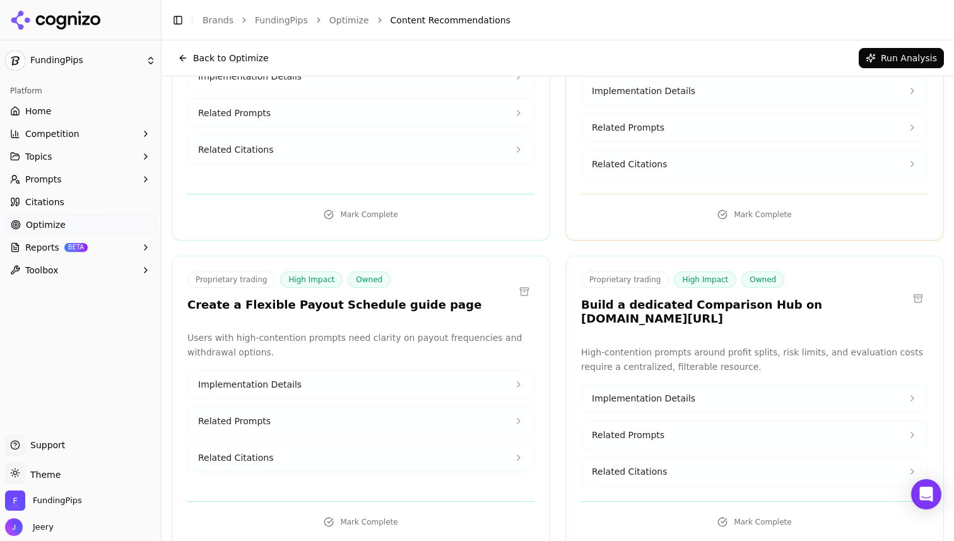
scroll to position [0, 0]
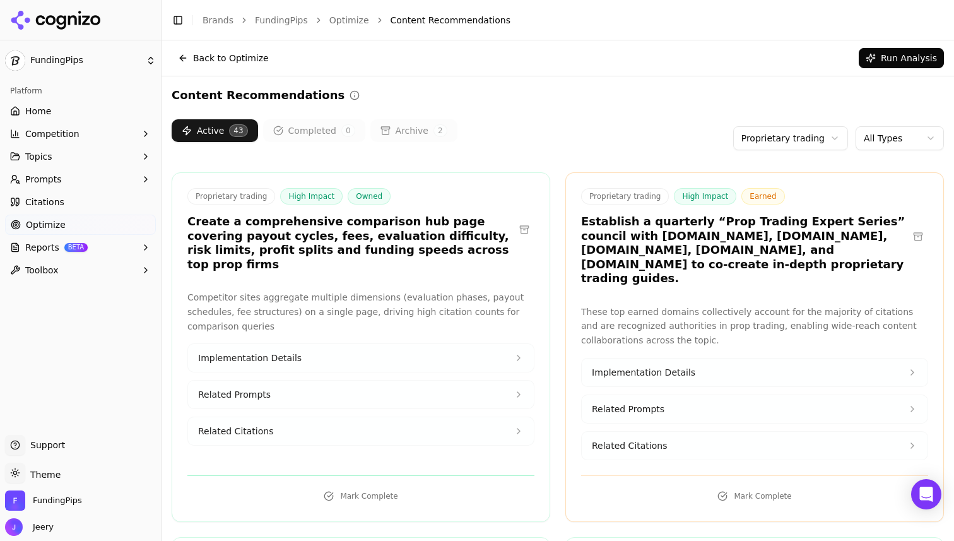
click at [400, 128] on button "Archive 2" at bounding box center [414, 130] width 87 height 23
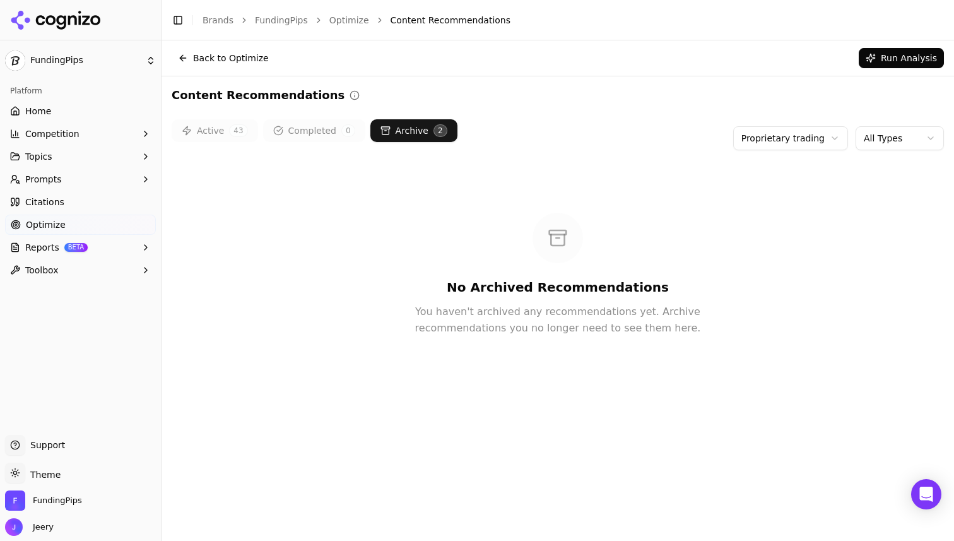
click at [229, 132] on span "43" at bounding box center [238, 130] width 18 height 13
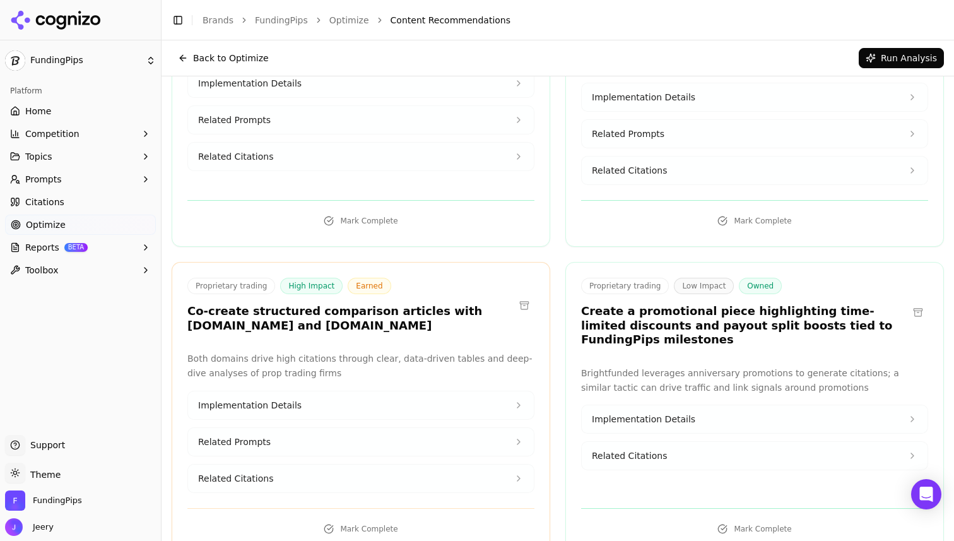
scroll to position [592, 0]
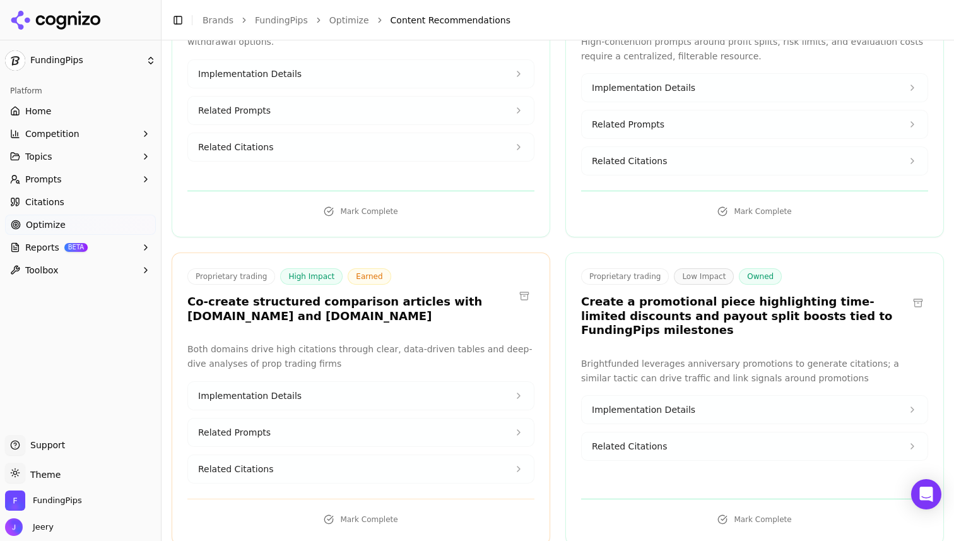
click at [452, 382] on button "Implementation Details" at bounding box center [361, 396] width 346 height 28
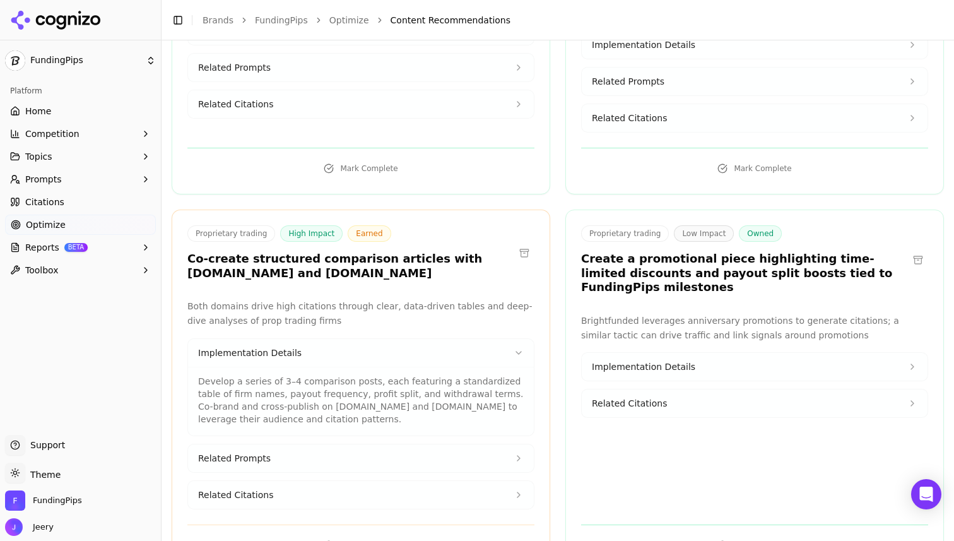
scroll to position [656, 0]
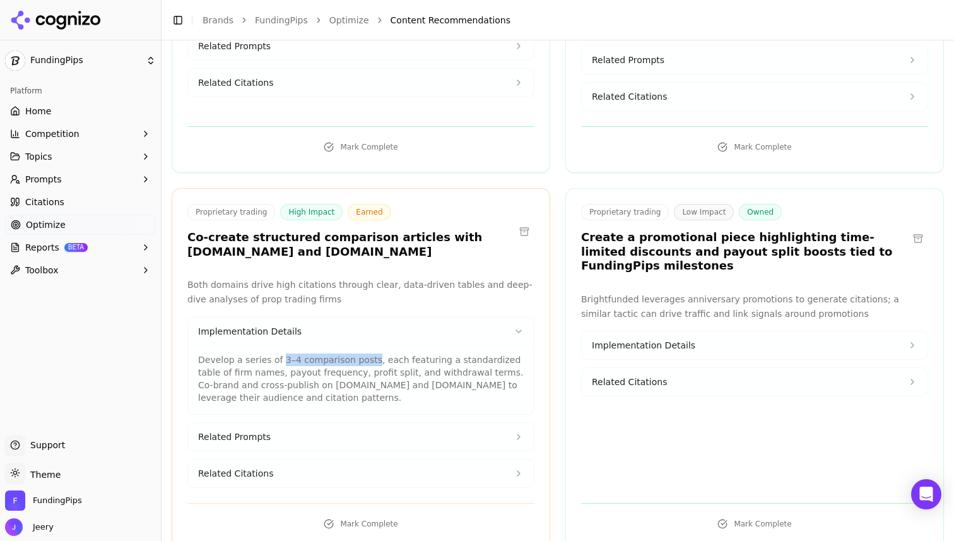
drag, startPoint x: 278, startPoint y: 343, endPoint x: 368, endPoint y: 350, distance: 90.5
click at [368, 353] on p "Develop a series of 3–4 comparison posts, each featuring a standardized table o…" at bounding box center [361, 378] width 326 height 50
click at [268, 364] on p "Develop a series of 3–4 comparison posts, each featuring a standardized table o…" at bounding box center [361, 378] width 326 height 50
drag, startPoint x: 377, startPoint y: 346, endPoint x: 410, endPoint y: 354, distance: 33.2
click at [411, 355] on p "Develop a series of 3–4 comparison posts, each featuring a standardized table o…" at bounding box center [361, 378] width 326 height 50
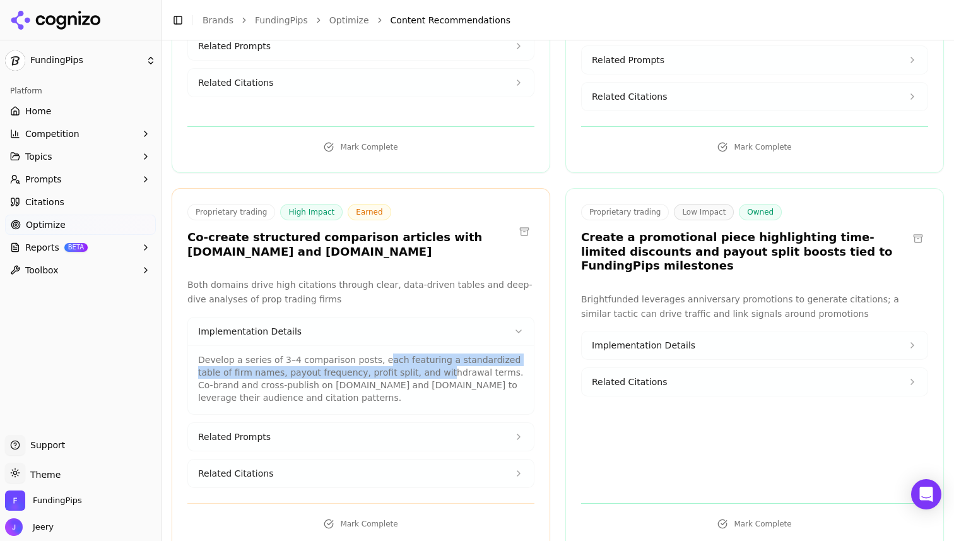
click at [388, 354] on p "Develop a series of 3–4 comparison posts, each featuring a standardized table o…" at bounding box center [361, 378] width 326 height 50
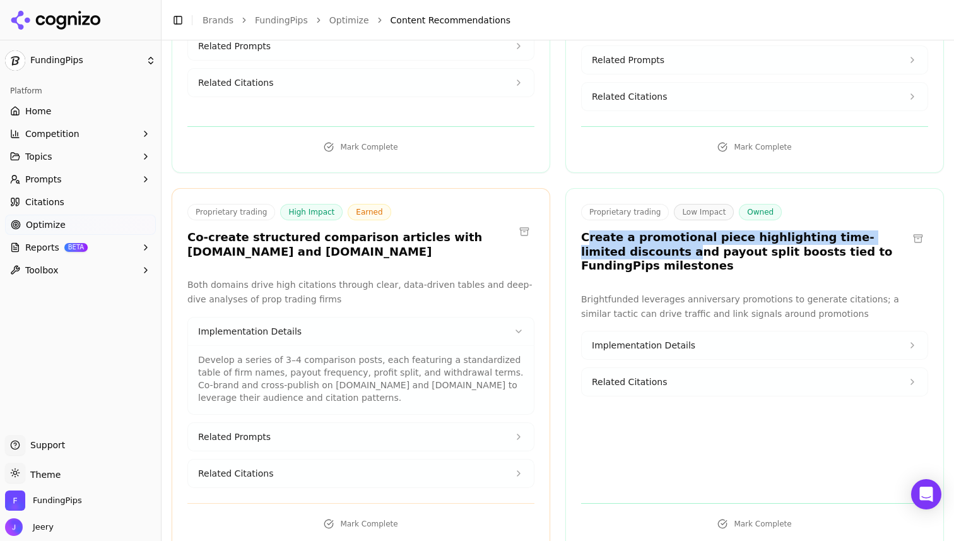
drag, startPoint x: 585, startPoint y: 223, endPoint x: 643, endPoint y: 240, distance: 59.9
click at [643, 240] on h3 "Create a promotional piece highlighting time-limited discounts and payout split…" at bounding box center [744, 251] width 327 height 43
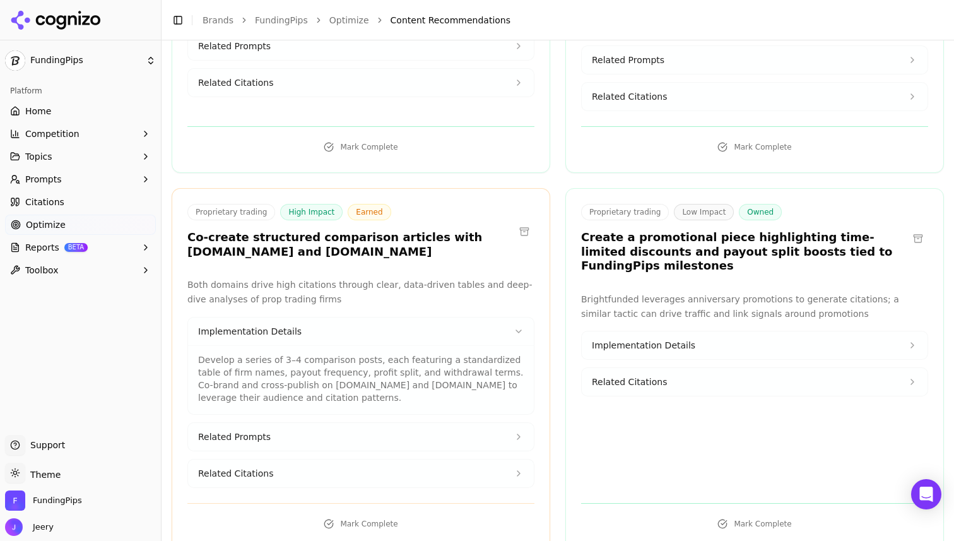
click at [674, 234] on h3 "Create a promotional piece highlighting time-limited discounts and payout split…" at bounding box center [744, 251] width 327 height 43
click at [627, 237] on h3 "Create a promotional piece highlighting time-limited discounts and payout split…" at bounding box center [744, 251] width 327 height 43
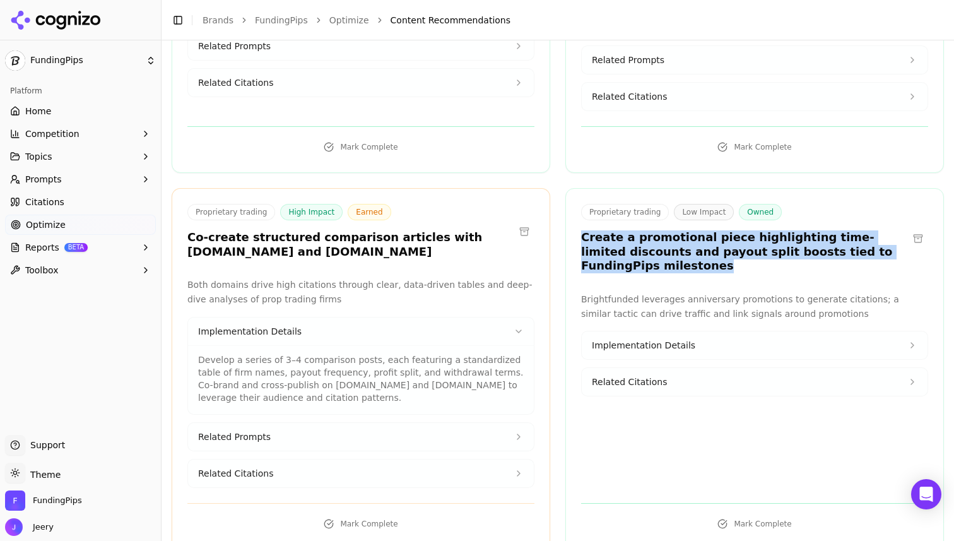
drag, startPoint x: 580, startPoint y: 224, endPoint x: 642, endPoint y: 253, distance: 68.3
click at [642, 254] on div "Proprietary trading Low Impact Owned Create a promotional piece highlighting ti…" at bounding box center [754, 240] width 377 height 73
click at [612, 338] on button "Implementation Details" at bounding box center [755, 345] width 346 height 28
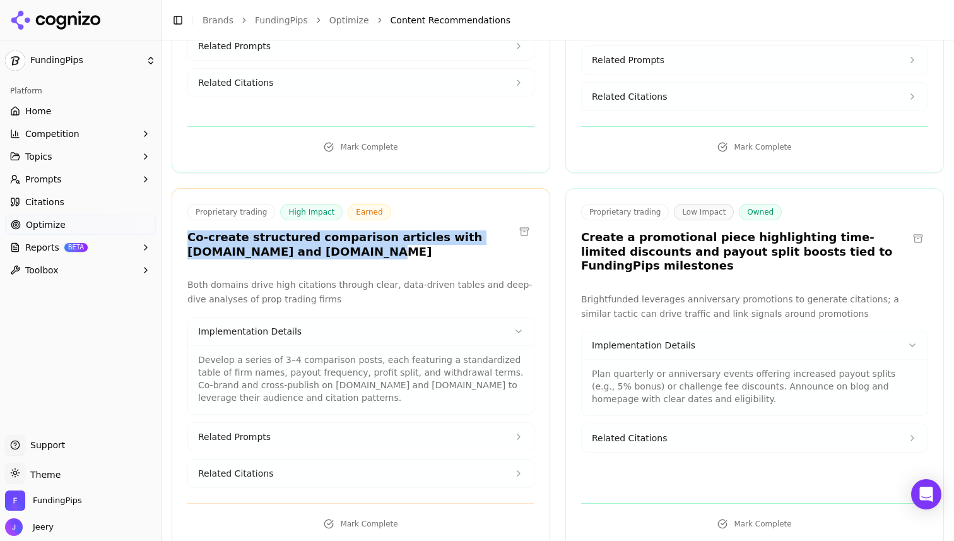
drag, startPoint x: 189, startPoint y: 223, endPoint x: 290, endPoint y: 242, distance: 102.9
click at [290, 242] on h3 "Co-create structured comparison articles with [DOMAIN_NAME] and [DOMAIN_NAME]" at bounding box center [350, 244] width 327 height 28
click at [249, 243] on h3 "Co-create structured comparison articles with [DOMAIN_NAME] and [DOMAIN_NAME]" at bounding box center [350, 244] width 327 height 28
drag, startPoint x: 209, startPoint y: 223, endPoint x: 409, endPoint y: 227, distance: 200.1
click at [409, 230] on h3 "Co-create structured comparison articles with [DOMAIN_NAME] and [DOMAIN_NAME]" at bounding box center [350, 244] width 327 height 28
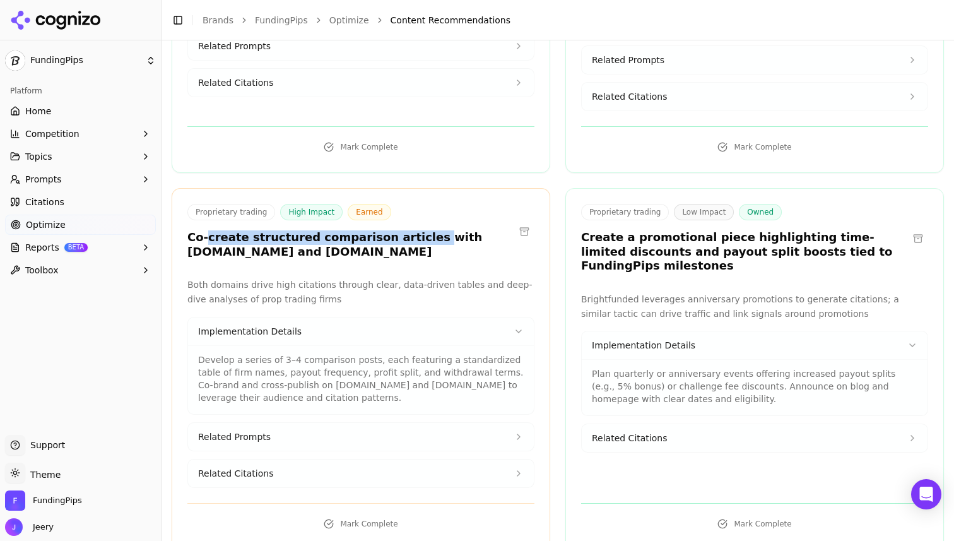
scroll to position [661, 0]
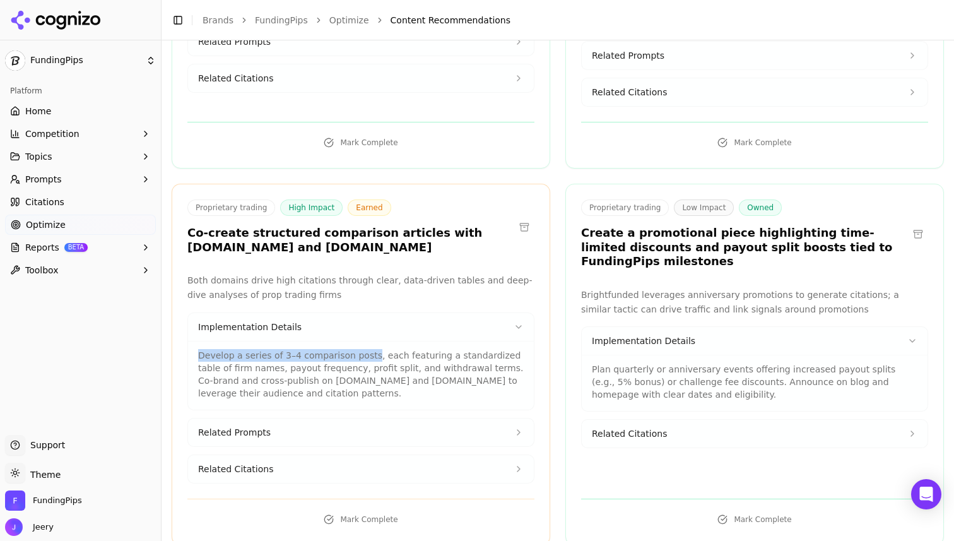
drag, startPoint x: 199, startPoint y: 342, endPoint x: 369, endPoint y: 345, distance: 169.8
click at [369, 349] on p "Develop a series of 3–4 comparison posts, each featuring a standardized table o…" at bounding box center [361, 374] width 326 height 50
click at [394, 362] on p "Develop a series of 3–4 comparison posts, each featuring a standardized table o…" at bounding box center [361, 374] width 326 height 50
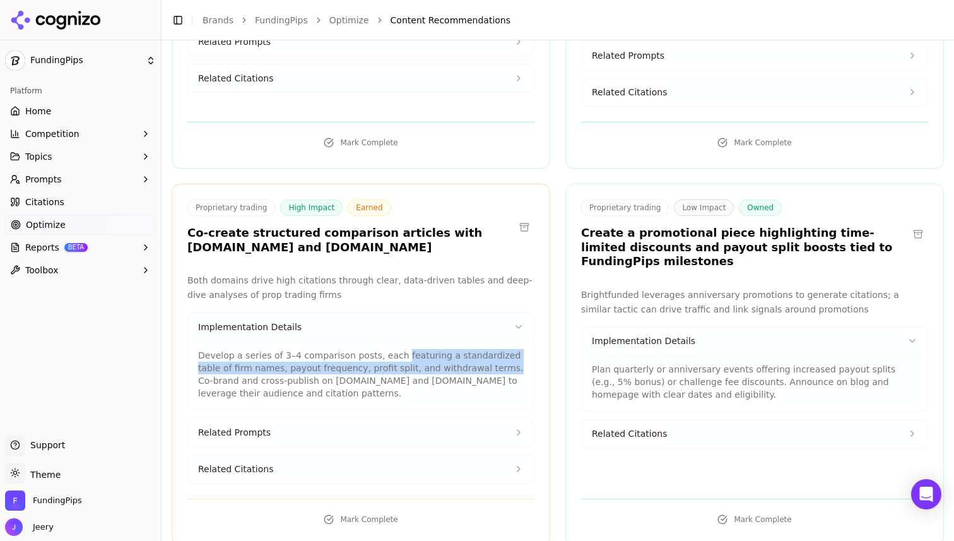
drag, startPoint x: 396, startPoint y: 341, endPoint x: 471, endPoint y: 350, distance: 75.0
click at [471, 350] on p "Develop a series of 3–4 comparison posts, each featuring a standardized table o…" at bounding box center [361, 374] width 326 height 50
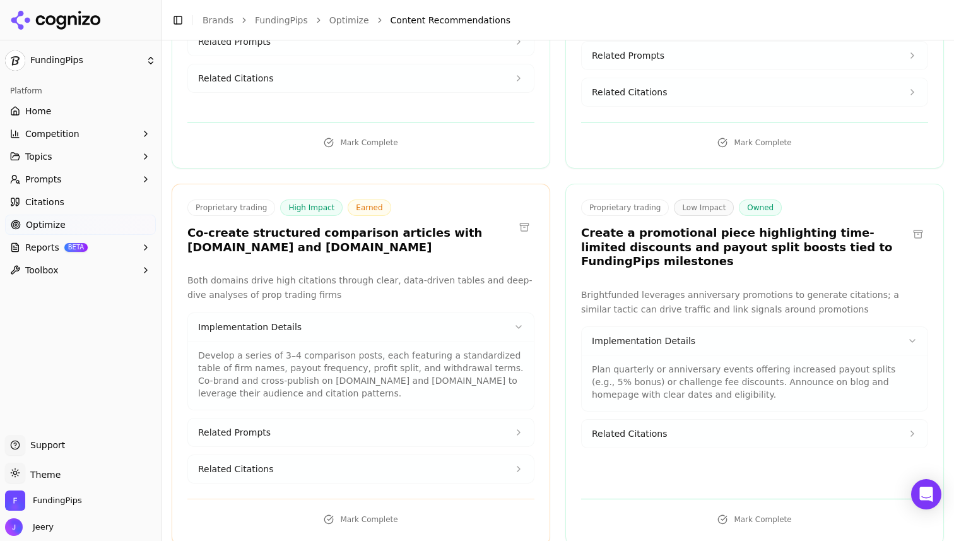
click at [555, 174] on div "Proprietary trading High Impact Owned Create a comprehensive comparison hub pag…" at bounding box center [558, 28] width 773 height 1034
click at [488, 418] on button "Related Prompts" at bounding box center [361, 432] width 346 height 28
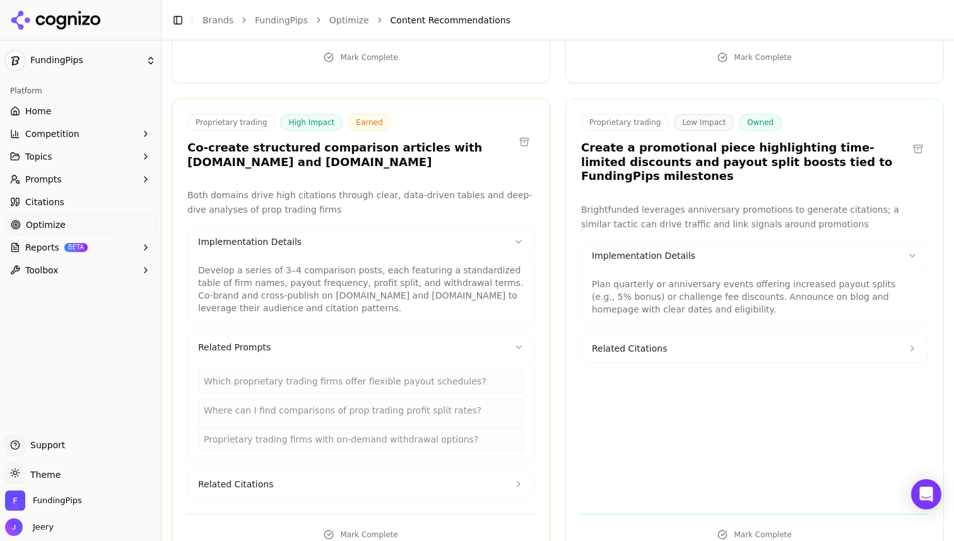
scroll to position [761, 0]
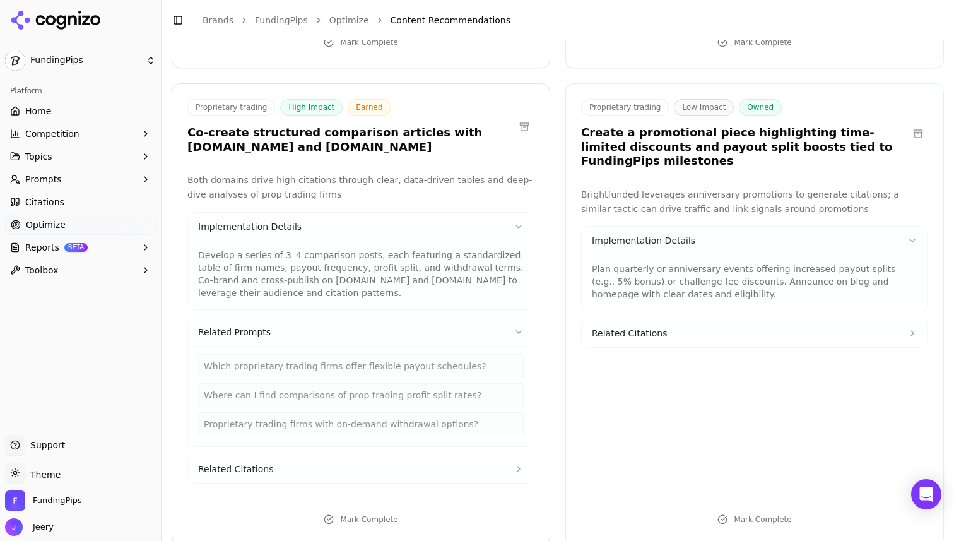
click at [492, 460] on button "Related Citations" at bounding box center [361, 469] width 346 height 28
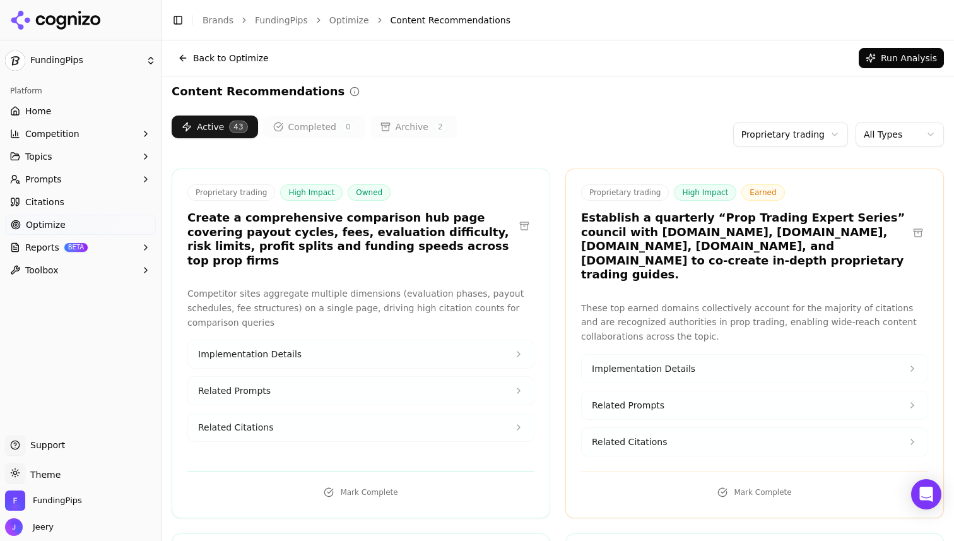
scroll to position [0, 0]
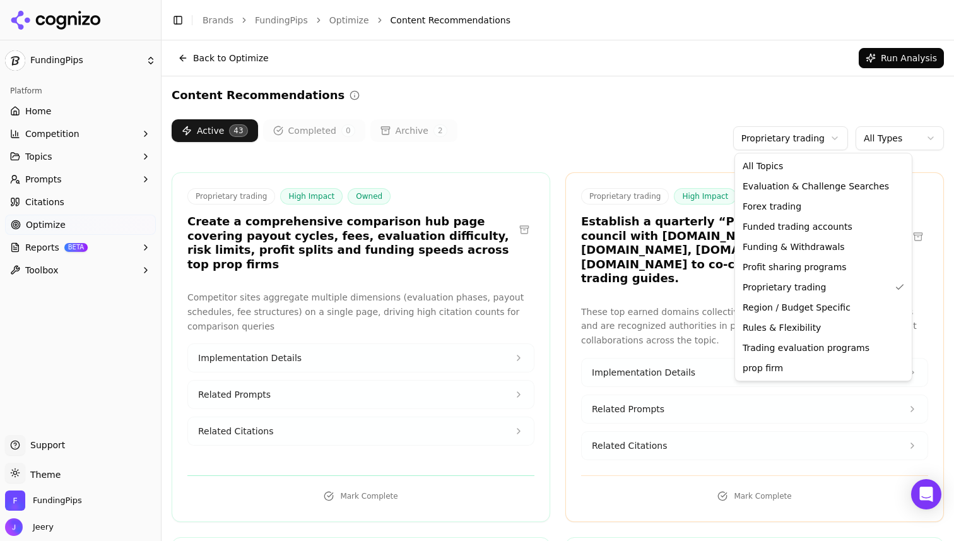
click at [821, 143] on html "FundingPips Platform Home Competition Topics Prompts Citations Optimize Reports…" at bounding box center [477, 270] width 954 height 541
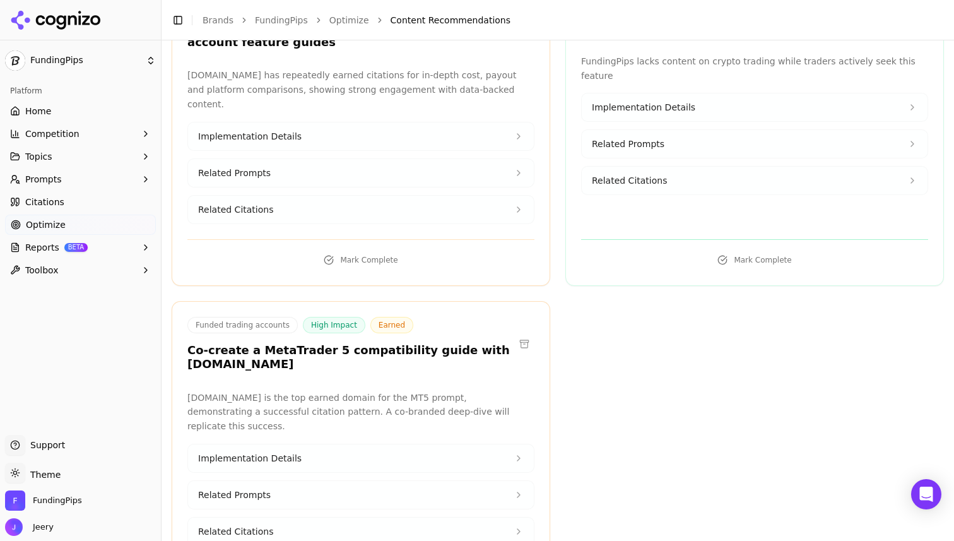
scroll to position [549, 0]
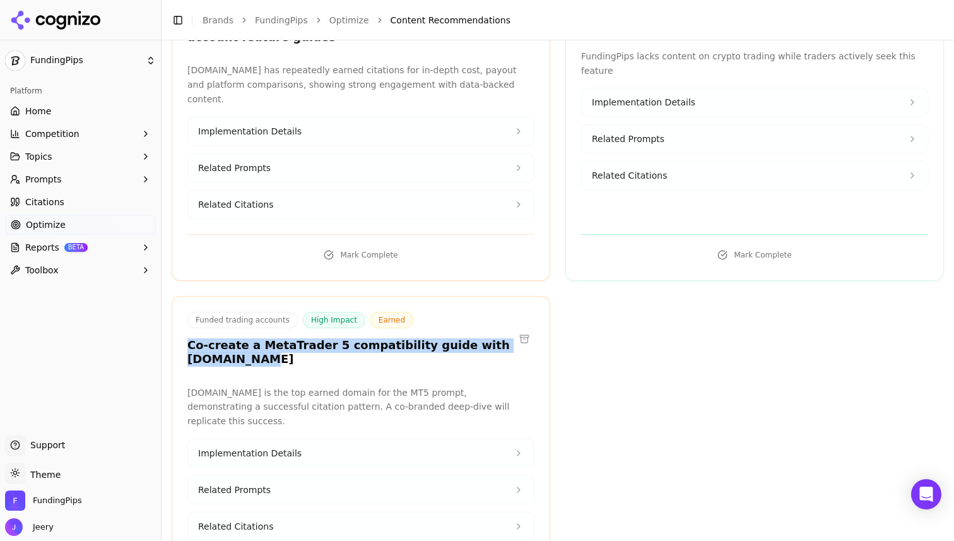
drag, startPoint x: 190, startPoint y: 288, endPoint x: 251, endPoint y: 299, distance: 62.3
click at [251, 338] on h3 "Co-create a MetaTrader 5 compatibility guide with [DOMAIN_NAME]" at bounding box center [350, 352] width 327 height 28
click at [248, 338] on h3 "Co-create a MetaTrader 5 compatibility guide with [DOMAIN_NAME]" at bounding box center [350, 352] width 327 height 28
drag, startPoint x: 255, startPoint y: 289, endPoint x: 275, endPoint y: 311, distance: 29.9
click at [275, 312] on div "Funded trading accounts High Impact Earned Co-create a MetaTrader 5 compatibili…" at bounding box center [360, 341] width 377 height 59
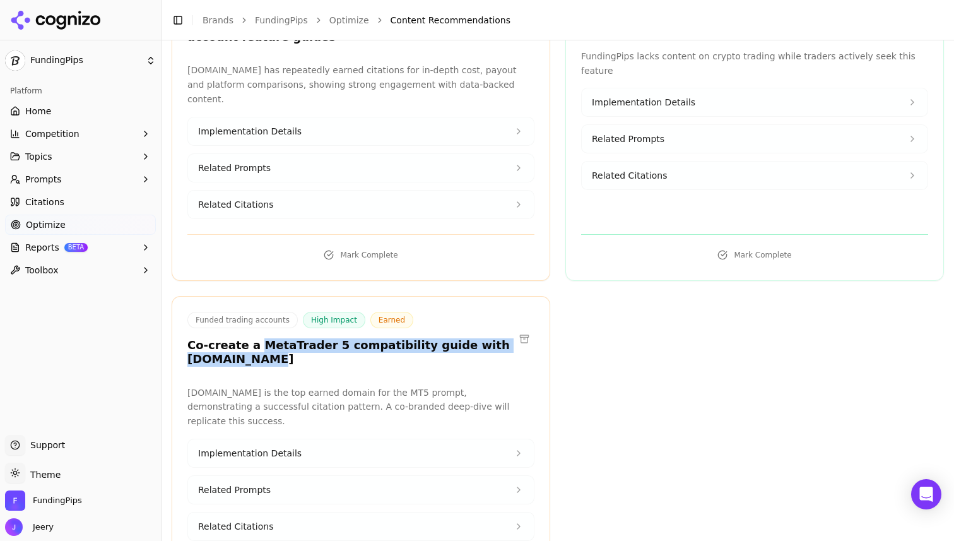
click at [307, 439] on button "Implementation Details" at bounding box center [361, 453] width 346 height 28
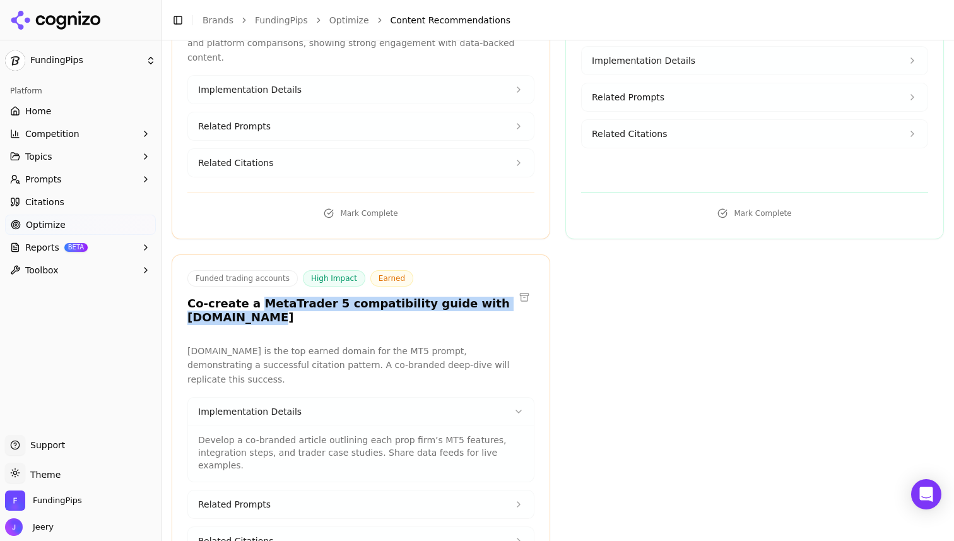
scroll to position [593, 0]
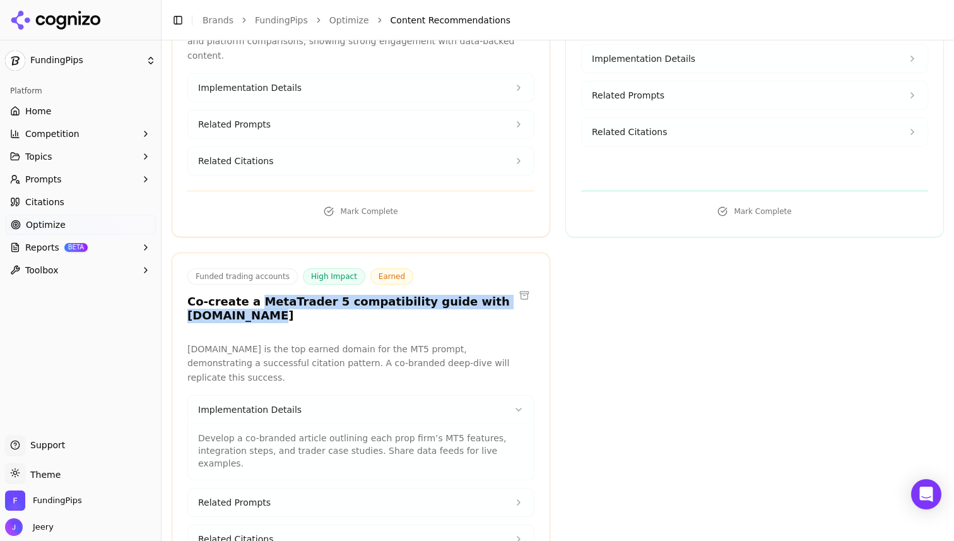
click at [409, 489] on button "Related Prompts" at bounding box center [361, 503] width 346 height 28
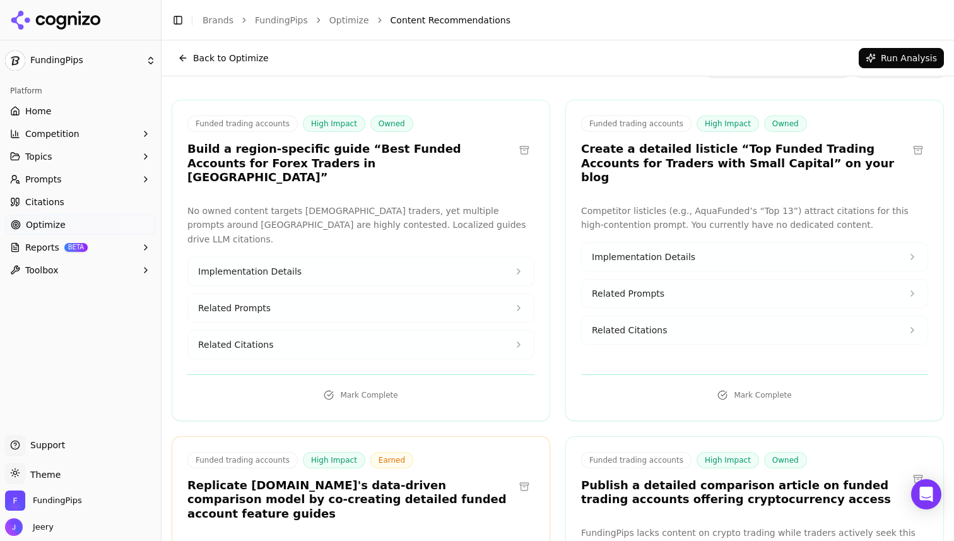
scroll to position [0, 0]
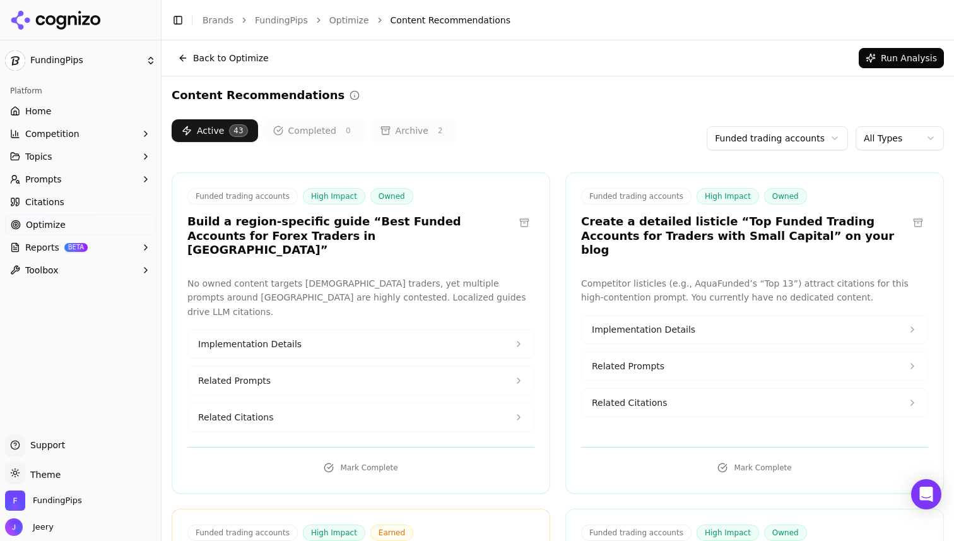
click at [821, 145] on html "FundingPips Platform Home Competition Topics Prompts Citations Optimize Reports…" at bounding box center [477, 270] width 954 height 541
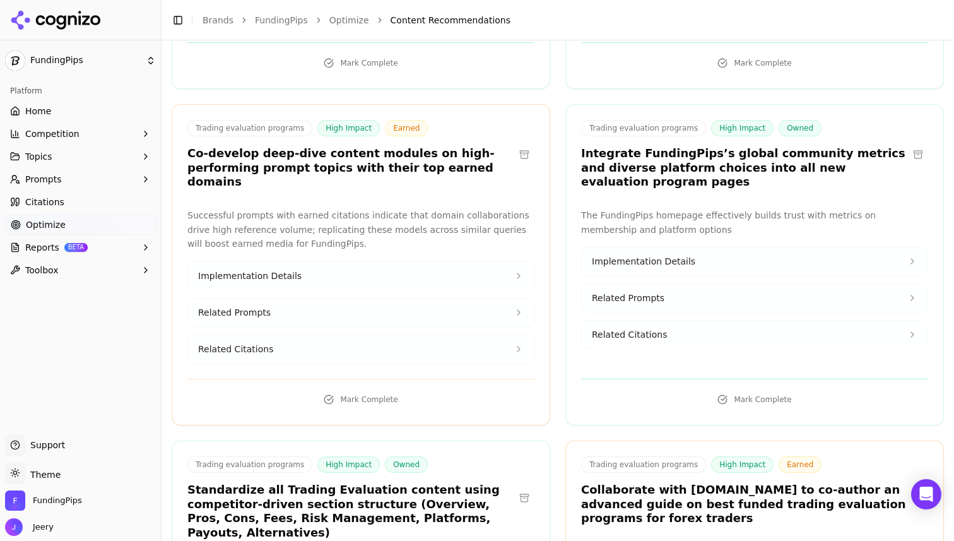
scroll to position [427, 0]
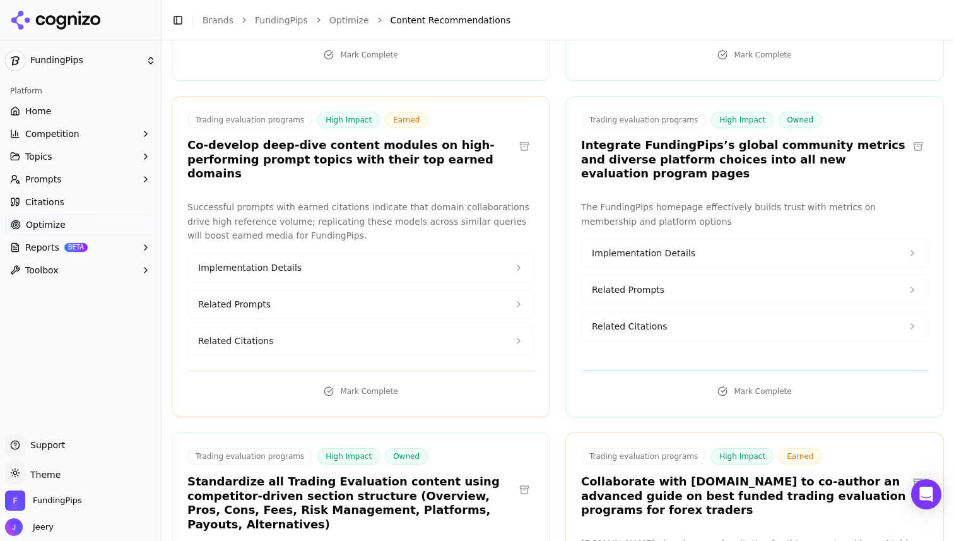
click at [364, 290] on button "Related Prompts" at bounding box center [361, 304] width 346 height 28
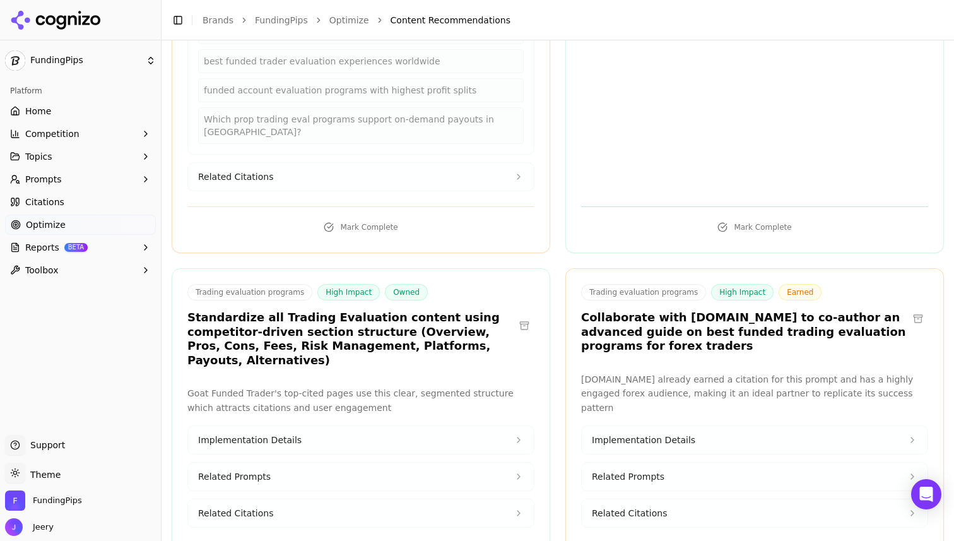
scroll to position [852, 0]
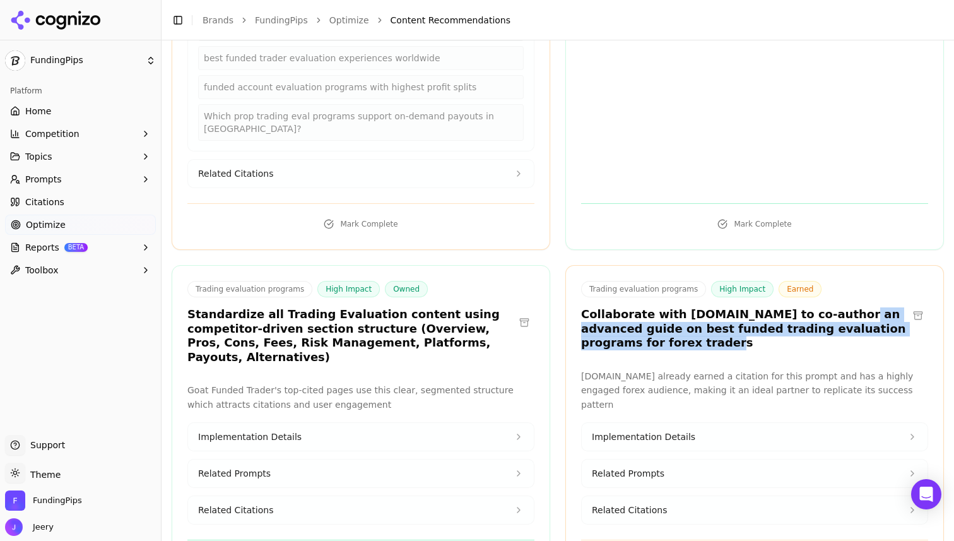
drag, startPoint x: 823, startPoint y: 272, endPoint x: 800, endPoint y: 307, distance: 41.8
click at [800, 307] on h3 "Collaborate with [DOMAIN_NAME] to co-author an advanced guide on best funded tr…" at bounding box center [744, 328] width 327 height 43
click at [658, 423] on button "Implementation Details" at bounding box center [755, 437] width 346 height 28
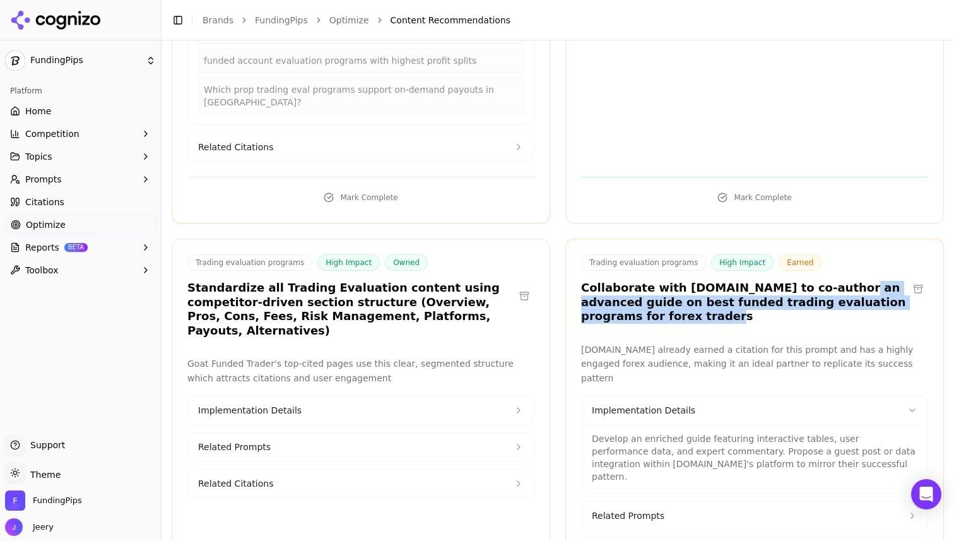
scroll to position [883, 0]
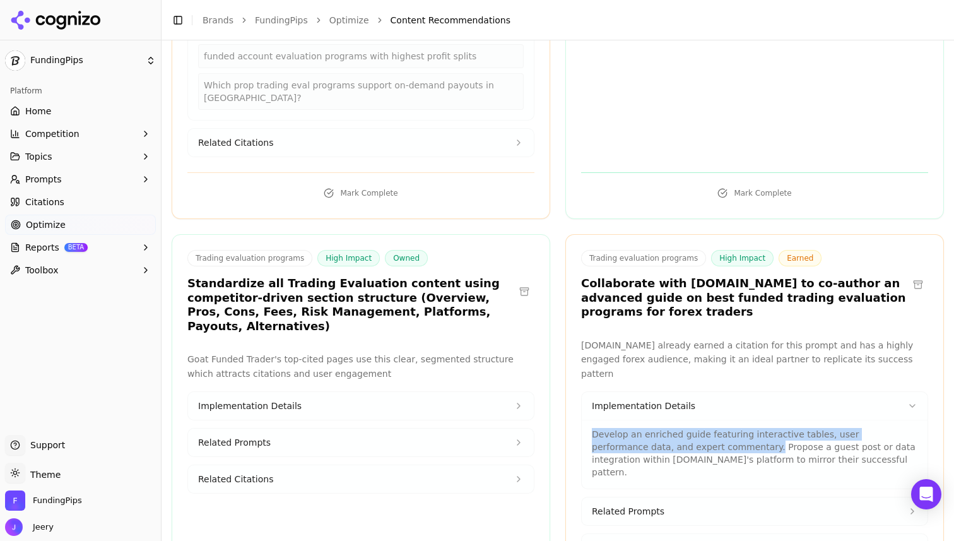
drag, startPoint x: 593, startPoint y: 376, endPoint x: 691, endPoint y: 391, distance: 99.6
click at [691, 428] on p "Develop an enriched guide featuring interactive tables, user performance data, …" at bounding box center [755, 453] width 326 height 50
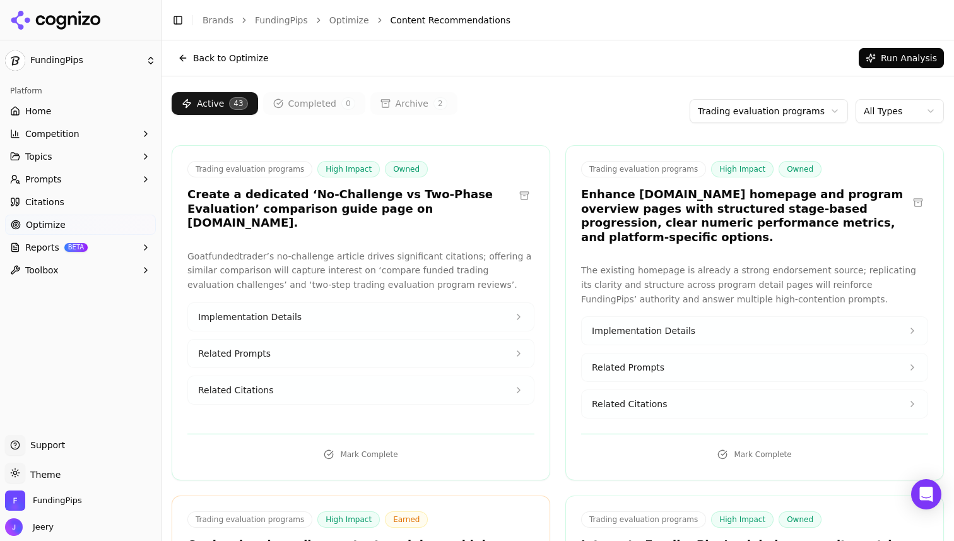
scroll to position [0, 0]
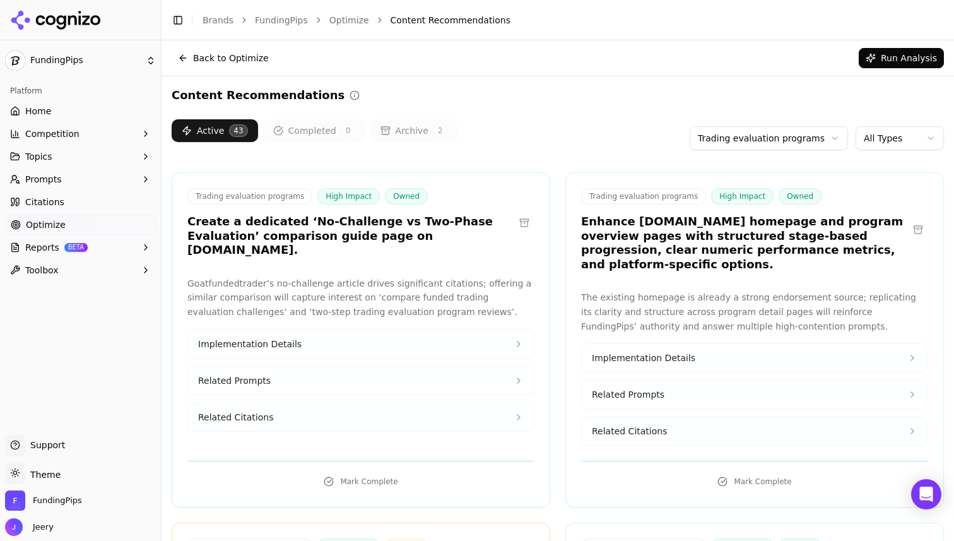
click at [48, 222] on span "Optimize" at bounding box center [46, 224] width 40 height 13
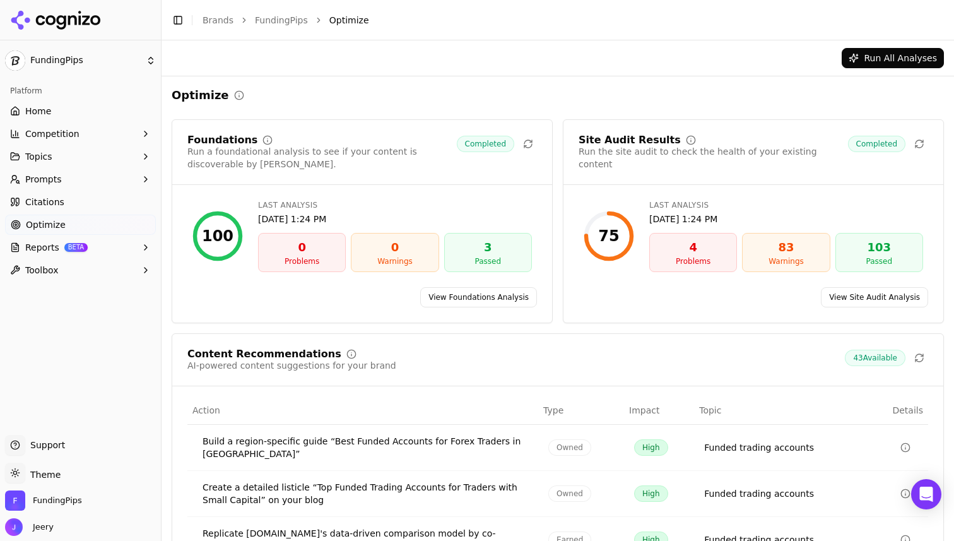
click at [47, 206] on span "Citations" at bounding box center [44, 202] width 39 height 13
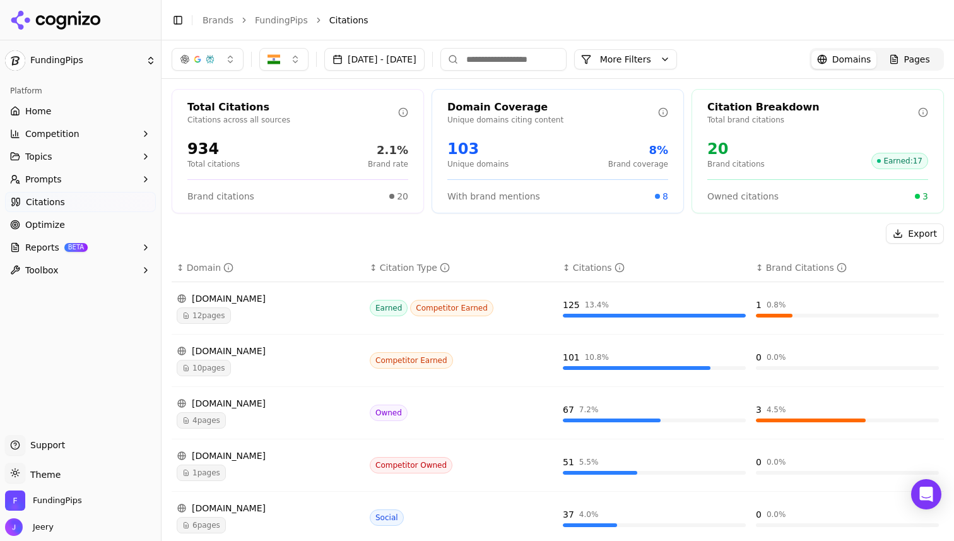
click at [65, 229] on link "Optimize" at bounding box center [80, 225] width 151 height 20
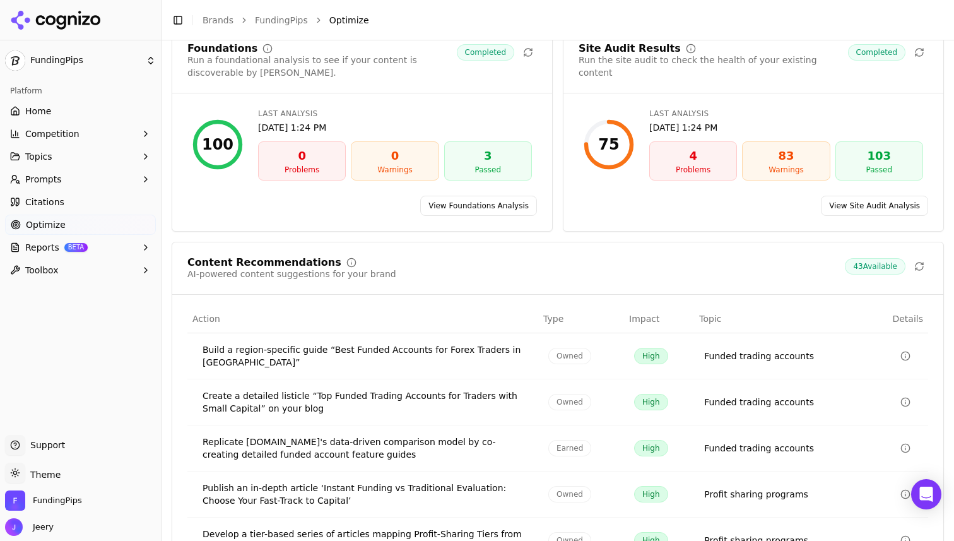
scroll to position [170, 0]
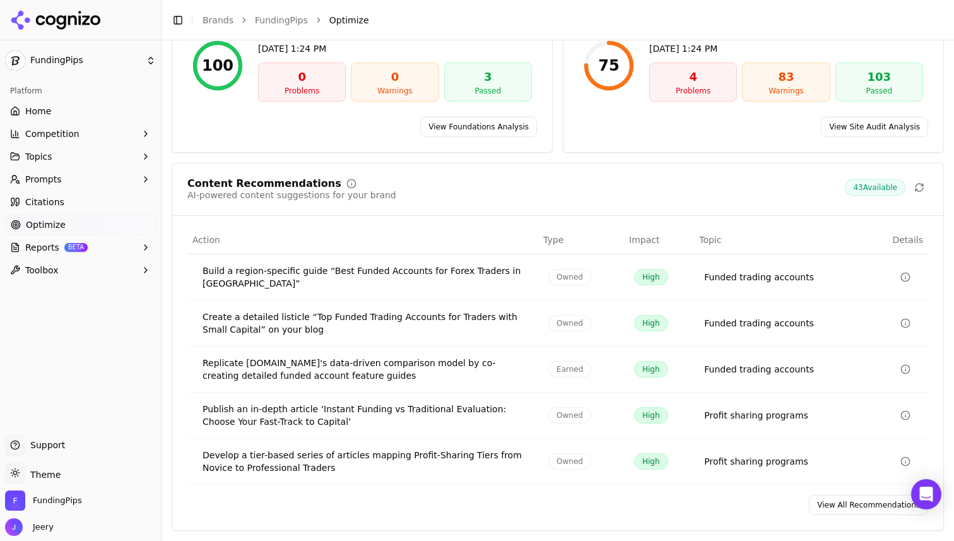
click at [286, 273] on div "Build a region-specific guide “Best Funded Accounts for Forex Traders in [GEOGR…" at bounding box center [366, 276] width 326 height 25
click at [846, 507] on link "View All Recommendations" at bounding box center [868, 505] width 119 height 20
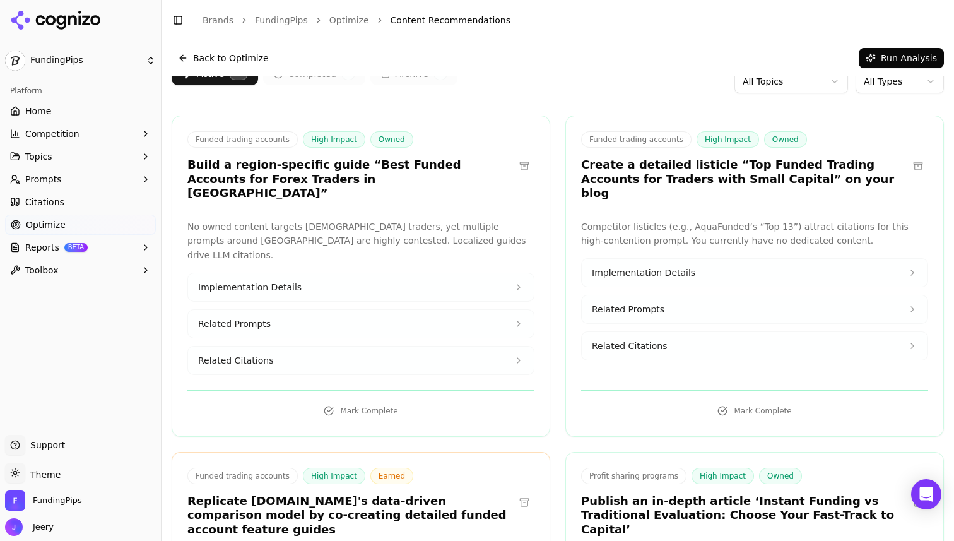
scroll to position [45, 0]
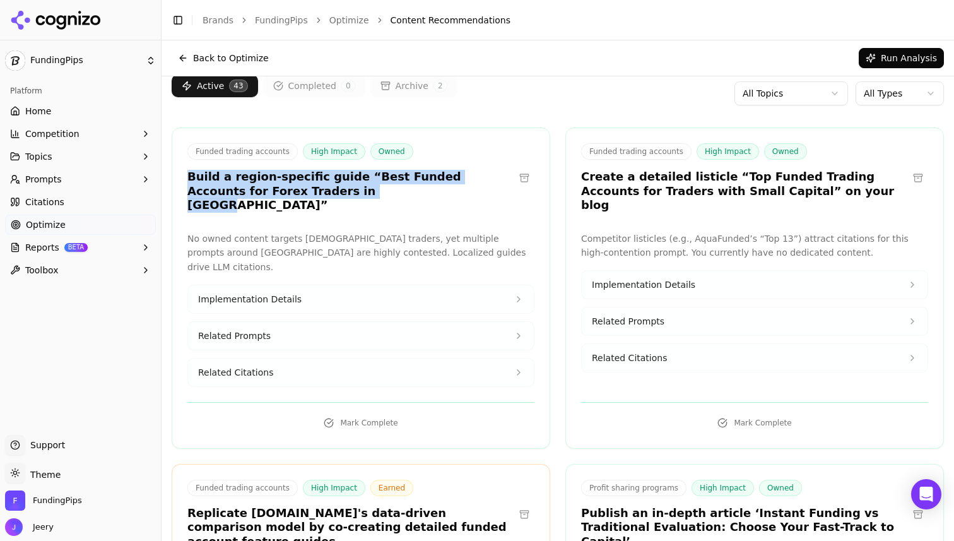
drag, startPoint x: 187, startPoint y: 176, endPoint x: 312, endPoint y: 193, distance: 126.1
click at [312, 193] on h3 "Build a region-specific guide “Best Funded Accounts for Forex Traders in [GEOGR…" at bounding box center [350, 191] width 327 height 43
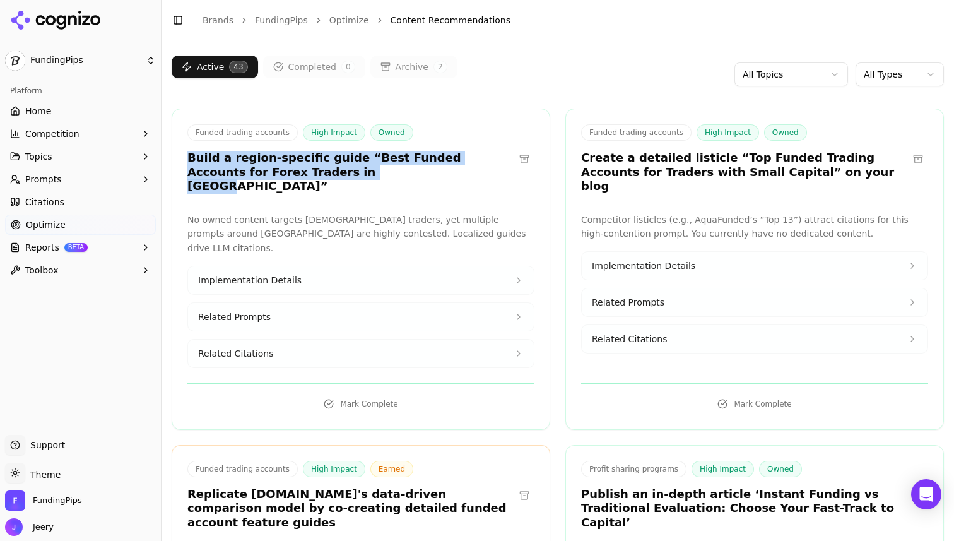
click at [370, 266] on button "Implementation Details" at bounding box center [361, 280] width 346 height 28
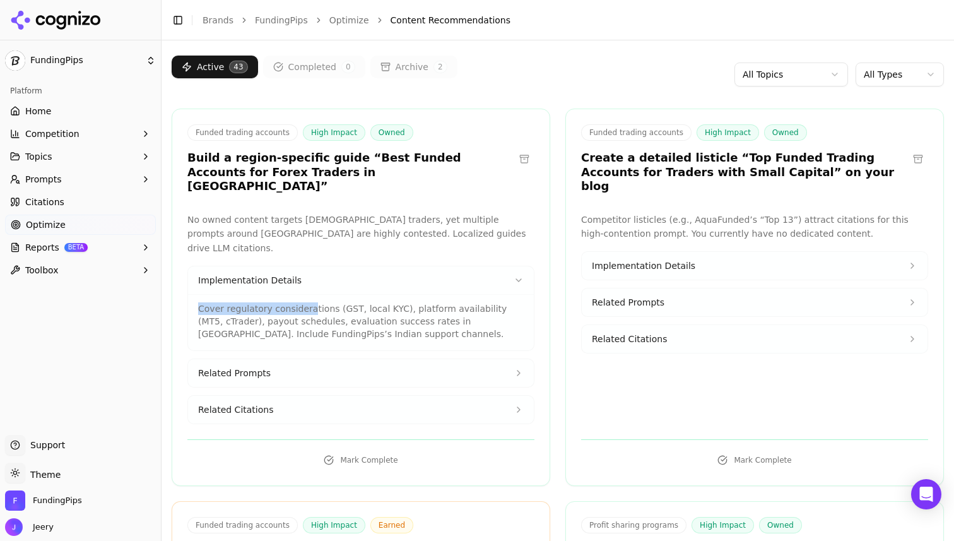
drag, startPoint x: 201, startPoint y: 281, endPoint x: 307, endPoint y: 282, distance: 106.0
click at [307, 302] on p "Cover regulatory considerations (GST, local KYC), platform availability (MT5, c…" at bounding box center [361, 321] width 326 height 38
click at [408, 302] on p "Cover regulatory considerations (GST, local KYC), platform availability (MT5, c…" at bounding box center [361, 321] width 326 height 38
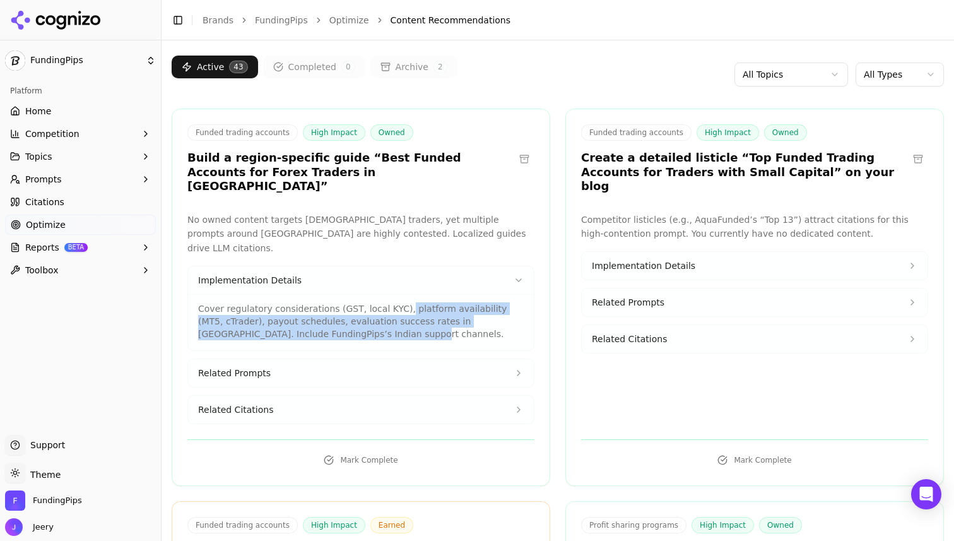
drag, startPoint x: 401, startPoint y: 281, endPoint x: 367, endPoint y: 304, distance: 41.0
click at [367, 304] on p "Cover regulatory considerations (GST, local KYC), platform availability (MT5, c…" at bounding box center [361, 321] width 326 height 38
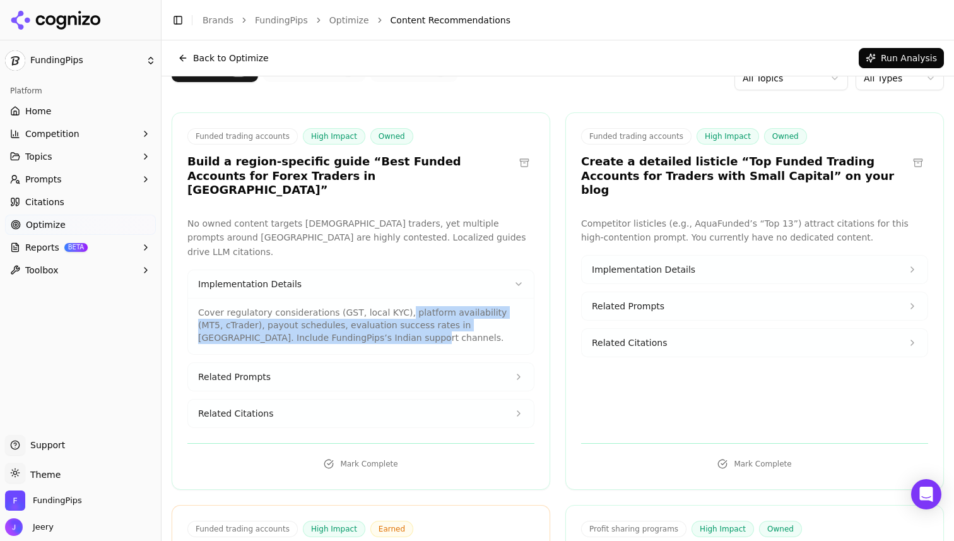
scroll to position [59, 0]
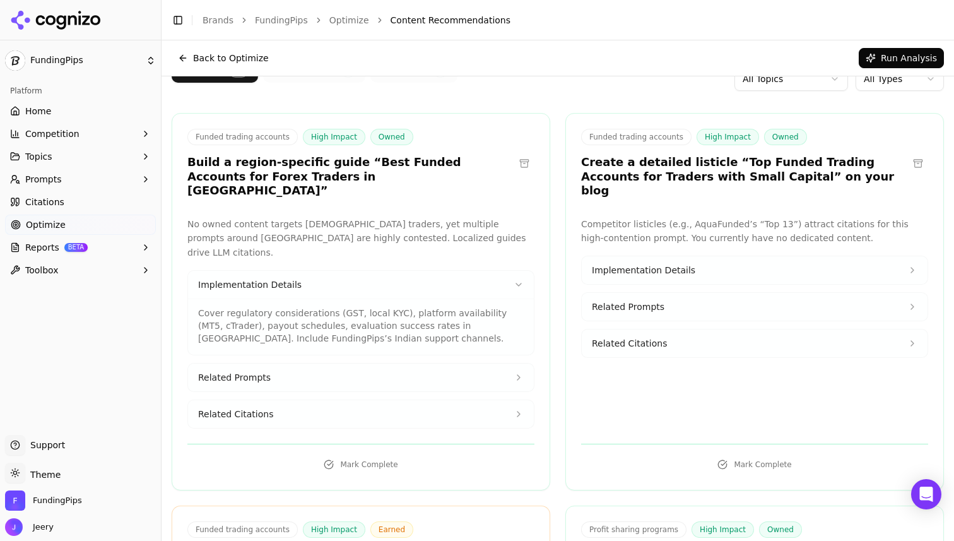
click at [691, 180] on h3 "Create a detailed listicle “Top Funded Trading Accounts for Traders with Small …" at bounding box center [744, 176] width 327 height 43
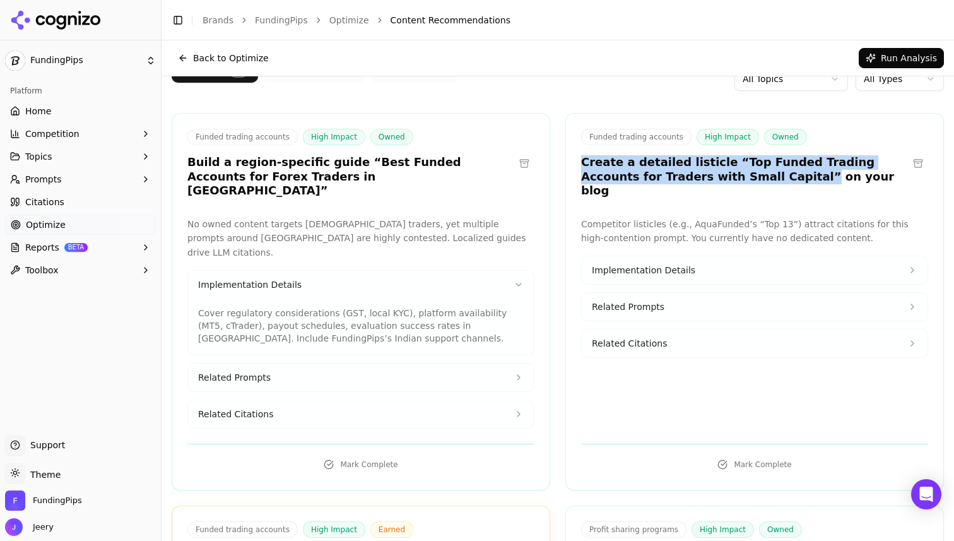
drag, startPoint x: 583, startPoint y: 163, endPoint x: 725, endPoint y: 179, distance: 143.5
click at [725, 179] on h3 "Create a detailed listicle “Top Funded Trading Accounts for Traders with Small …" at bounding box center [744, 176] width 327 height 43
click at [667, 264] on span "Implementation Details" at bounding box center [644, 270] width 104 height 13
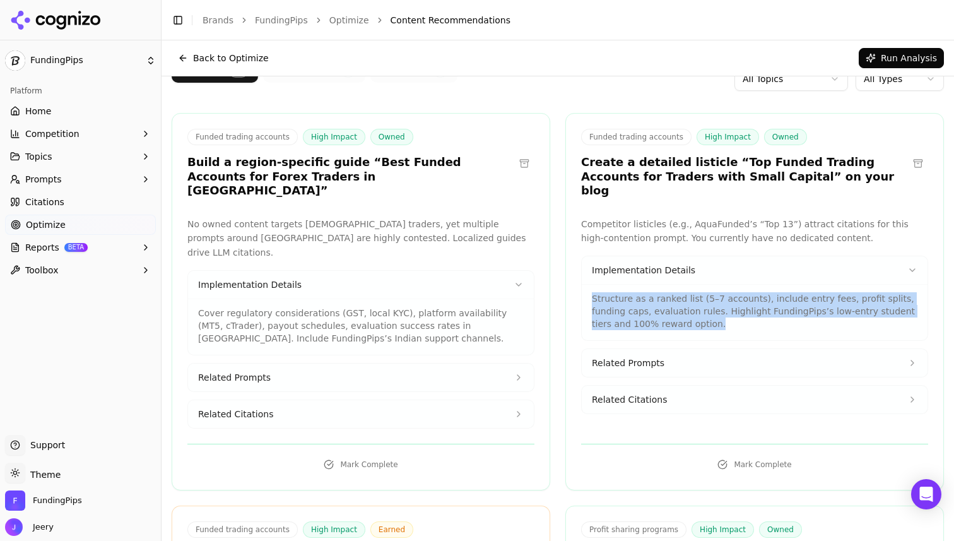
drag, startPoint x: 594, startPoint y: 285, endPoint x: 696, endPoint y: 307, distance: 104.8
click at [696, 307] on p "Structure as a ranked list (5–7 accounts), include entry fees, profit splits, f…" at bounding box center [755, 311] width 326 height 38
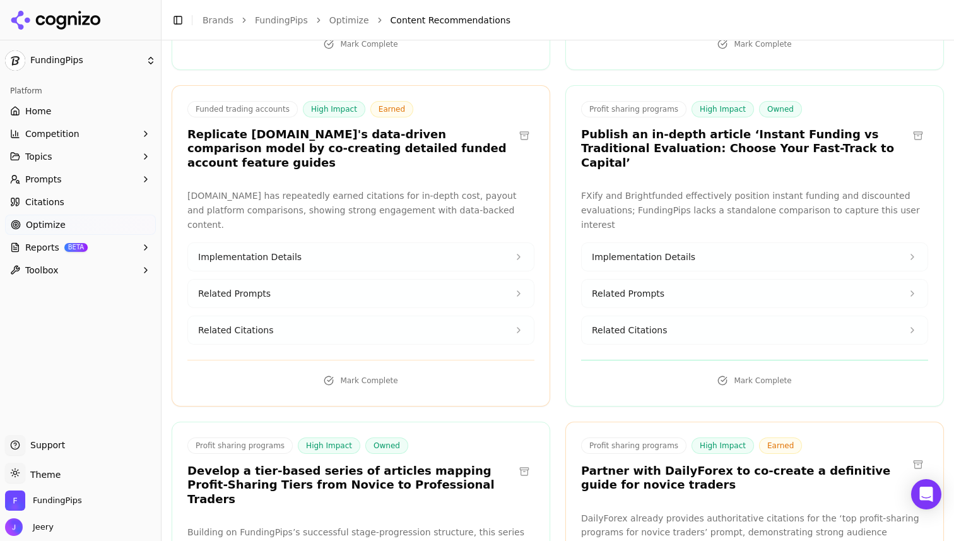
scroll to position [489, 0]
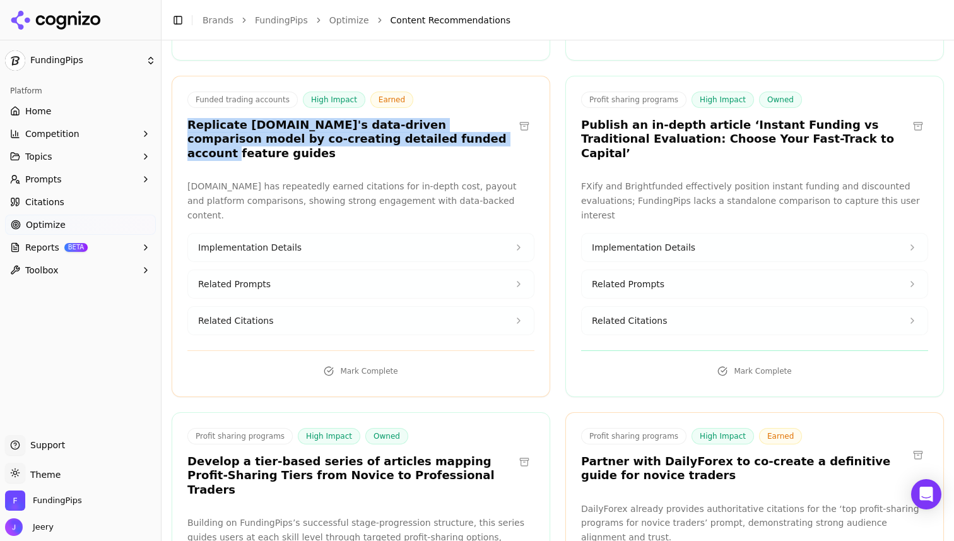
drag, startPoint x: 189, startPoint y: 98, endPoint x: 395, endPoint y: 112, distance: 206.9
click at [395, 118] on h3 "Replicate [DOMAIN_NAME]'s data-driven comparison model by co-creating detailed …" at bounding box center [350, 139] width 327 height 43
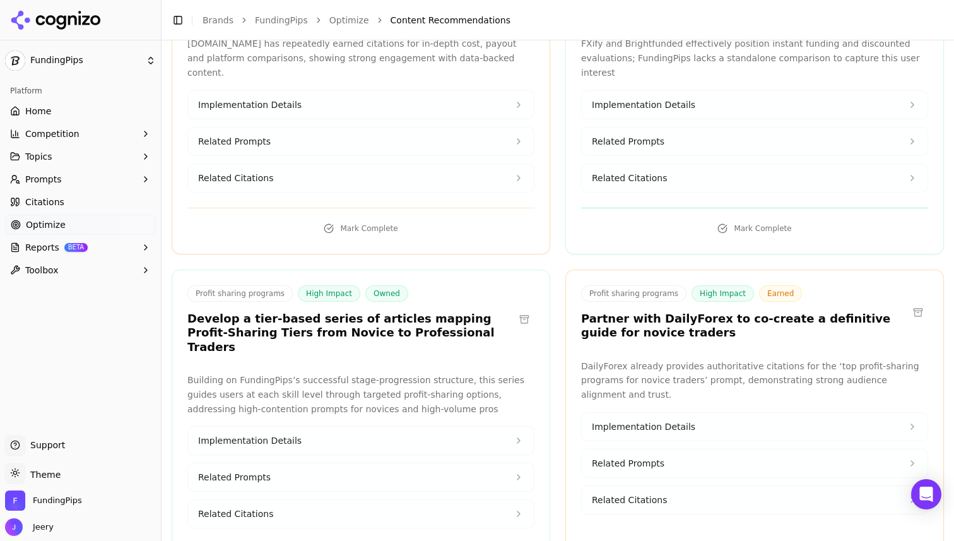
scroll to position [692, 0]
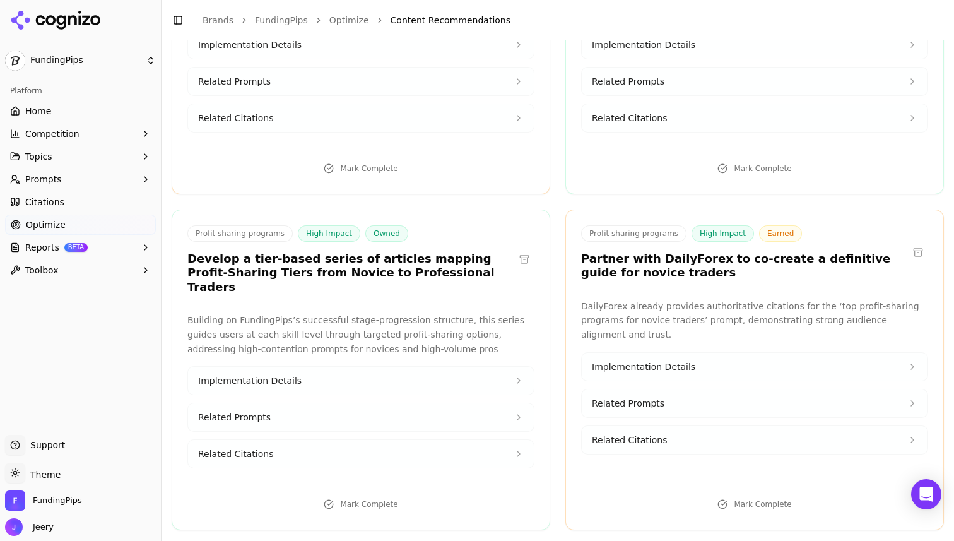
click at [663, 299] on p "DailyForex already provides authoritative citations for the ‘top profit-sharing…" at bounding box center [754, 320] width 347 height 43
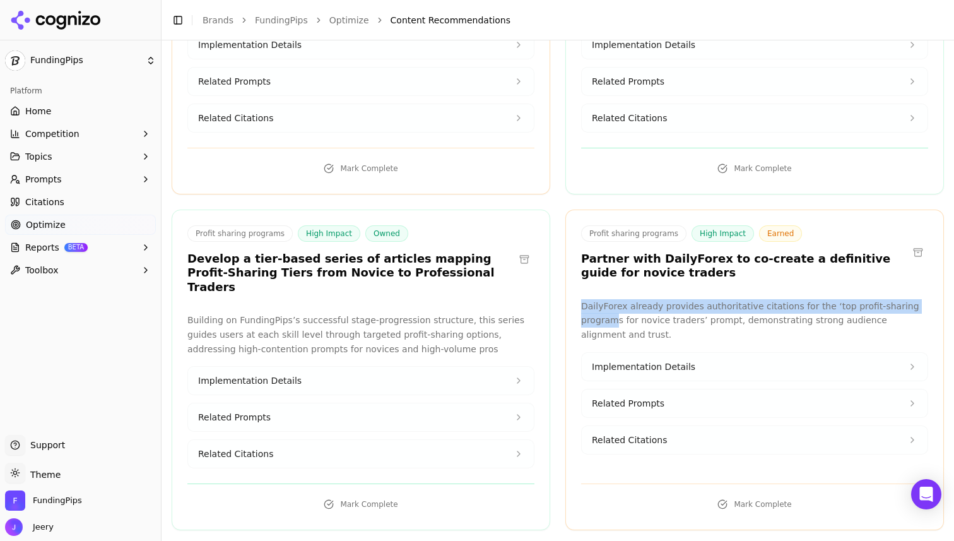
drag, startPoint x: 582, startPoint y: 246, endPoint x: 614, endPoint y: 261, distance: 35.3
click at [614, 299] on p "DailyForex already provides authoritative citations for the ‘top profit-sharing…" at bounding box center [754, 320] width 347 height 43
click at [650, 360] on span "Implementation Details" at bounding box center [644, 366] width 104 height 13
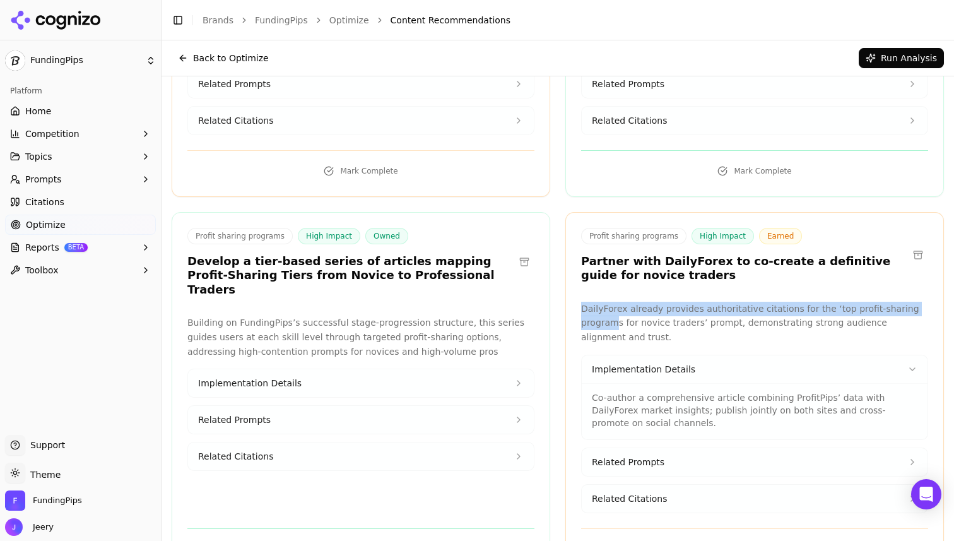
scroll to position [733, 0]
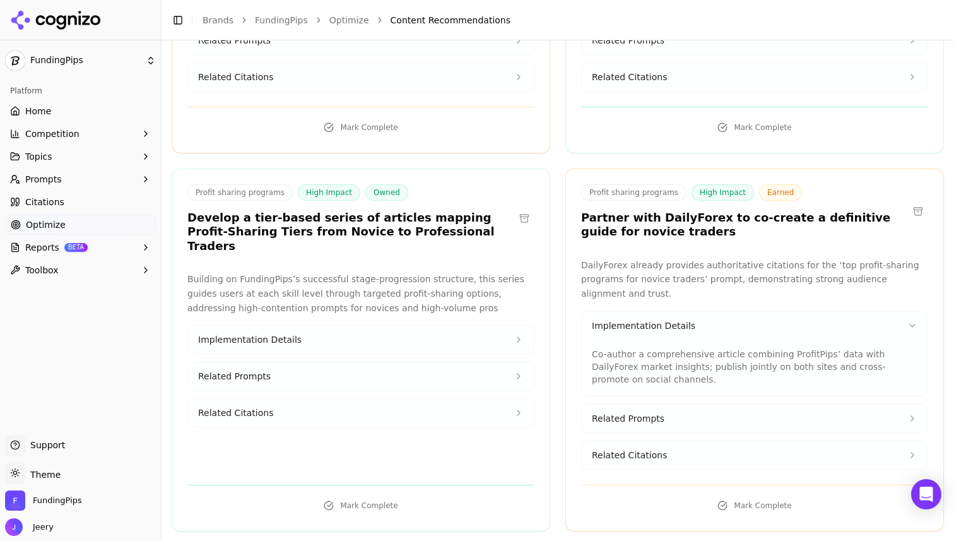
click at [581, 211] on h3 "Partner with DailyForex to co-create a definitive guide for novice traders" at bounding box center [744, 225] width 327 height 28
drag, startPoint x: 740, startPoint y: 162, endPoint x: 722, endPoint y: 177, distance: 23.8
click at [722, 211] on h3 "Partner with DailyForex to co-create a definitive guide for novice traders" at bounding box center [744, 225] width 327 height 28
drag, startPoint x: 635, startPoint y: 299, endPoint x: 667, endPoint y: 310, distance: 34.1
click at [667, 348] on p "Co-author a comprehensive article combining ProfitPips’ data with DailyForex ma…" at bounding box center [755, 367] width 326 height 38
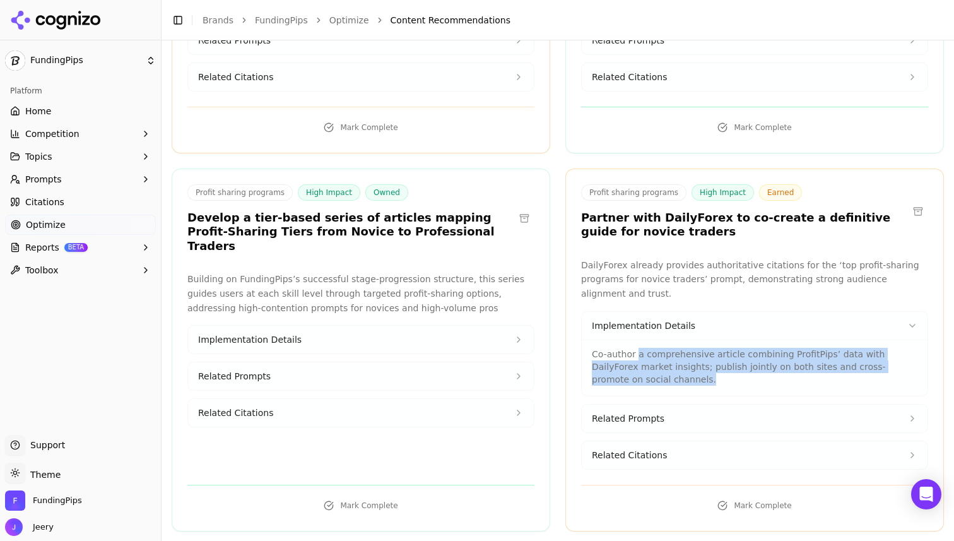
drag, startPoint x: 636, startPoint y: 297, endPoint x: 650, endPoint y: 323, distance: 29.4
click at [650, 348] on p "Co-author a comprehensive article combining ProfitPips’ data with DailyForex ma…" at bounding box center [755, 367] width 326 height 38
click at [665, 405] on button "Related Prompts" at bounding box center [755, 419] width 346 height 28
click at [665, 484] on button "Related Citations" at bounding box center [755, 498] width 346 height 28
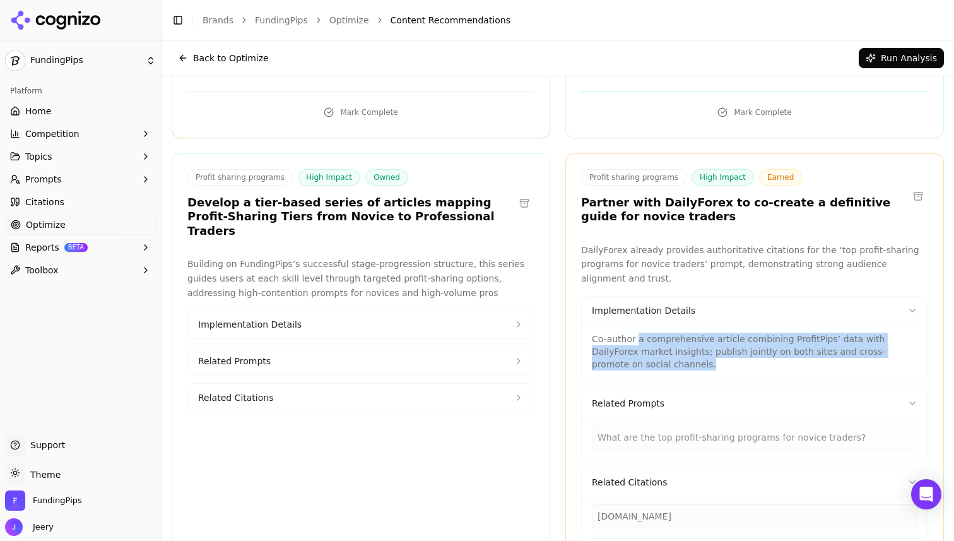
scroll to position [745, 0]
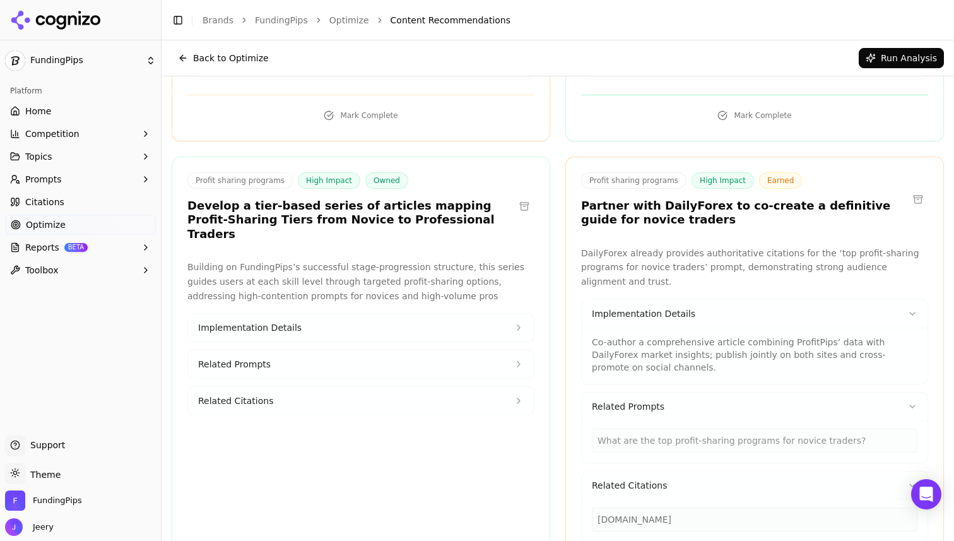
click at [634, 336] on p "Co-author a comprehensive article combining ProfitPips’ data with DailyForex ma…" at bounding box center [755, 355] width 326 height 38
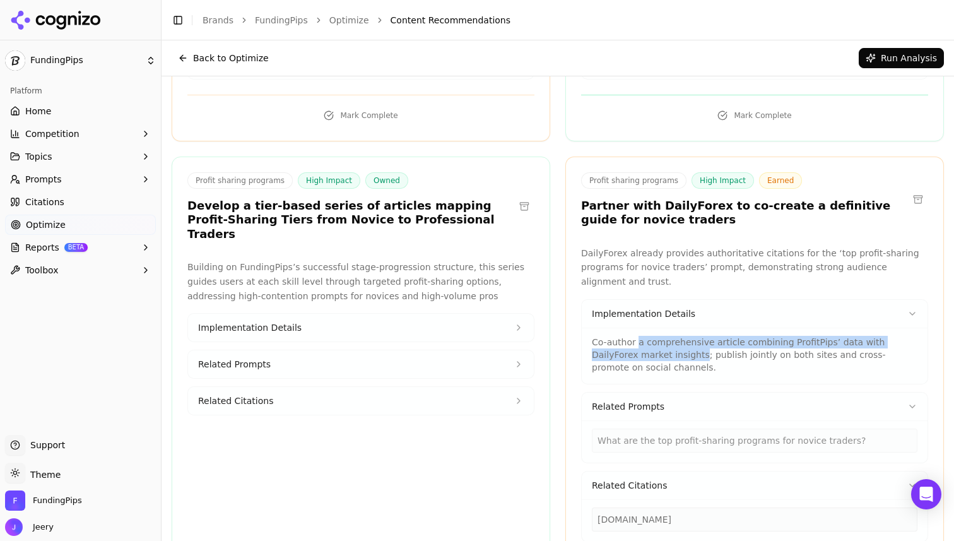
drag, startPoint x: 635, startPoint y: 283, endPoint x: 654, endPoint y: 300, distance: 25.1
click at [654, 336] on p "Co-author a comprehensive article combining ProfitPips’ data with DailyForex ma…" at bounding box center [755, 355] width 326 height 38
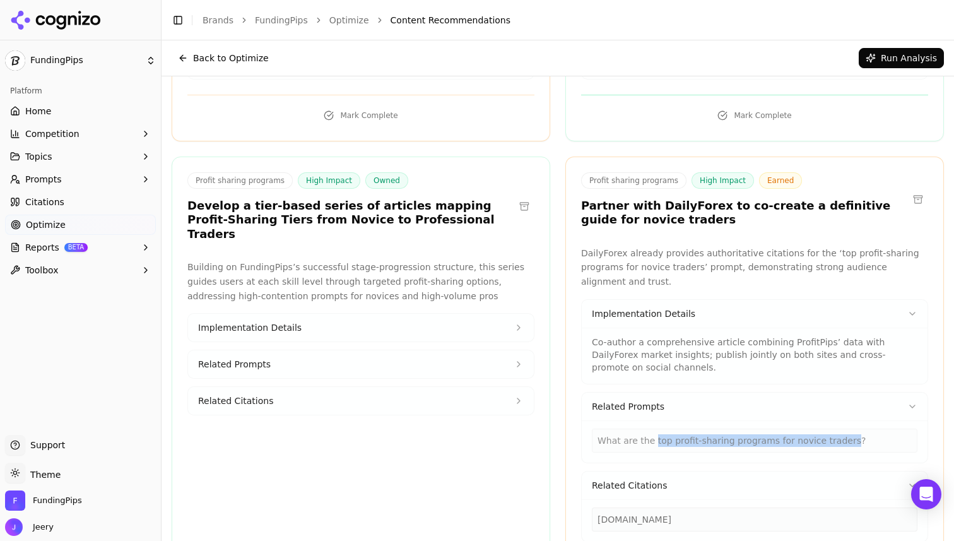
drag, startPoint x: 653, startPoint y: 384, endPoint x: 840, endPoint y: 389, distance: 186.9
click at [840, 429] on div "What are the top profit-sharing programs for novice traders?" at bounding box center [755, 441] width 326 height 24
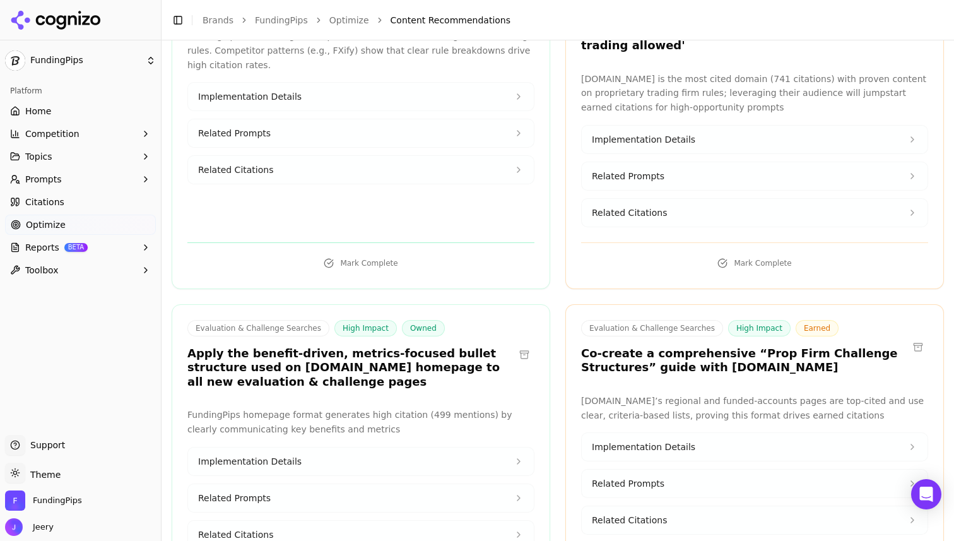
scroll to position [2528, 0]
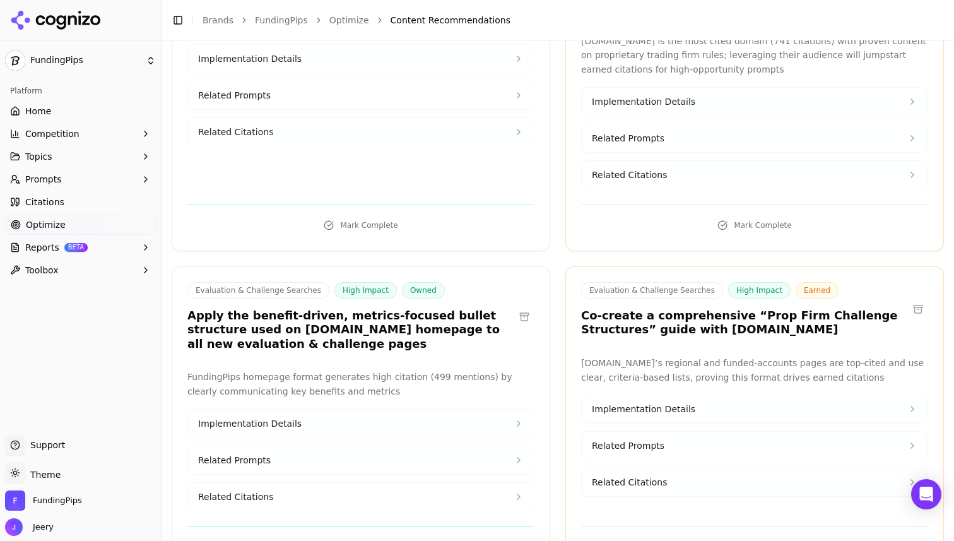
drag, startPoint x: 189, startPoint y: 202, endPoint x: 275, endPoint y: 232, distance: 90.8
click at [275, 309] on h3 "Apply the benefit-driven, metrics-focused bullet structure used on [DOMAIN_NAME…" at bounding box center [350, 330] width 327 height 43
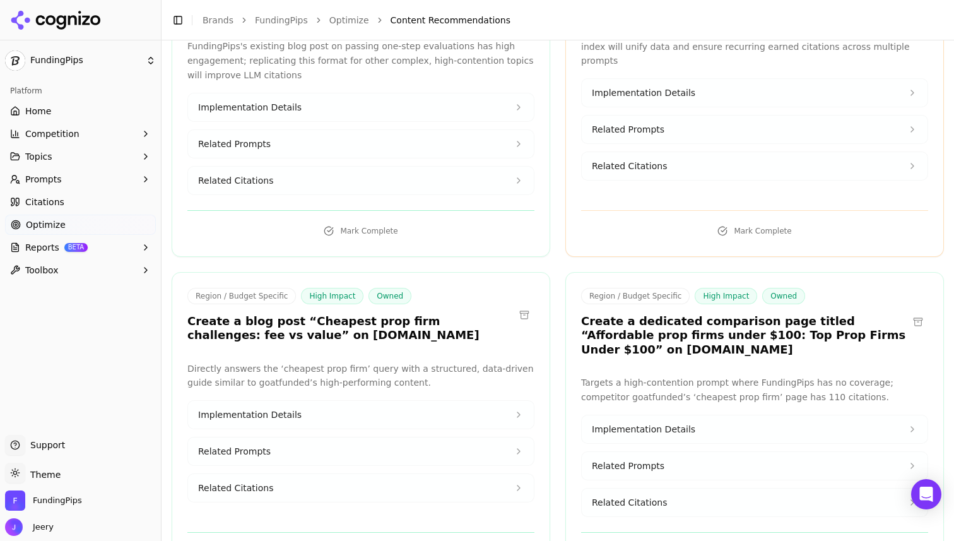
scroll to position [3910, 0]
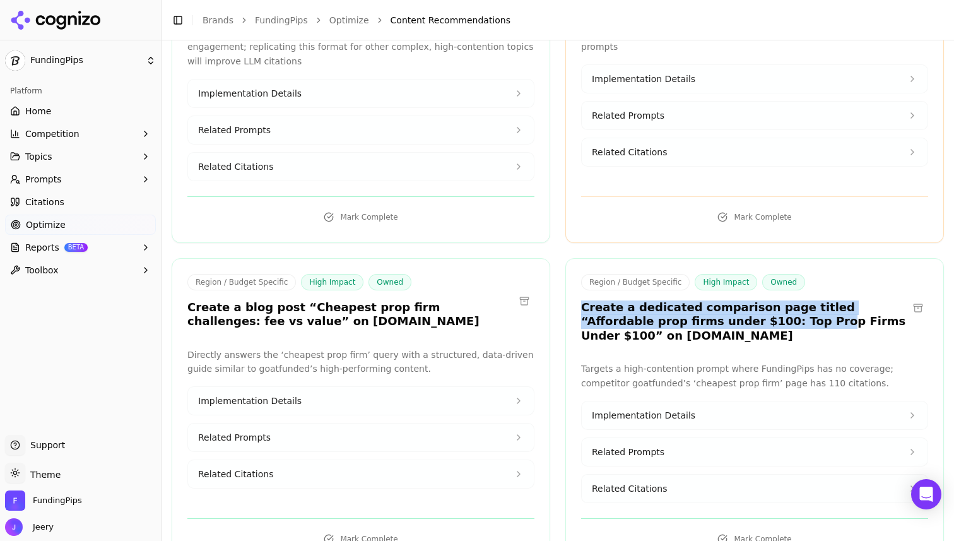
drag, startPoint x: 583, startPoint y: 162, endPoint x: 719, endPoint y: 178, distance: 137.3
click at [719, 300] on h3 "Create a dedicated comparison page titled “Affordable prop firms under $100: To…" at bounding box center [744, 321] width 327 height 43
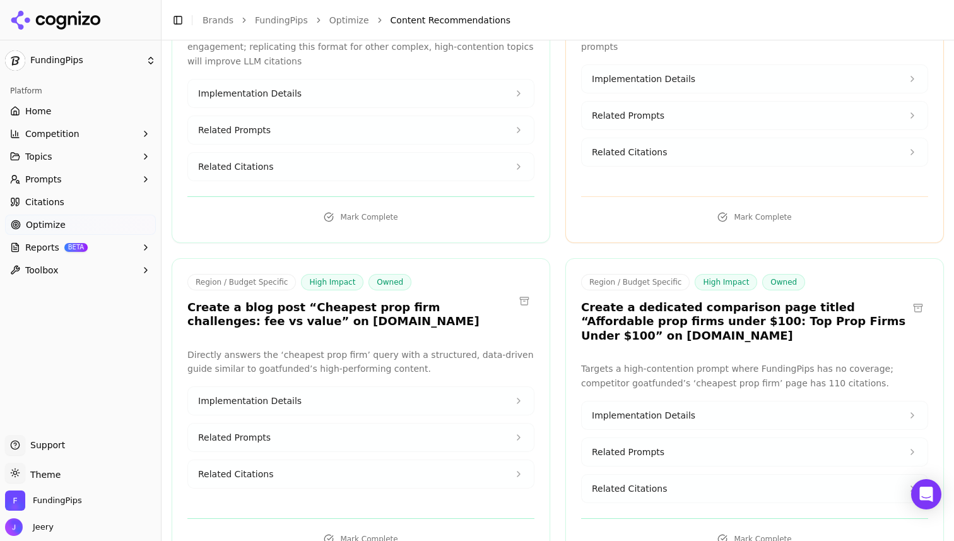
click at [465, 300] on h3 "Create a blog post “Cheapest prop firm challenges: fee vs value” on [DOMAIN_NAM…" at bounding box center [350, 314] width 327 height 28
drag, startPoint x: 192, startPoint y: 163, endPoint x: 250, endPoint y: 167, distance: 58.2
click at [250, 300] on h3 "Create a blog post “Cheapest prop firm challenges: fee vs value” on [DOMAIN_NAM…" at bounding box center [350, 314] width 327 height 28
drag, startPoint x: 290, startPoint y: 163, endPoint x: 337, endPoint y: 179, distance: 49.5
click at [337, 300] on h3 "Create a blog post “Cheapest prop firm challenges: fee vs value” on [DOMAIN_NAM…" at bounding box center [350, 314] width 327 height 28
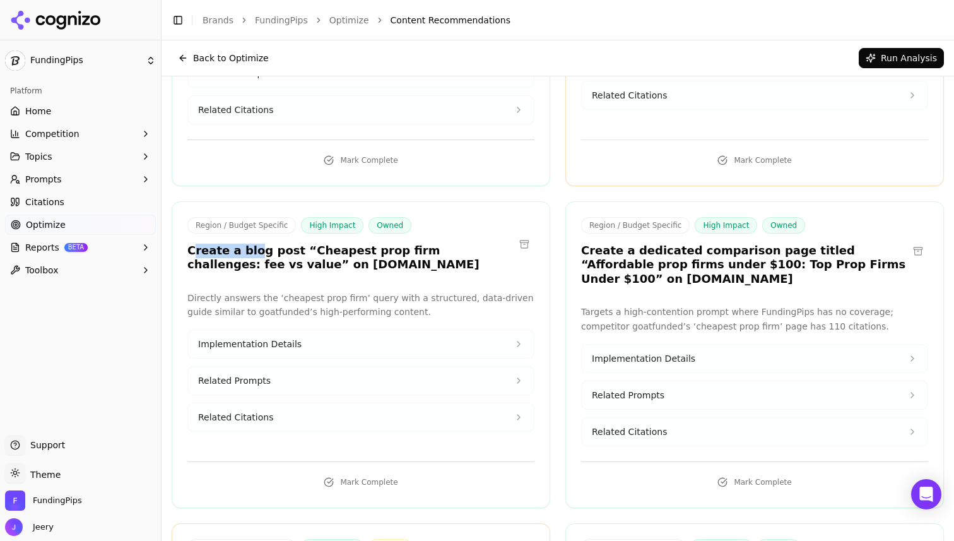
scroll to position [3917, 0]
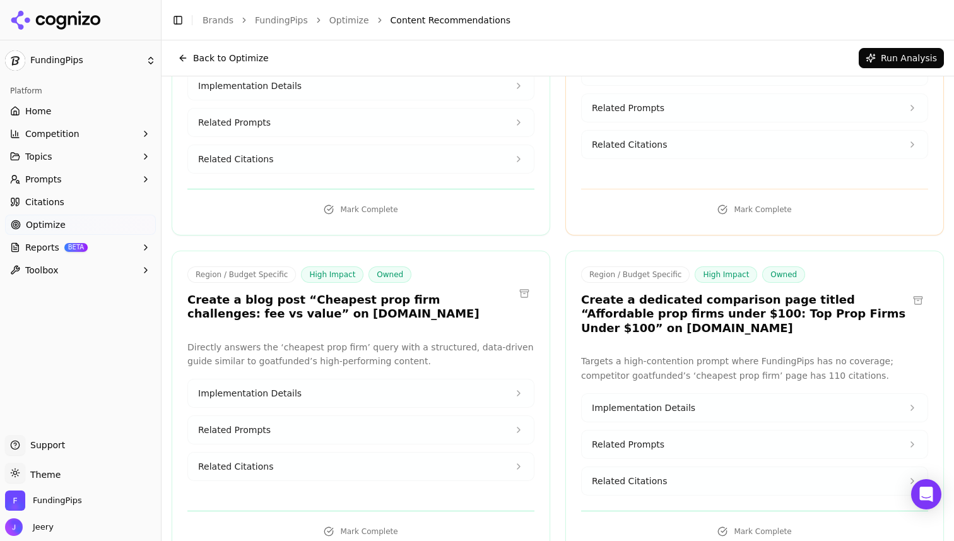
click at [586, 293] on h3 "Create a dedicated comparison page titled “Affordable prop firms under $100: To…" at bounding box center [744, 314] width 327 height 43
drag, startPoint x: 579, startPoint y: 157, endPoint x: 679, endPoint y: 187, distance: 103.6
click at [679, 266] on div "Region / Budget Specific High Impact Owned Create a dedicated comparison page t…" at bounding box center [754, 302] width 377 height 73
click at [785, 293] on h3 "Create a dedicated comparison page titled “Affordable prop firms under $100: To…" at bounding box center [744, 314] width 327 height 43
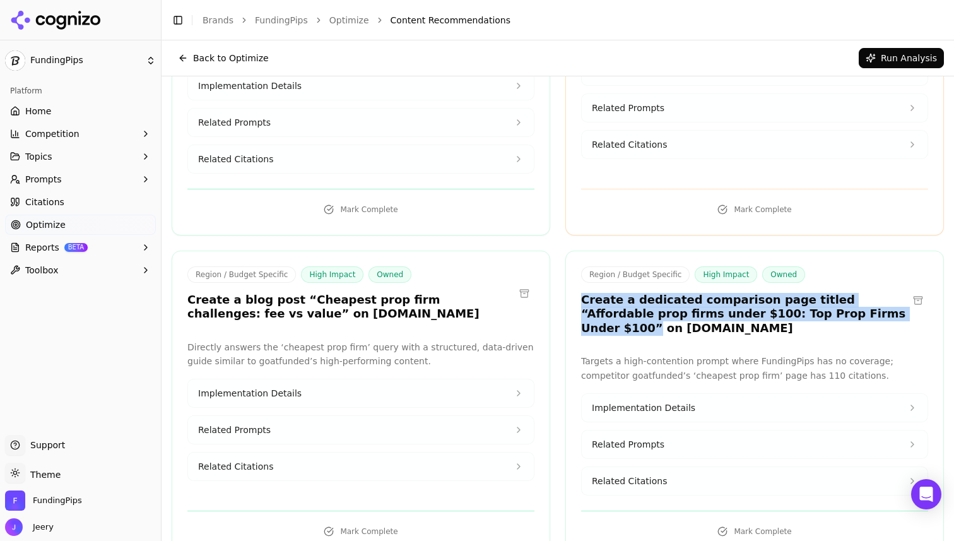
drag, startPoint x: 583, startPoint y: 158, endPoint x: 830, endPoint y: 172, distance: 247.8
click at [830, 293] on h3 "Create a dedicated comparison page titled “Affordable prop firms under $100: To…" at bounding box center [744, 314] width 327 height 43
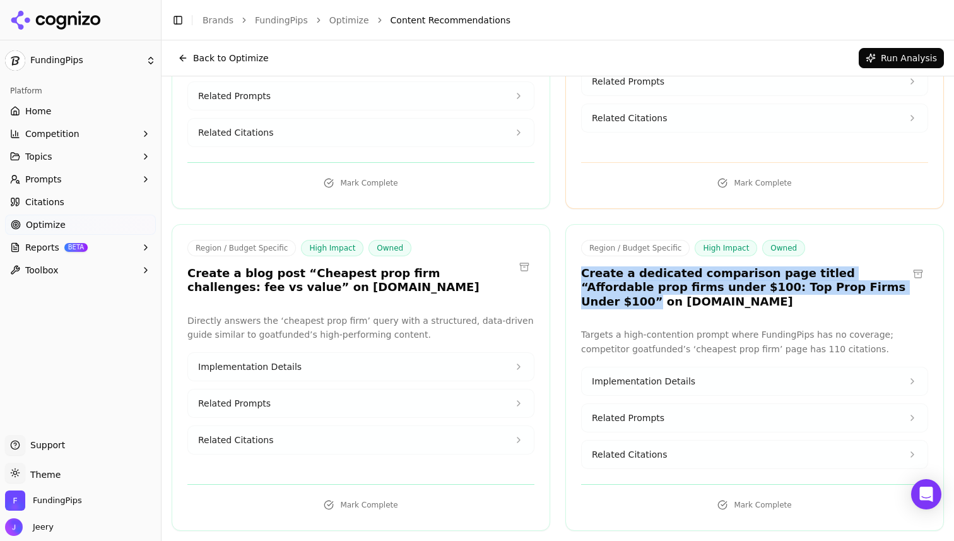
scroll to position [3931, 0]
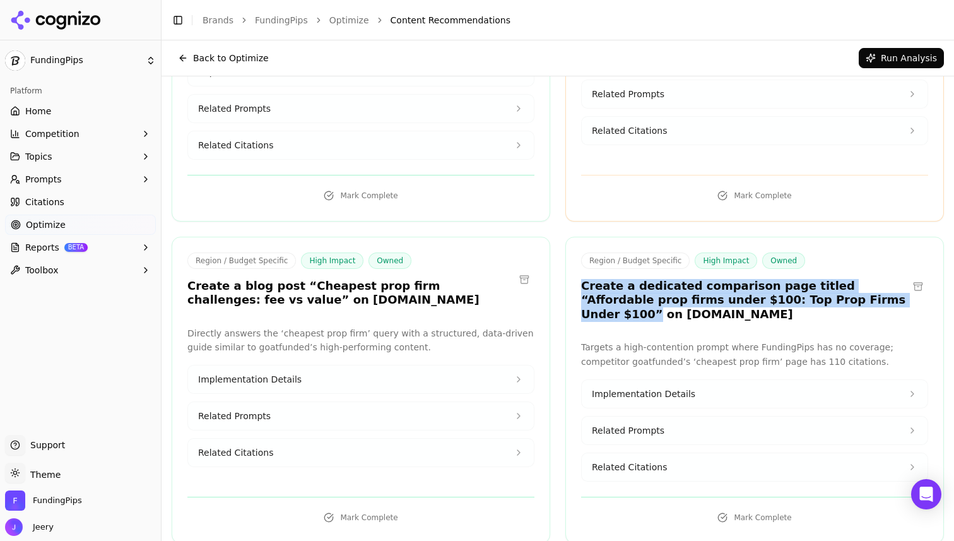
click at [678, 388] on span "Implementation Details" at bounding box center [644, 394] width 104 height 13
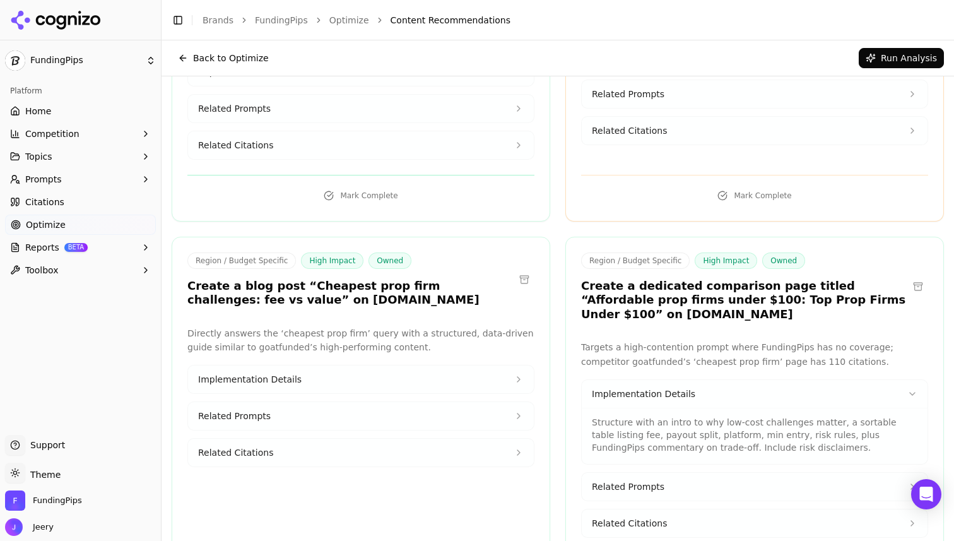
click at [642, 416] on p "Structure with an intro to why low‐cost challenges matter, a sortable table lis…" at bounding box center [755, 435] width 326 height 38
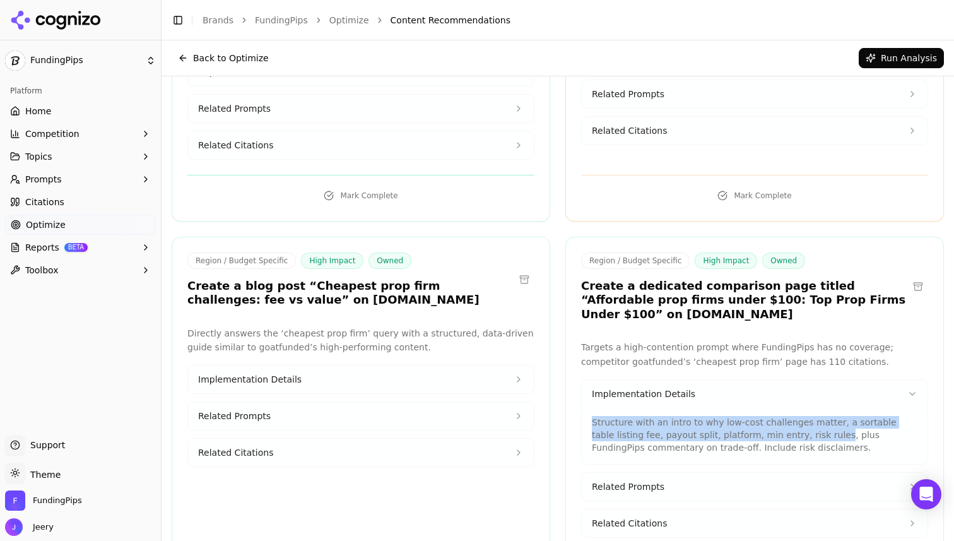
drag, startPoint x: 590, startPoint y: 280, endPoint x: 807, endPoint y: 294, distance: 217.6
click at [807, 408] on div "Structure with an intro to why low‐cost challenges matter, a sortable table lis…" at bounding box center [755, 436] width 346 height 56
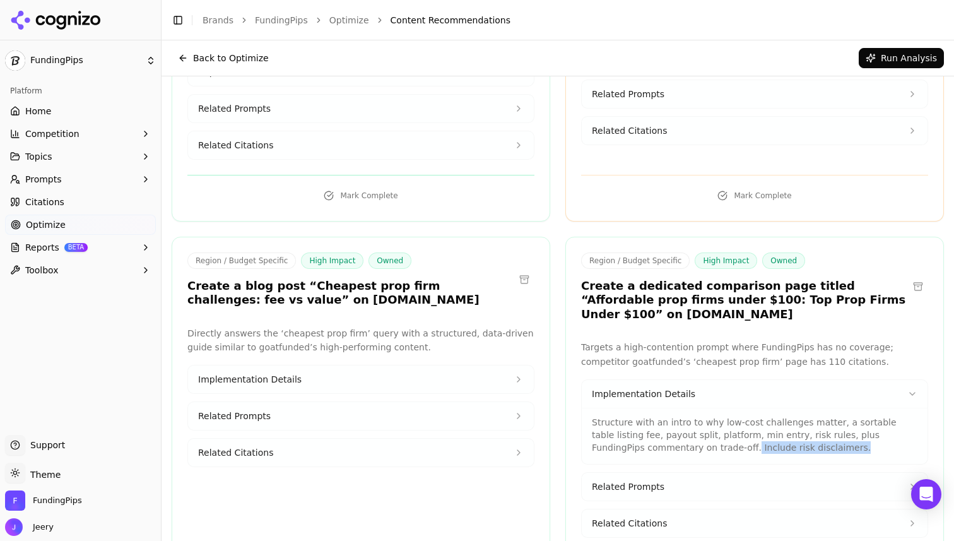
drag, startPoint x: 697, startPoint y: 304, endPoint x: 820, endPoint y: 306, distance: 122.5
click at [820, 416] on p "Structure with an intro to why low‐cost challenges matter, a sortable table lis…" at bounding box center [755, 435] width 326 height 38
click at [570, 369] on div "Targets a high‐contention prompt where FundingPips has no coverage; competitor …" at bounding box center [754, 439] width 377 height 198
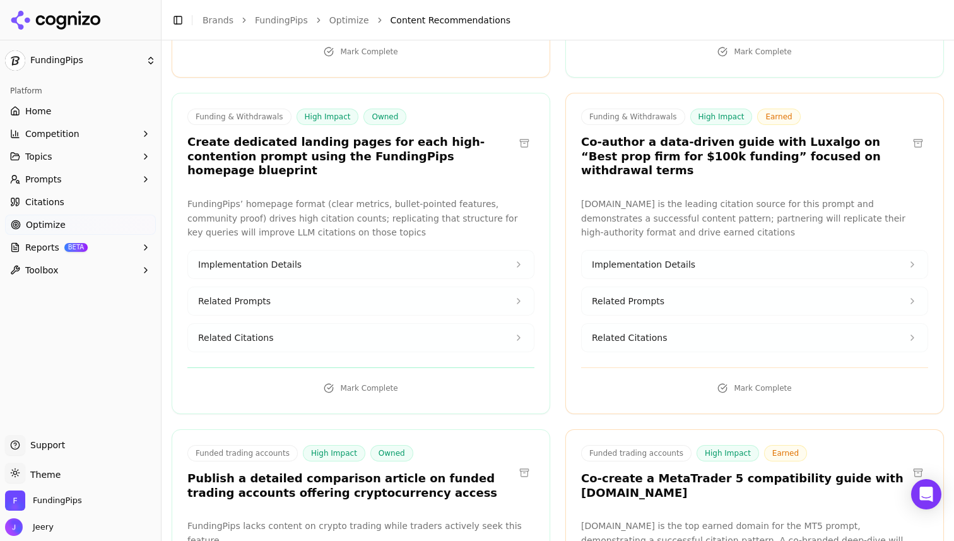
scroll to position [4822, 0]
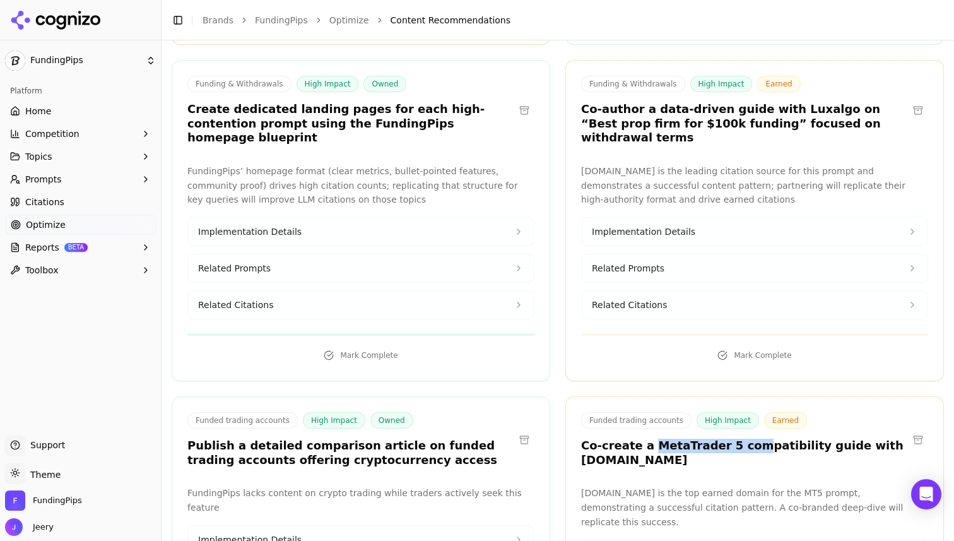
drag, startPoint x: 646, startPoint y: 275, endPoint x: 739, endPoint y: 278, distance: 92.8
click at [739, 439] on h3 "Co-create a MetaTrader 5 compatibility guide with [DOMAIN_NAME]" at bounding box center [744, 453] width 327 height 28
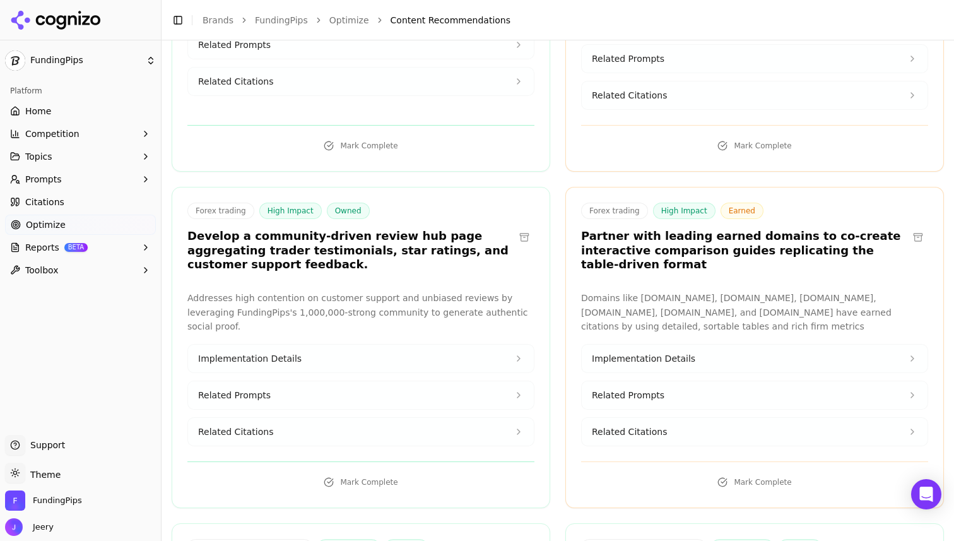
scroll to position [5451, 0]
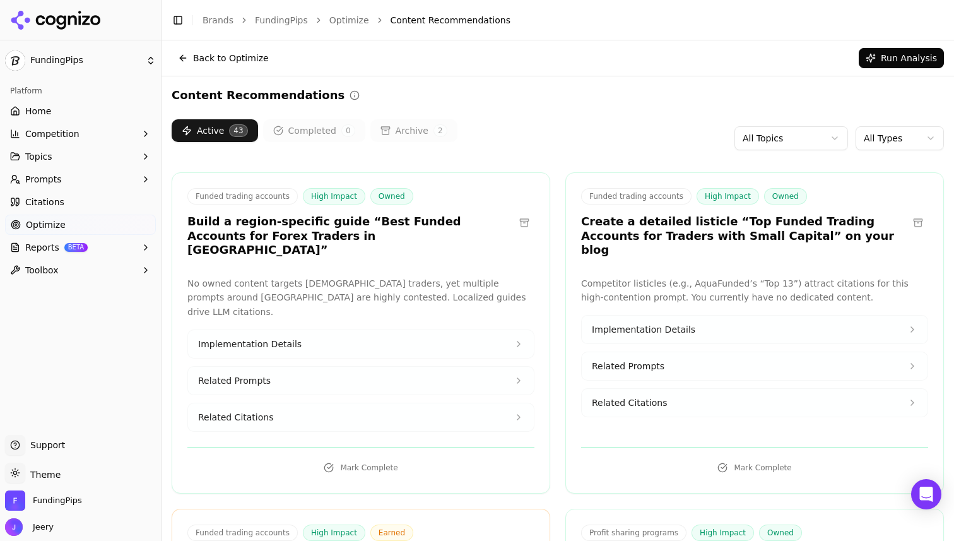
click at [66, 204] on link "Citations" at bounding box center [80, 202] width 151 height 20
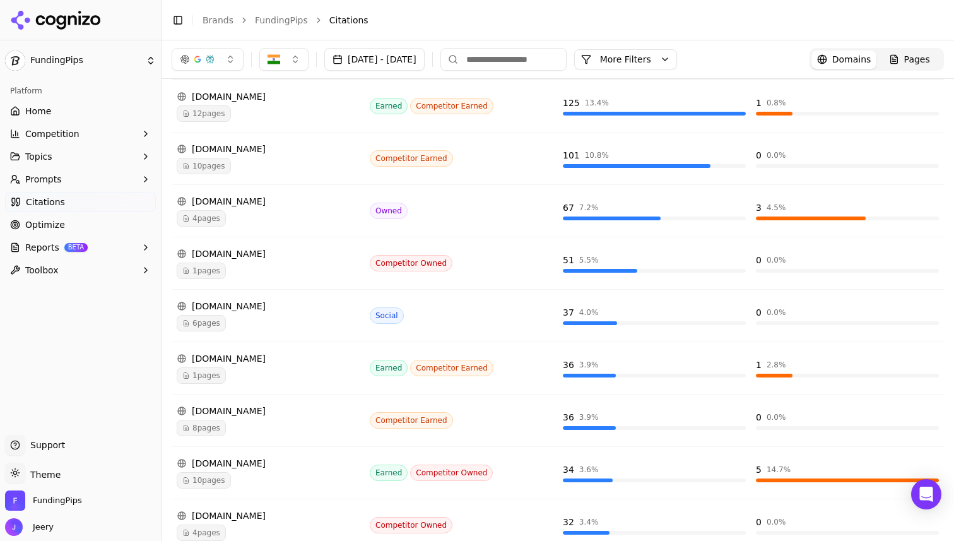
scroll to position [201, 0]
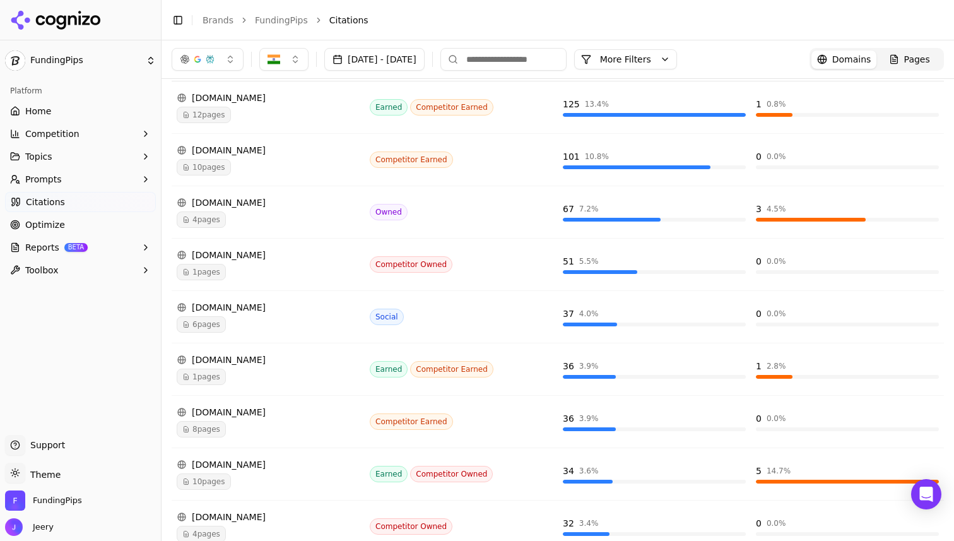
click at [209, 276] on span "1 pages" at bounding box center [201, 272] width 49 height 16
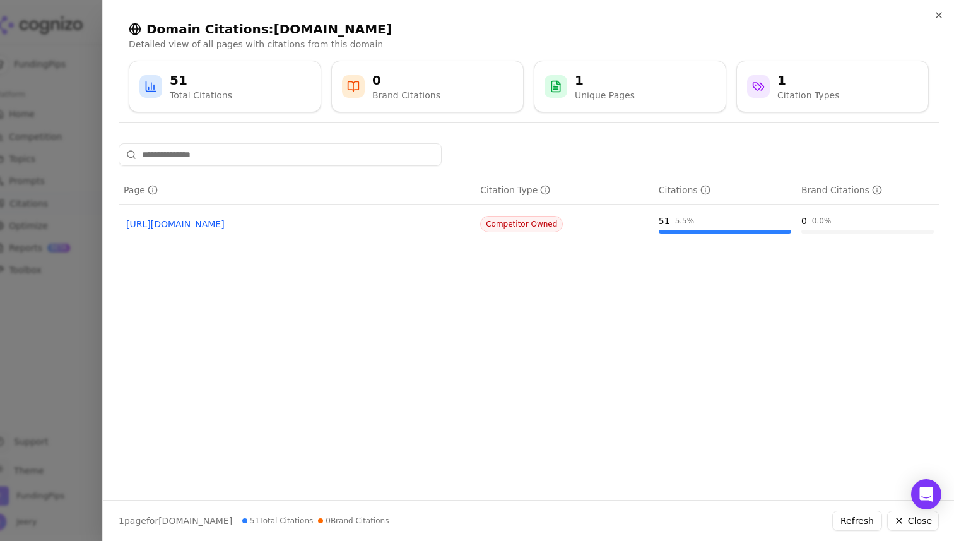
click at [187, 225] on link "[URL][DOMAIN_NAME]" at bounding box center [296, 224] width 341 height 13
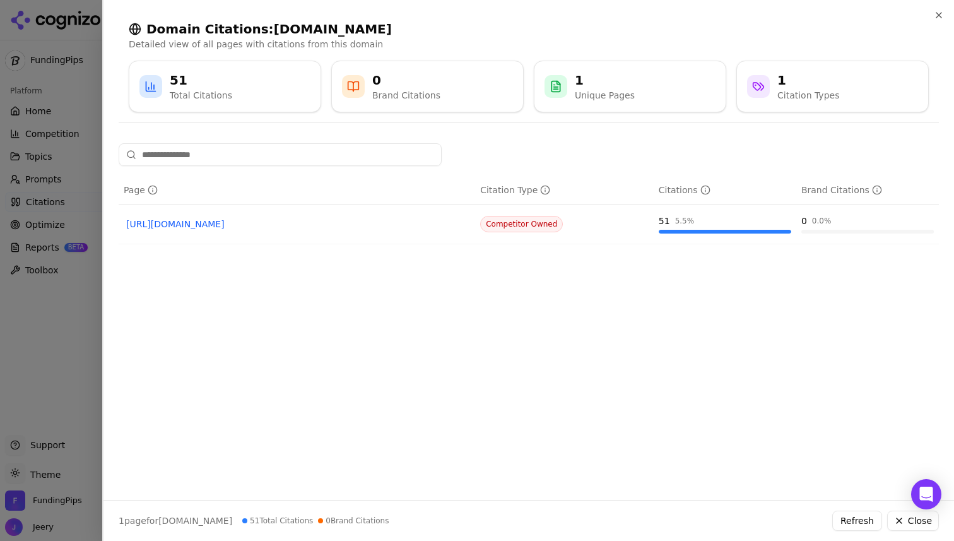
click at [87, 198] on div at bounding box center [477, 270] width 954 height 541
